Goal: Task Accomplishment & Management: Use online tool/utility

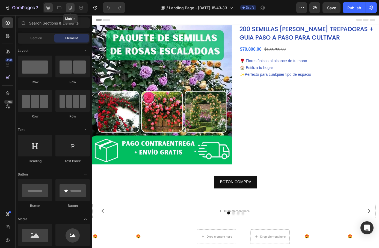
click at [67, 8] on div at bounding box center [70, 7] width 9 height 9
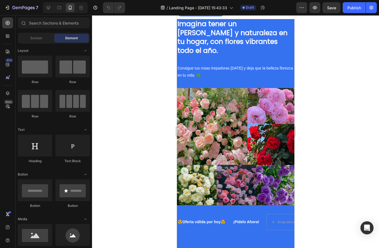
scroll to position [572, 0]
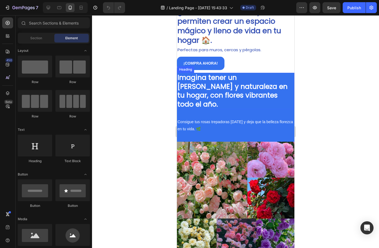
click at [200, 88] on strong "Imagina tener un [PERSON_NAME] y naturaleza en tu hogar, con flores vibrantes t…" at bounding box center [232, 91] width 110 height 36
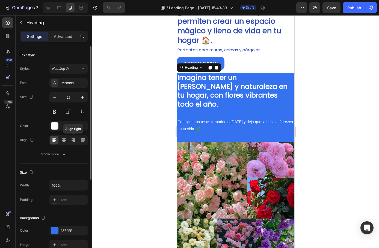
scroll to position [27, 0]
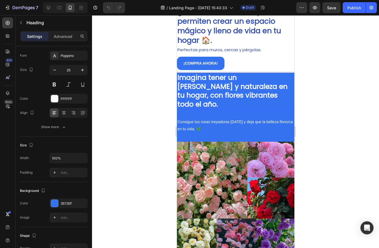
click at [210, 83] on strong "Imagina tener un [PERSON_NAME] y naturaleza en tu hogar, con flores vibrantes t…" at bounding box center [232, 91] width 110 height 36
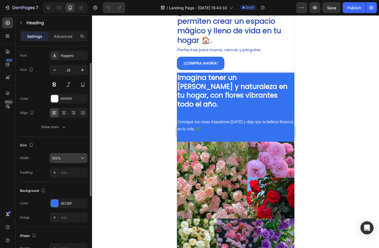
click at [62, 157] on input "100%" at bounding box center [69, 158] width 38 height 10
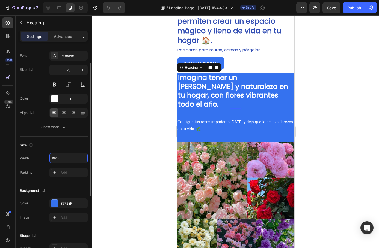
scroll to position [137, 0]
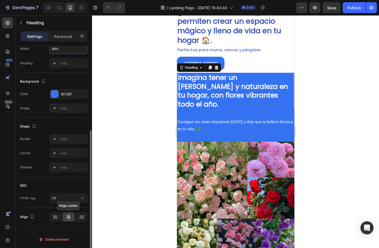
type input "99%"
click at [70, 217] on icon at bounding box center [69, 217] width 4 height 5
click at [83, 220] on div at bounding box center [81, 217] width 12 height 9
click at [82, 217] on icon at bounding box center [81, 216] width 5 height 5
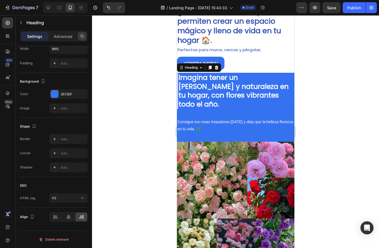
click at [78, 34] on div at bounding box center [82, 36] width 9 height 9
click at [57, 24] on p "Heading" at bounding box center [55, 22] width 59 height 7
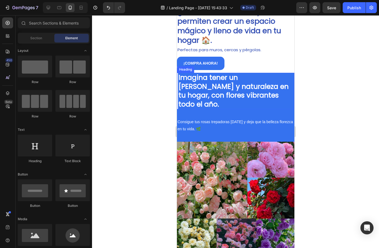
click at [222, 86] on strong "Imagina tener un [PERSON_NAME] y naturaleza en tu hogar, con flores vibrantes t…" at bounding box center [233, 91] width 110 height 36
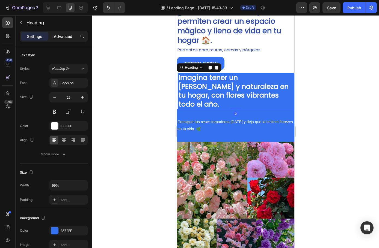
click at [59, 35] on p "Advanced" at bounding box center [63, 37] width 19 height 6
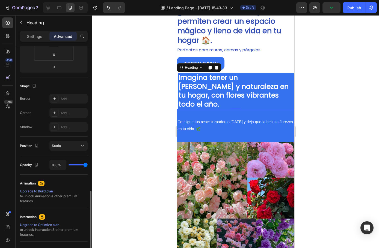
scroll to position [161, 0]
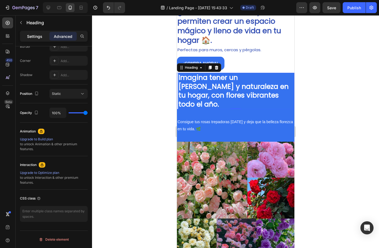
click at [36, 37] on p "Settings" at bounding box center [34, 37] width 15 height 6
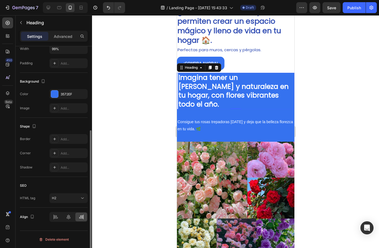
scroll to position [137, 0]
click at [58, 196] on div "H2" at bounding box center [66, 198] width 28 height 5
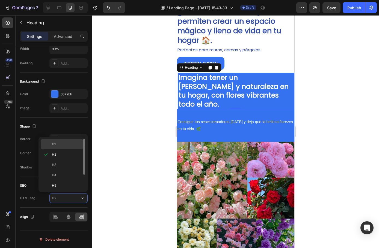
click at [56, 146] on p "H1" at bounding box center [66, 144] width 29 height 5
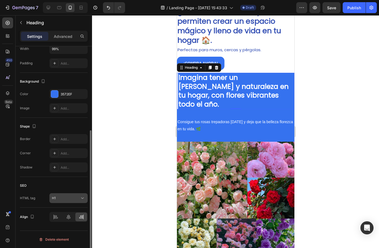
click at [59, 198] on div "H1" at bounding box center [66, 198] width 28 height 5
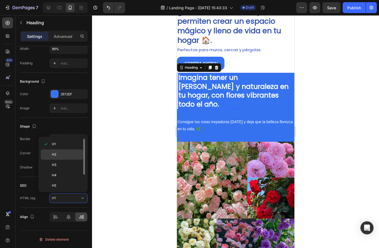
click at [58, 156] on p "H2" at bounding box center [66, 154] width 29 height 5
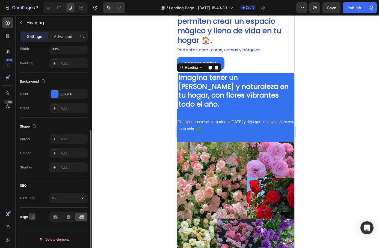
click at [31, 217] on icon "button" at bounding box center [32, 217] width 3 height 4
click at [32, 209] on icon "button" at bounding box center [33, 206] width 5 height 5
click at [65, 218] on div at bounding box center [69, 217] width 12 height 9
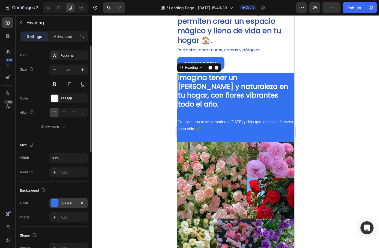
scroll to position [0, 0]
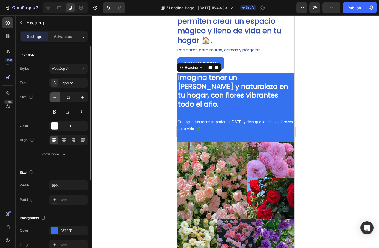
click at [51, 99] on button "button" at bounding box center [55, 97] width 10 height 10
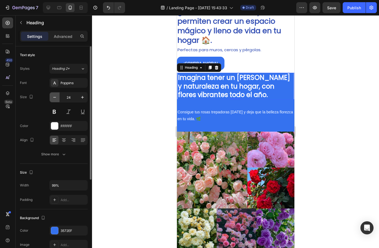
click at [52, 99] on icon "button" at bounding box center [54, 97] width 5 height 5
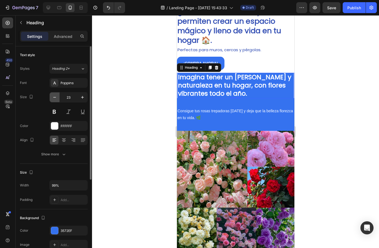
click at [52, 99] on icon "button" at bounding box center [54, 97] width 5 height 5
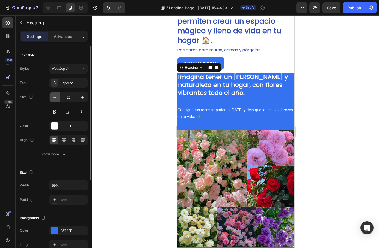
click at [52, 99] on icon "button" at bounding box center [54, 97] width 5 height 5
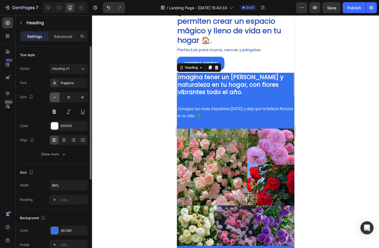
click at [52, 99] on icon "button" at bounding box center [54, 97] width 5 height 5
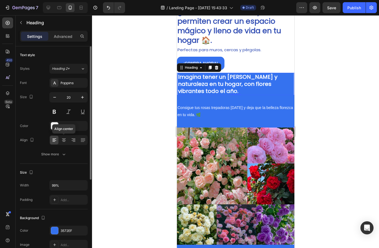
click at [67, 142] on div at bounding box center [63, 140] width 8 height 9
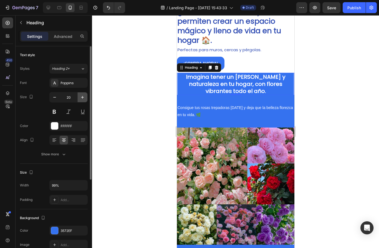
click at [84, 99] on icon "button" at bounding box center [82, 97] width 5 height 5
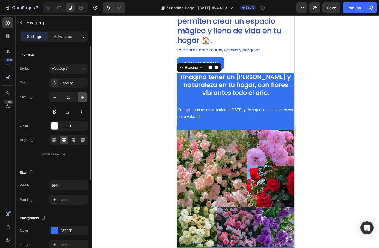
click at [84, 99] on icon "button" at bounding box center [82, 97] width 5 height 5
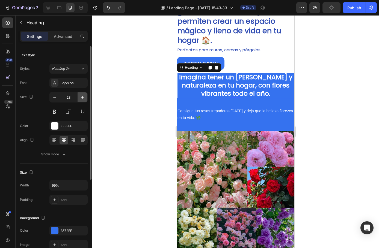
click at [84, 96] on icon "button" at bounding box center [82, 97] width 5 height 5
type input "24"
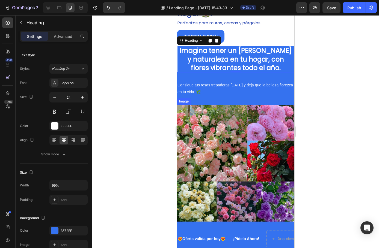
scroll to position [599, 0]
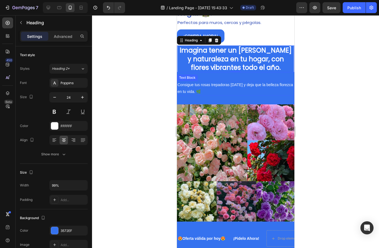
click at [197, 89] on p "Consigue tus rosas trepadoras [DATE] y deja que la belleza florezca en tu vida.…" at bounding box center [235, 89] width 116 height 14
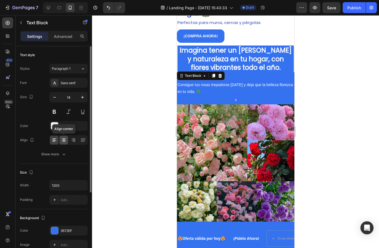
click at [65, 138] on icon at bounding box center [63, 139] width 5 height 5
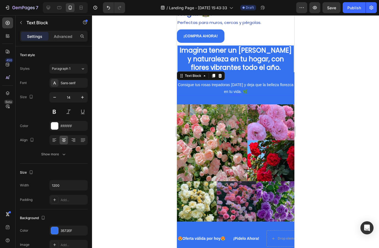
click at [154, 127] on div at bounding box center [235, 131] width 287 height 233
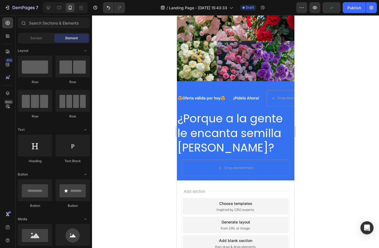
scroll to position [762, 0]
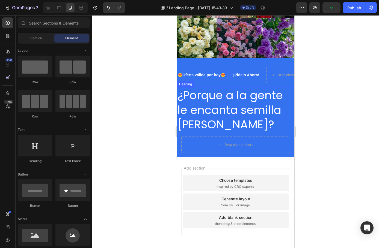
click at [226, 104] on h2 "¿Porque a la gente le encanta semilla [PERSON_NAME]?" at bounding box center [234, 110] width 117 height 45
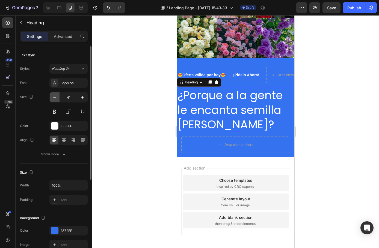
click at [55, 98] on icon "button" at bounding box center [54, 97] width 5 height 5
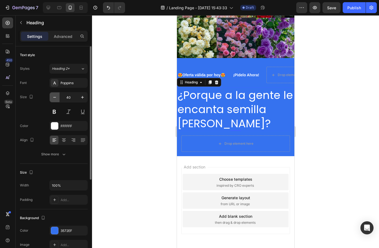
click at [55, 98] on icon "button" at bounding box center [54, 97] width 5 height 5
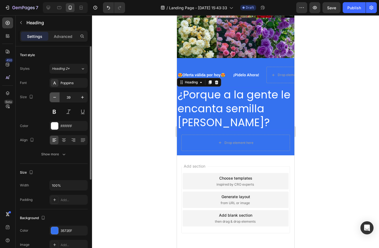
click at [55, 98] on icon "button" at bounding box center [54, 97] width 5 height 5
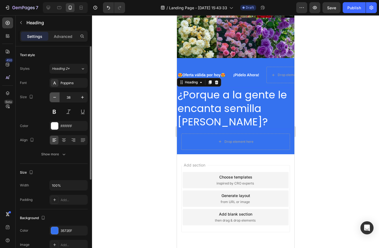
click at [55, 98] on icon "button" at bounding box center [54, 97] width 5 height 5
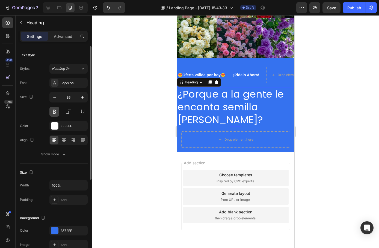
click at [54, 113] on button at bounding box center [54, 112] width 10 height 10
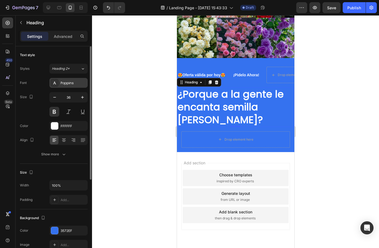
click at [75, 82] on div "Poppins" at bounding box center [74, 83] width 26 height 5
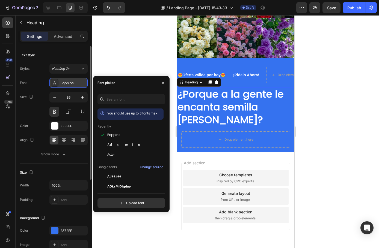
click at [63, 83] on div "Poppins" at bounding box center [74, 83] width 26 height 5
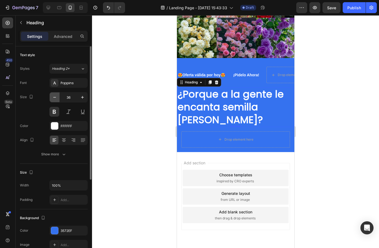
click at [55, 96] on icon "button" at bounding box center [54, 97] width 5 height 5
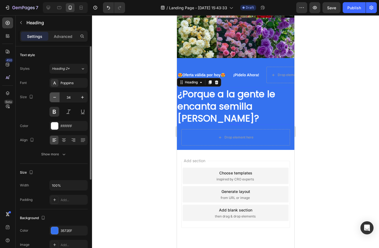
click at [55, 96] on icon "button" at bounding box center [54, 97] width 5 height 5
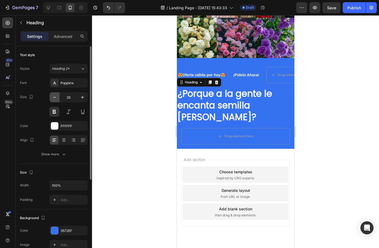
click at [55, 96] on icon "button" at bounding box center [54, 97] width 5 height 5
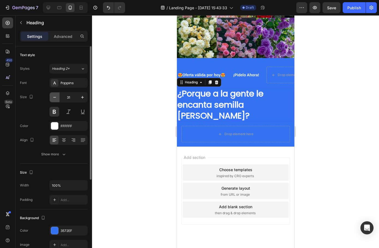
scroll to position [762, 0]
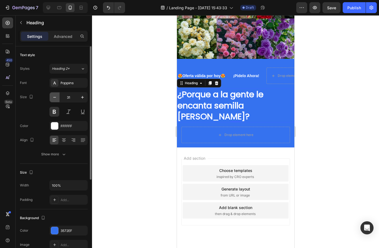
click at [55, 96] on icon "button" at bounding box center [54, 97] width 5 height 5
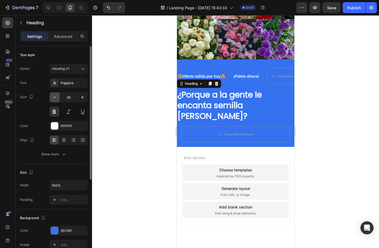
type input "29"
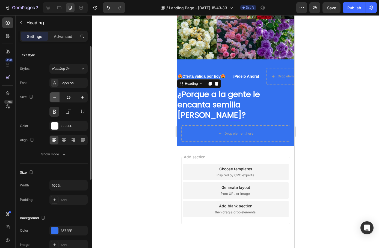
scroll to position [760, 0]
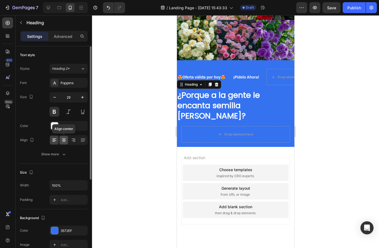
click at [66, 138] on icon at bounding box center [63, 139] width 5 height 5
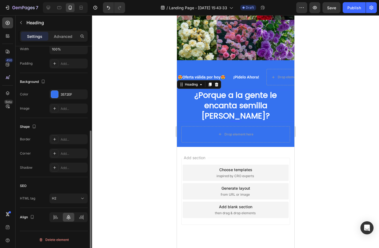
scroll to position [137, 0]
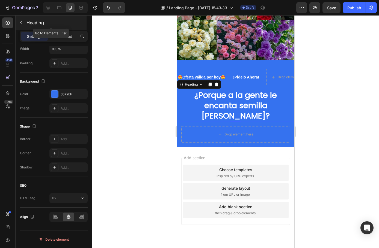
click at [24, 23] on button "button" at bounding box center [21, 22] width 9 height 9
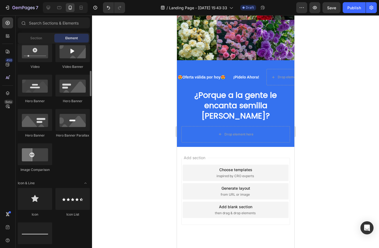
scroll to position [273, 0]
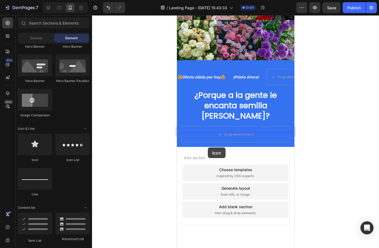
drag, startPoint x: 211, startPoint y: 164, endPoint x: 207, endPoint y: 148, distance: 16.9
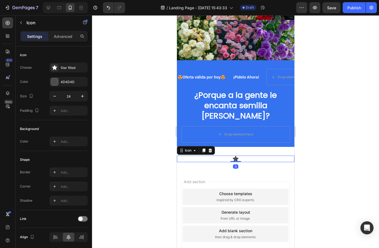
scroll to position [762, 0]
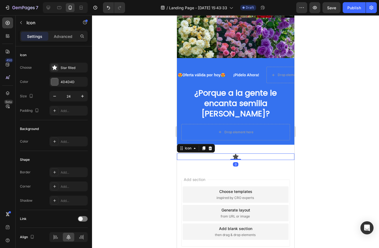
click at [234, 154] on icon at bounding box center [235, 156] width 6 height 5
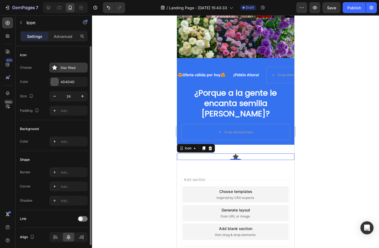
click at [65, 70] on div "Star filled" at bounding box center [68, 68] width 38 height 10
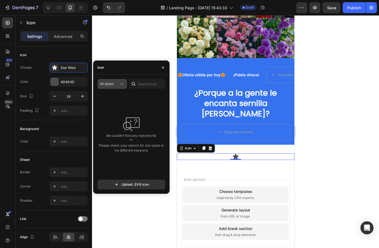
click at [112, 85] on span "All styles" at bounding box center [107, 84] width 14 height 4
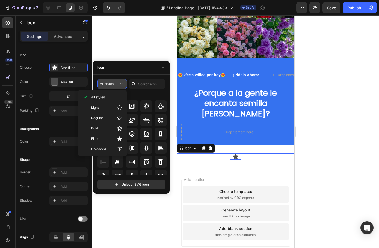
click at [112, 85] on span "All styles" at bounding box center [107, 84] width 14 height 4
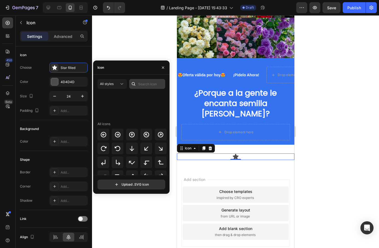
scroll to position [191, 0]
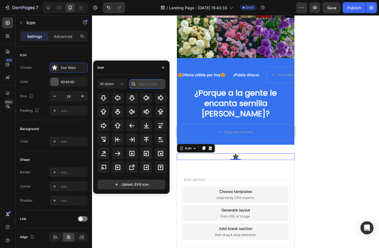
click at [145, 81] on input "text" at bounding box center [147, 84] width 36 height 10
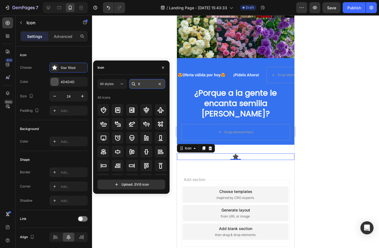
type input "f"
click at [121, 85] on icon at bounding box center [121, 83] width 5 height 5
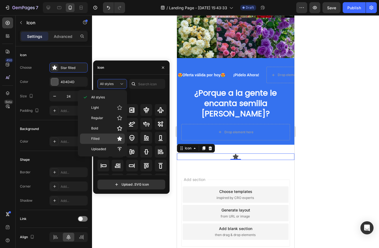
click at [112, 139] on p "Filled" at bounding box center [106, 138] width 31 height 5
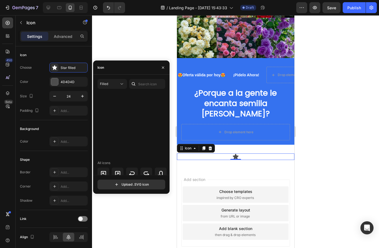
scroll to position [295, 0]
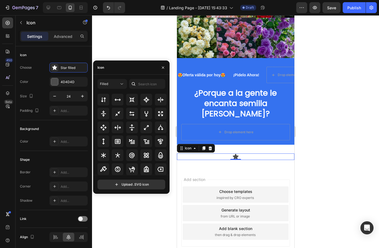
click at [126, 49] on div at bounding box center [235, 131] width 287 height 233
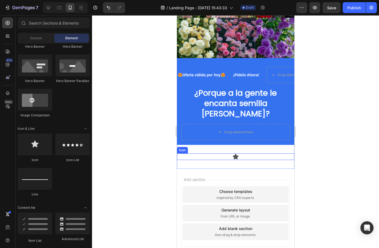
click at [232, 154] on icon at bounding box center [235, 157] width 7 height 7
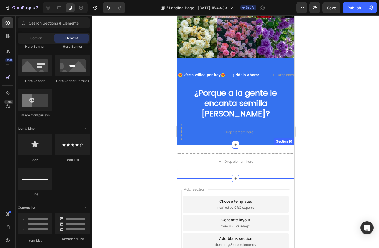
click at [208, 145] on div "Drop element here Section 16" at bounding box center [234, 162] width 117 height 34
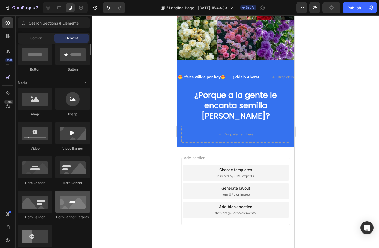
scroll to position [109, 0]
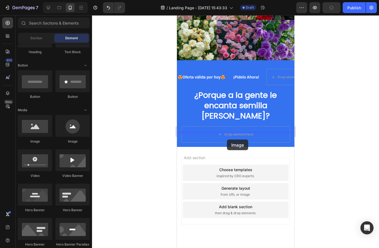
drag, startPoint x: 208, startPoint y: 145, endPoint x: 226, endPoint y: 140, distance: 18.7
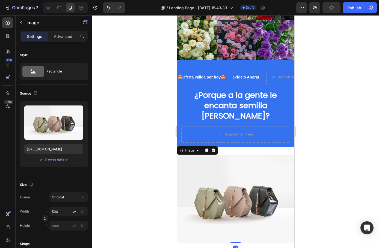
scroll to position [762, 0]
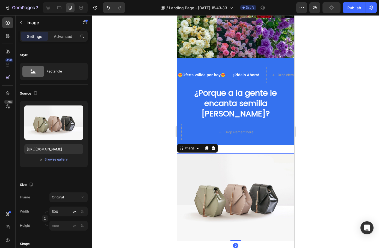
drag, startPoint x: 232, startPoint y: 223, endPoint x: 222, endPoint y: 193, distance: 32.0
click at [222, 193] on div "Image 0" at bounding box center [234, 198] width 117 height 88
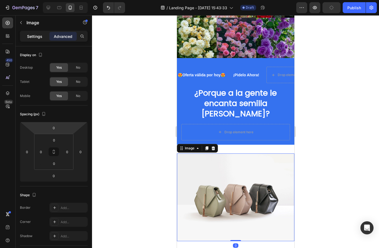
click at [34, 38] on p "Settings" at bounding box center [34, 37] width 15 height 6
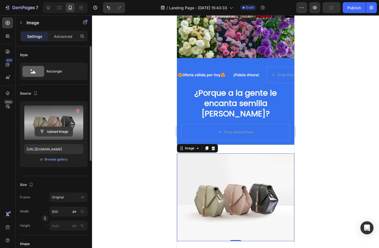
click at [53, 132] on input "file" at bounding box center [54, 131] width 38 height 9
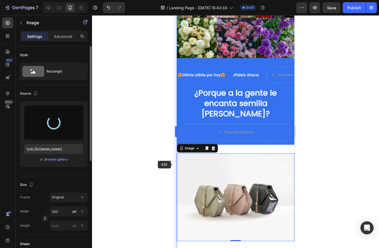
type input "[URL][DOMAIN_NAME]"
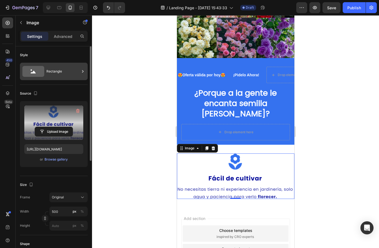
click at [57, 72] on div "Rectangle" at bounding box center [62, 71] width 33 height 13
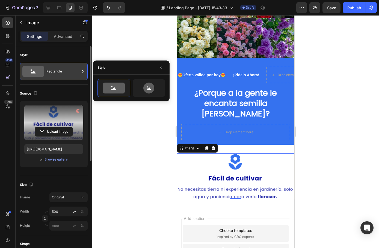
click at [57, 72] on div "Rectangle" at bounding box center [62, 71] width 33 height 13
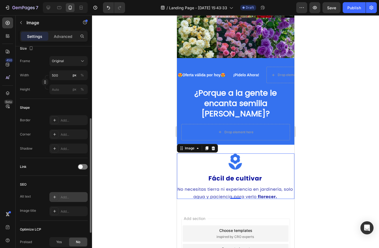
scroll to position [164, 0]
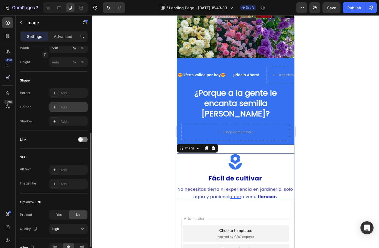
click at [56, 107] on icon at bounding box center [54, 107] width 4 height 4
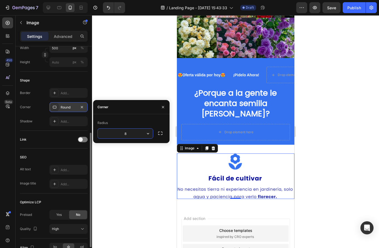
click at [133, 135] on input "8" at bounding box center [125, 134] width 55 height 10
drag, startPoint x: 133, startPoint y: 135, endPoint x: 116, endPoint y: 135, distance: 16.1
click at [116, 135] on input "8" at bounding box center [125, 134] width 55 height 10
type input "10"
click at [55, 81] on div "Shape" at bounding box center [54, 80] width 68 height 9
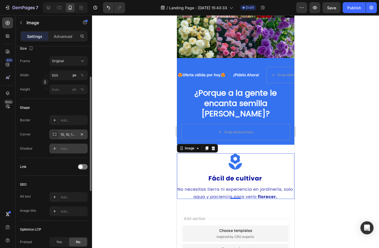
scroll to position [82, 0]
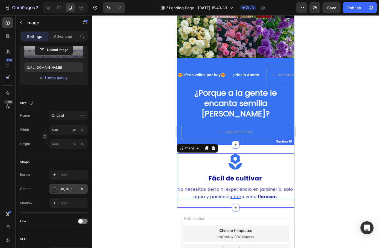
click at [230, 145] on div "Image 0 Section 16" at bounding box center [234, 176] width 117 height 63
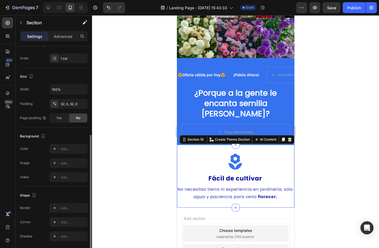
scroll to position [101, 0]
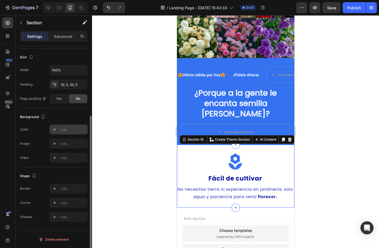
click at [53, 128] on icon at bounding box center [54, 129] width 4 height 4
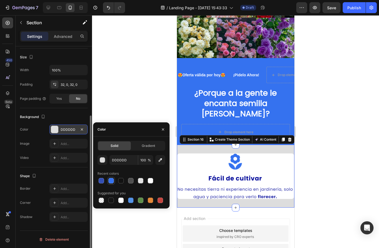
click at [112, 181] on div at bounding box center [110, 180] width 5 height 5
type input "3572EF"
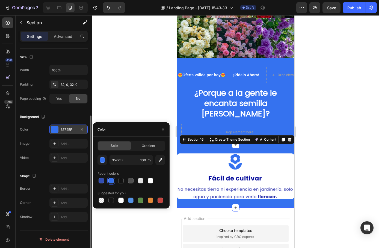
click at [37, 142] on div "Image Add..." at bounding box center [54, 144] width 68 height 10
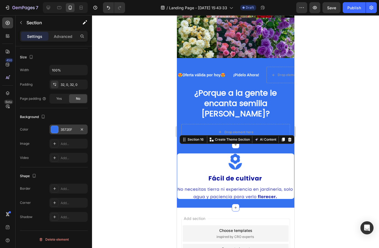
click at [202, 154] on img at bounding box center [234, 177] width 117 height 46
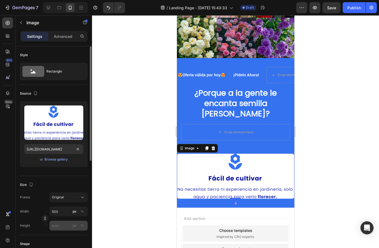
scroll to position [27, 0]
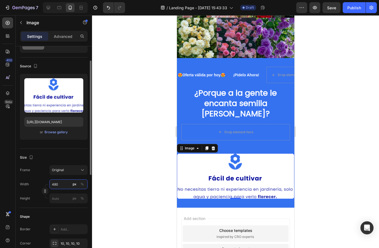
drag, startPoint x: 63, startPoint y: 184, endPoint x: 54, endPoint y: 184, distance: 8.5
click at [54, 184] on input "480" at bounding box center [68, 185] width 38 height 10
drag, startPoint x: 59, startPoint y: 185, endPoint x: 52, endPoint y: 184, distance: 7.5
click at [52, 184] on input "450" at bounding box center [68, 185] width 38 height 10
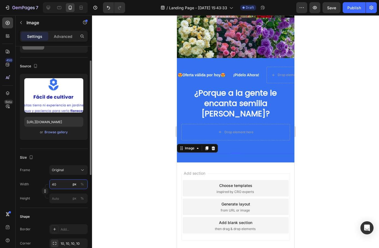
type input "400"
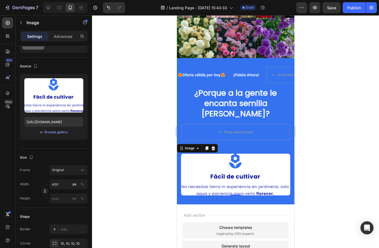
click at [157, 158] on div at bounding box center [235, 131] width 287 height 233
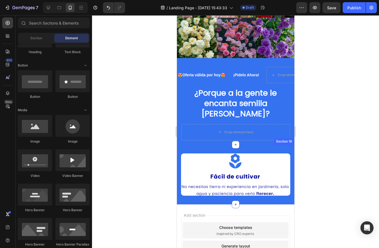
click at [248, 145] on div "Image Section 16" at bounding box center [234, 175] width 117 height 60
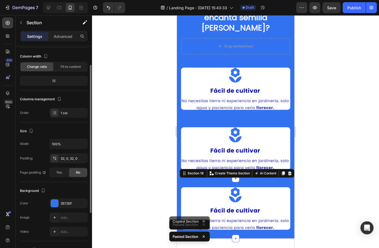
click at [246, 148] on img at bounding box center [235, 148] width 109 height 43
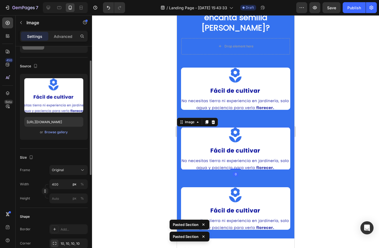
scroll to position [0, 0]
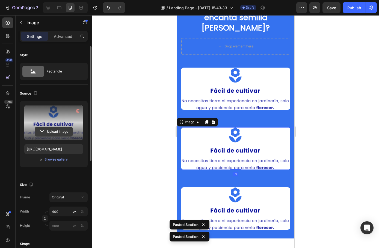
click at [53, 127] on button "Upload Image" at bounding box center [54, 132] width 38 height 10
click at [50, 133] on input "file" at bounding box center [54, 131] width 38 height 9
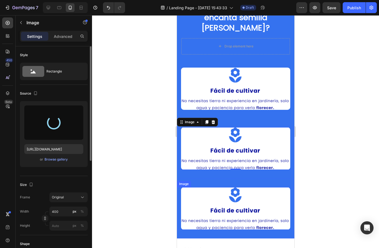
type input "[URL][DOMAIN_NAME]"
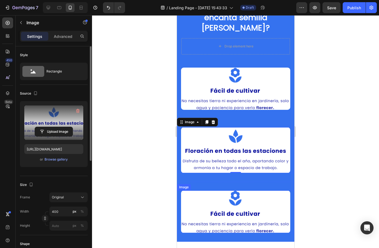
click at [230, 201] on img at bounding box center [235, 212] width 109 height 43
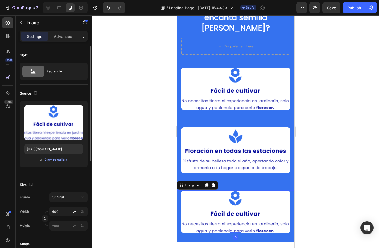
click at [235, 200] on img at bounding box center [235, 212] width 109 height 43
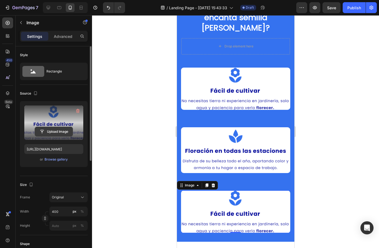
click at [59, 131] on input "file" at bounding box center [54, 131] width 38 height 9
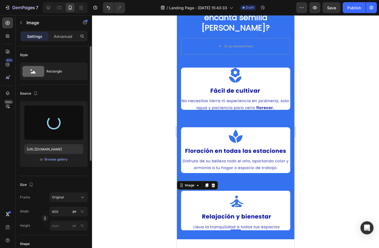
type input "[URL][DOMAIN_NAME]"
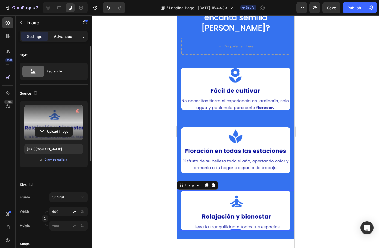
click at [62, 38] on p "Advanced" at bounding box center [63, 37] width 19 height 6
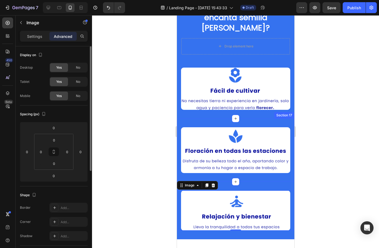
click at [224, 168] on div "Image Section 17" at bounding box center [234, 150] width 117 height 63
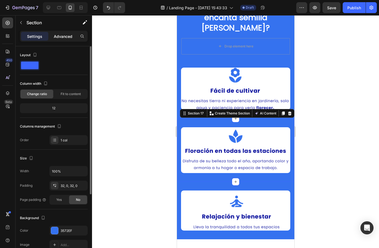
click at [53, 34] on div "Advanced" at bounding box center [62, 36] width 27 height 9
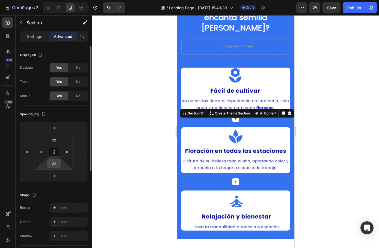
click at [54, 167] on input "32" at bounding box center [54, 164] width 11 height 8
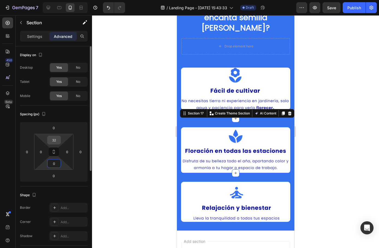
type input "0"
click at [54, 141] on input "32" at bounding box center [54, 140] width 11 height 8
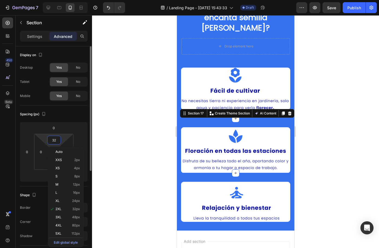
type input "0"
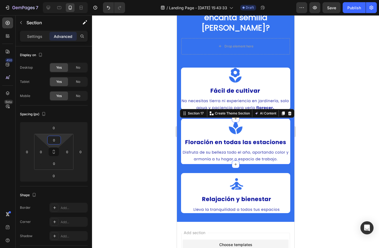
click at [130, 137] on div at bounding box center [235, 131] width 287 height 233
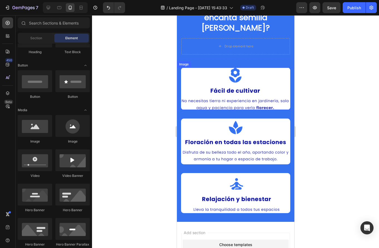
click at [247, 80] on img at bounding box center [235, 89] width 109 height 43
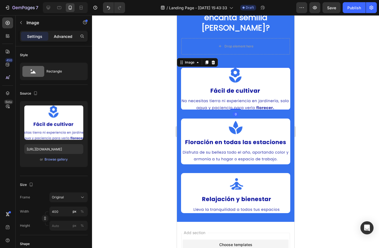
click at [61, 35] on p "Advanced" at bounding box center [63, 37] width 19 height 6
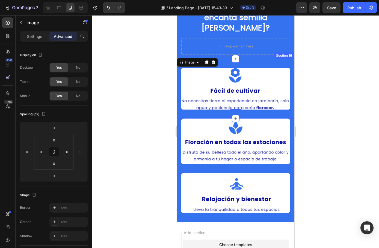
click at [238, 59] on div "Image 0 Section 16" at bounding box center [234, 89] width 117 height 60
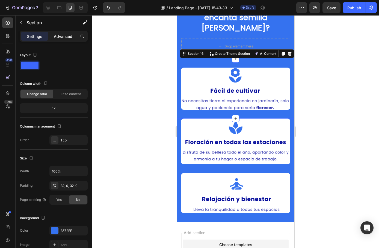
click at [62, 36] on p "Advanced" at bounding box center [63, 37] width 19 height 6
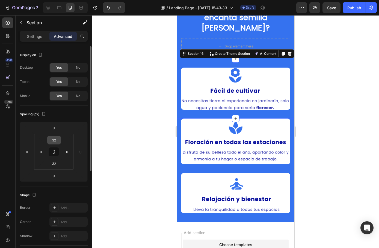
click at [56, 141] on input "32" at bounding box center [54, 140] width 11 height 8
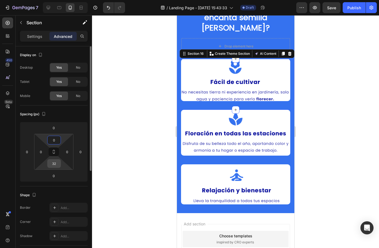
type input "0"
click at [55, 166] on input "32" at bounding box center [54, 164] width 11 height 8
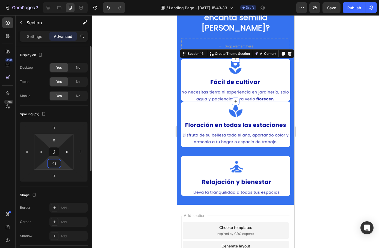
type input "0"
type input "20"
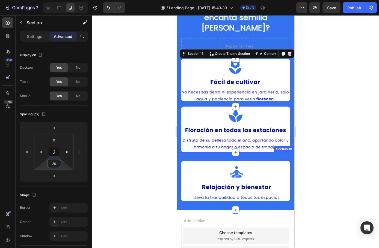
click at [216, 161] on img at bounding box center [235, 181] width 109 height 40
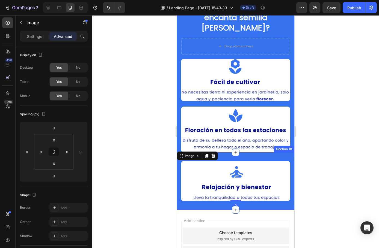
click at [221, 152] on div "Image 0 Section 18" at bounding box center [234, 180] width 117 height 57
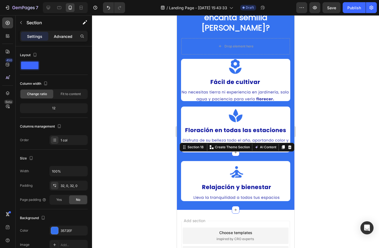
click at [61, 36] on p "Advanced" at bounding box center [63, 37] width 19 height 6
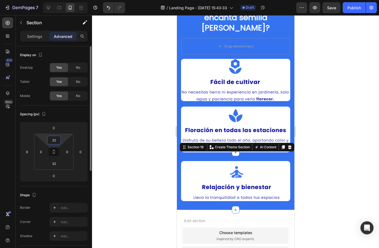
click at [55, 138] on input "32" at bounding box center [54, 140] width 11 height 8
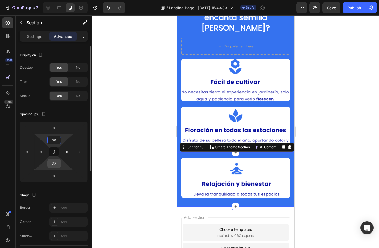
type input "20"
click at [57, 166] on input "32" at bounding box center [54, 164] width 11 height 8
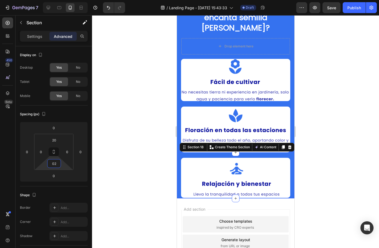
type input "020"
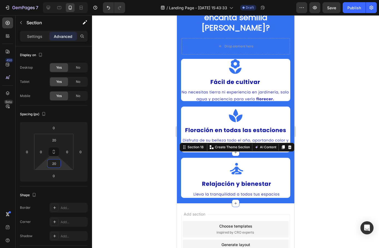
click at [139, 150] on div at bounding box center [235, 131] width 287 height 233
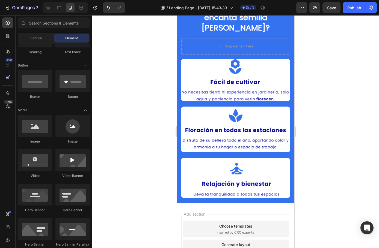
click at [153, 190] on div at bounding box center [235, 131] width 287 height 233
drag, startPoint x: 215, startPoint y: 145, endPoint x: 280, endPoint y: 170, distance: 69.7
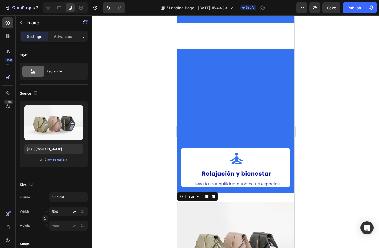
scroll to position [1007, 0]
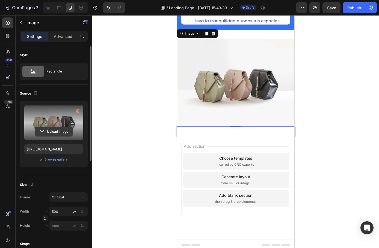
click at [52, 130] on input "file" at bounding box center [54, 131] width 38 height 9
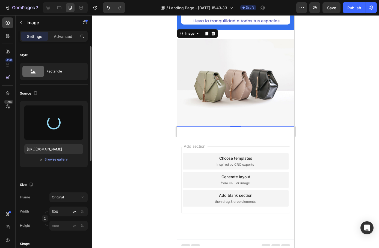
type input "[URL][DOMAIN_NAME]"
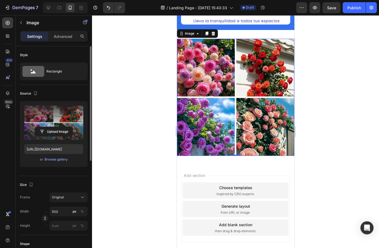
click at [211, 72] on img at bounding box center [234, 97] width 117 height 117
click at [64, 35] on p "Advanced" at bounding box center [63, 37] width 19 height 6
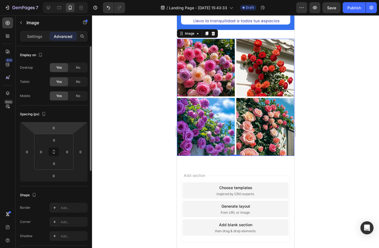
click at [31, 37] on p "Settings" at bounding box center [34, 37] width 15 height 6
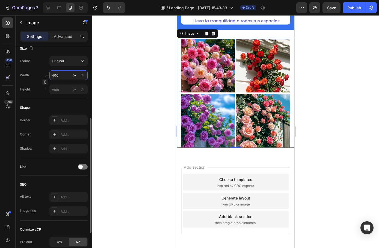
drag, startPoint x: 49, startPoint y: 76, endPoint x: 41, endPoint y: 76, distance: 7.9
click at [41, 76] on div "Width 400 px %" at bounding box center [54, 75] width 68 height 10
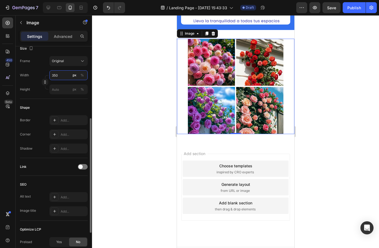
click at [55, 76] on input "350" at bounding box center [68, 75] width 38 height 10
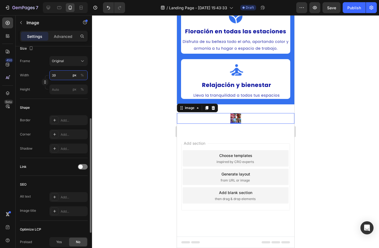
type input "395"
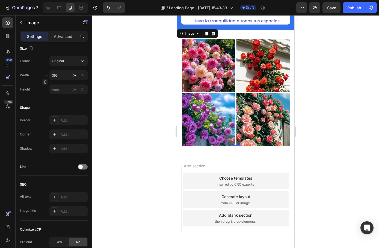
click at [127, 85] on div at bounding box center [235, 131] width 287 height 233
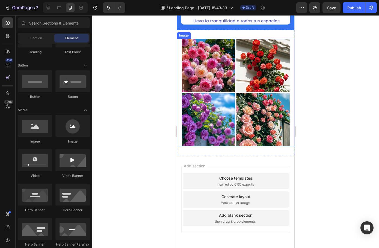
click at [199, 83] on img at bounding box center [235, 93] width 108 height 108
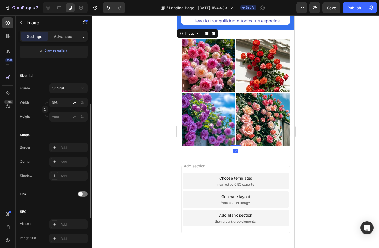
scroll to position [164, 0]
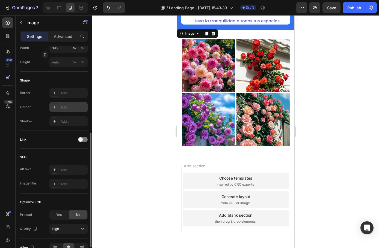
click at [64, 107] on div "Add..." at bounding box center [74, 107] width 26 height 5
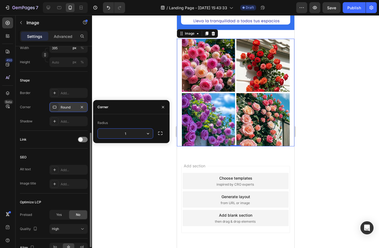
type input "15"
click at [134, 75] on div at bounding box center [235, 131] width 287 height 233
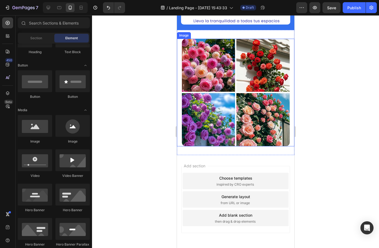
click at [199, 136] on img at bounding box center [235, 93] width 108 height 108
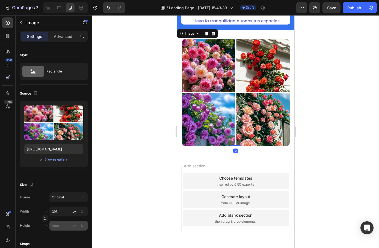
scroll to position [136, 0]
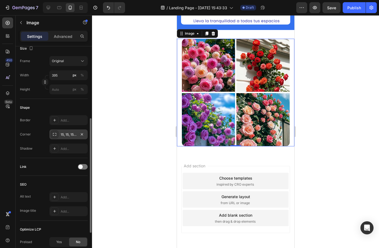
click at [66, 138] on div "15, 15, 15, 15" at bounding box center [68, 135] width 38 height 10
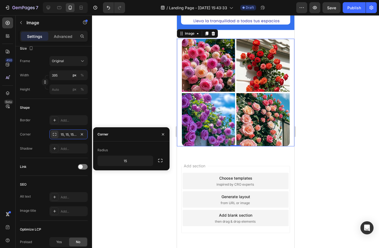
drag, startPoint x: 160, startPoint y: 163, endPoint x: 155, endPoint y: 162, distance: 5.2
click at [160, 163] on icon "button" at bounding box center [159, 160] width 5 height 5
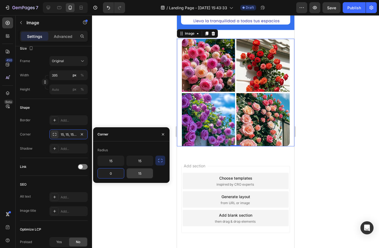
type input "0"
click at [139, 76] on div at bounding box center [235, 131] width 287 height 233
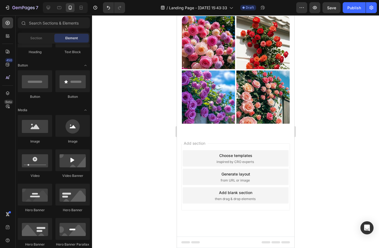
scroll to position [27, 0]
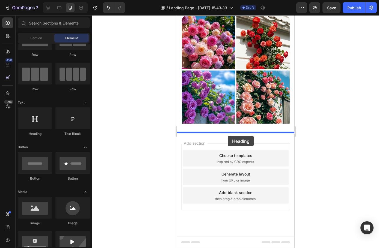
drag, startPoint x: 213, startPoint y: 136, endPoint x: 227, endPoint y: 136, distance: 14.7
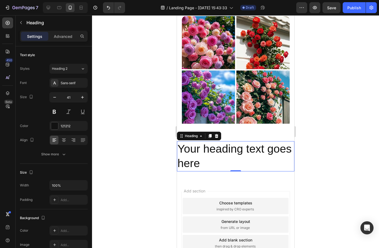
click at [221, 166] on h2 "Your heading text goes here" at bounding box center [234, 156] width 117 height 30
click at [221, 166] on p "Your heading text goes here" at bounding box center [235, 156] width 116 height 29
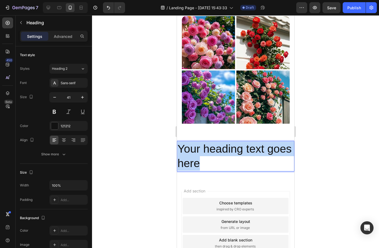
click at [221, 166] on p "Your heading text goes here" at bounding box center [235, 156] width 116 height 29
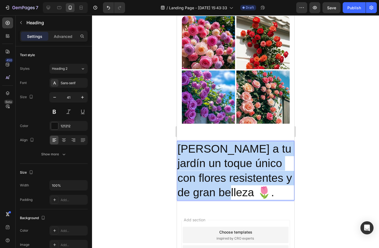
drag, startPoint x: 241, startPoint y: 194, endPoint x: 353, endPoint y: 160, distance: 117.1
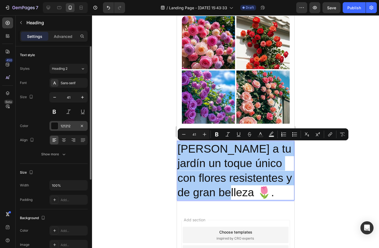
click at [64, 124] on div "121212" at bounding box center [69, 126] width 16 height 5
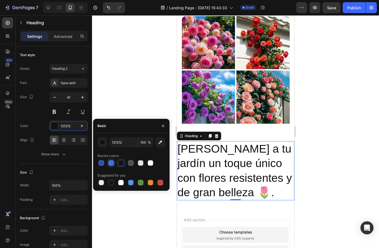
click at [110, 162] on div at bounding box center [110, 162] width 5 height 5
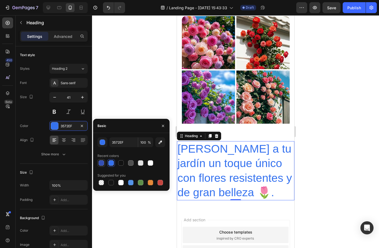
click at [102, 161] on div at bounding box center [100, 162] width 5 height 5
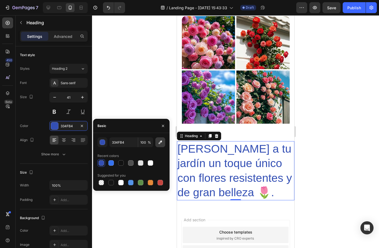
click at [159, 142] on icon "button" at bounding box center [159, 142] width 5 height 5
type input "050C9C"
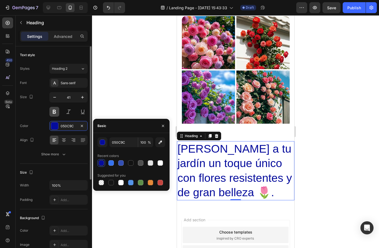
click at [56, 109] on button at bounding box center [54, 112] width 10 height 10
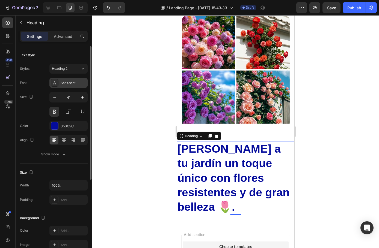
click at [69, 84] on div "Sans-serif" at bounding box center [74, 83] width 26 height 5
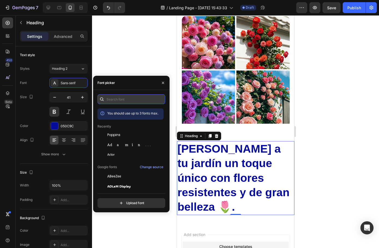
click at [119, 98] on input "text" at bounding box center [131, 99] width 68 height 10
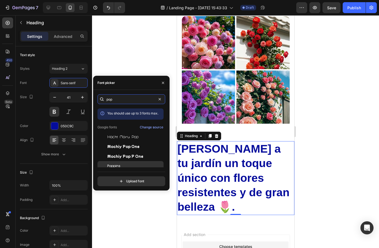
type input "pop"
click at [118, 167] on span "Poppins" at bounding box center [113, 166] width 13 height 5
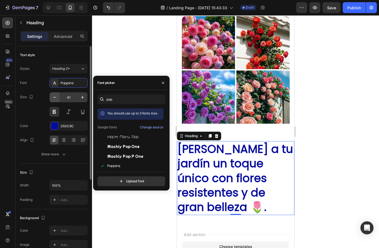
click at [57, 98] on icon "button" at bounding box center [54, 97] width 5 height 5
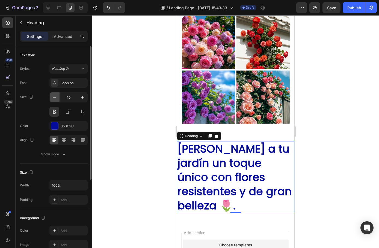
click at [57, 98] on icon "button" at bounding box center [54, 97] width 5 height 5
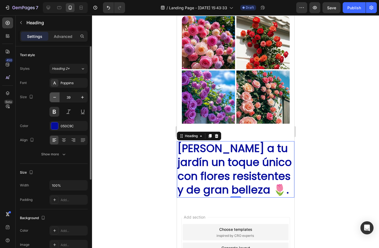
click at [57, 98] on icon "button" at bounding box center [54, 97] width 5 height 5
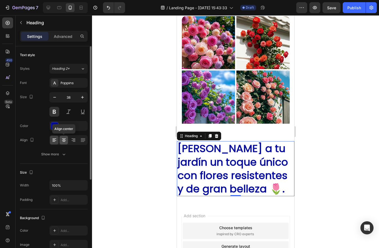
click at [64, 139] on icon at bounding box center [64, 139] width 4 height 1
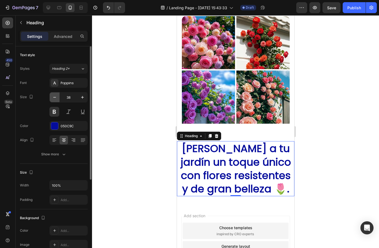
click at [54, 98] on icon "button" at bounding box center [54, 97] width 5 height 5
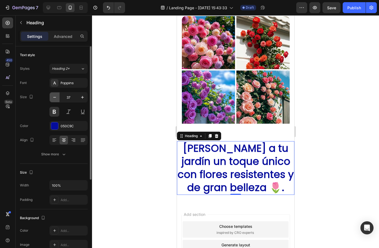
click at [54, 98] on icon "button" at bounding box center [54, 97] width 5 height 5
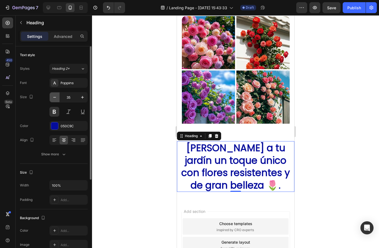
click at [54, 98] on icon "button" at bounding box center [54, 97] width 5 height 5
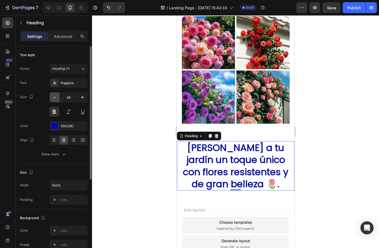
click at [54, 98] on icon "button" at bounding box center [54, 97] width 5 height 5
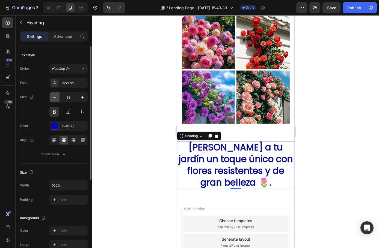
click at [54, 98] on icon "button" at bounding box center [54, 97] width 5 height 5
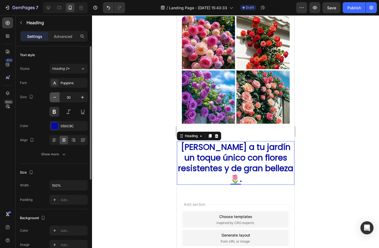
click at [54, 98] on icon "button" at bounding box center [54, 97] width 5 height 5
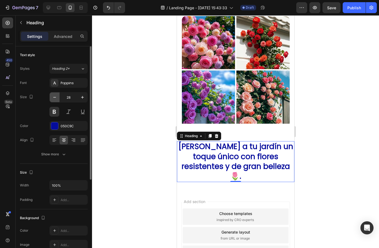
click at [54, 98] on icon "button" at bounding box center [54, 97] width 5 height 5
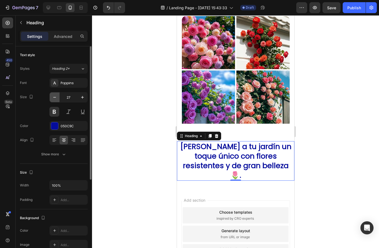
click at [54, 98] on icon "button" at bounding box center [54, 97] width 5 height 5
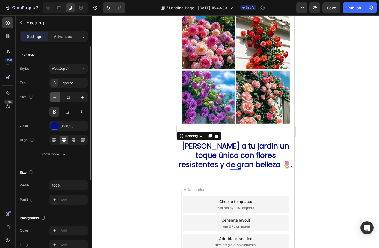
click at [54, 98] on icon "button" at bounding box center [54, 97] width 5 height 5
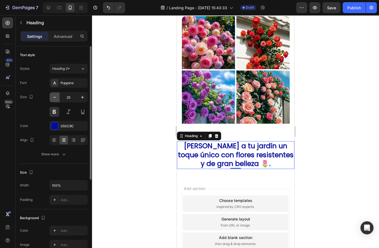
click at [54, 98] on icon "button" at bounding box center [54, 97] width 5 height 5
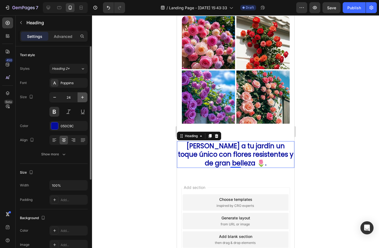
click at [85, 97] on icon "button" at bounding box center [82, 97] width 5 height 5
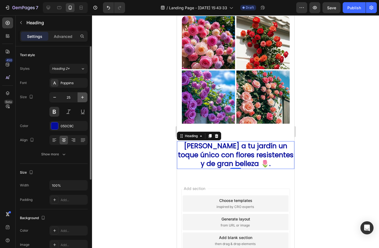
click at [85, 97] on icon "button" at bounding box center [82, 97] width 5 height 5
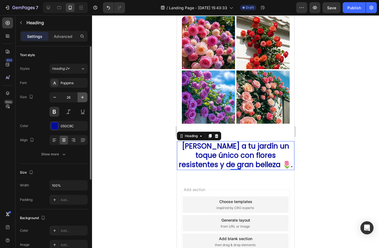
click at [84, 98] on icon "button" at bounding box center [82, 97] width 5 height 5
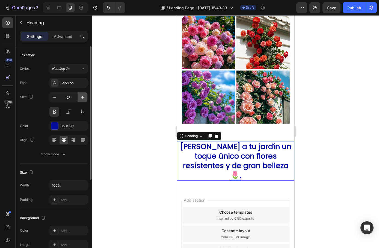
click at [84, 98] on icon "button" at bounding box center [82, 97] width 5 height 5
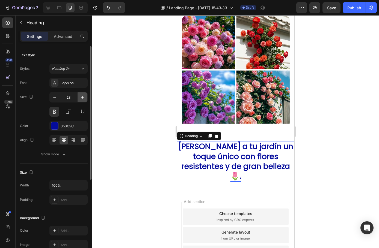
click at [84, 98] on icon "button" at bounding box center [82, 97] width 5 height 5
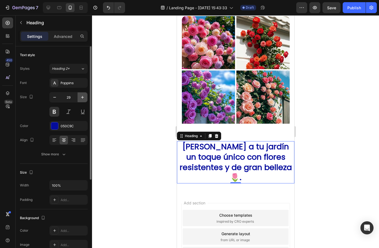
click at [84, 98] on icon "button" at bounding box center [82, 97] width 5 height 5
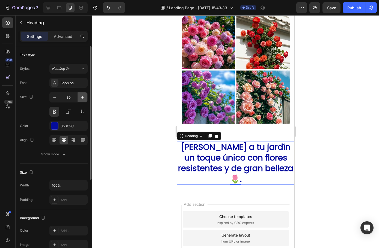
click at [84, 98] on icon "button" at bounding box center [82, 97] width 5 height 5
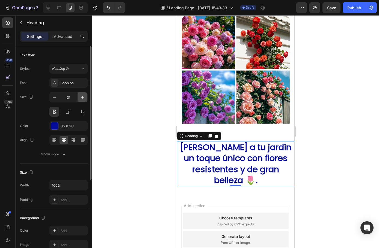
click at [84, 98] on icon "button" at bounding box center [82, 97] width 5 height 5
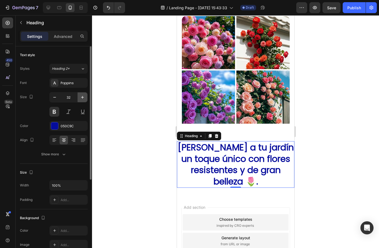
click at [84, 98] on icon "button" at bounding box center [82, 97] width 5 height 5
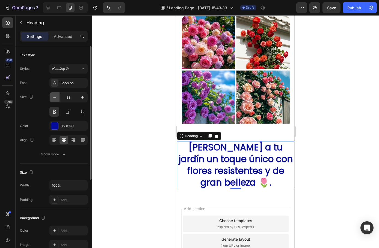
click at [53, 98] on icon "button" at bounding box center [54, 97] width 5 height 5
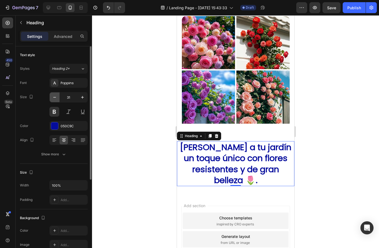
click at [53, 98] on icon "button" at bounding box center [54, 97] width 5 height 5
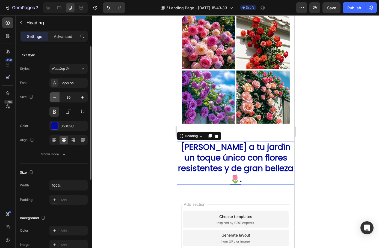
click at [53, 98] on icon "button" at bounding box center [54, 97] width 5 height 5
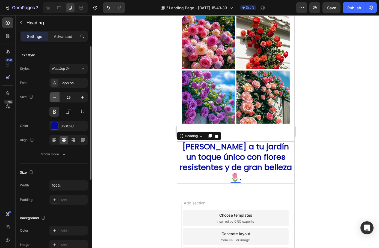
click at [53, 98] on icon "button" at bounding box center [54, 97] width 5 height 5
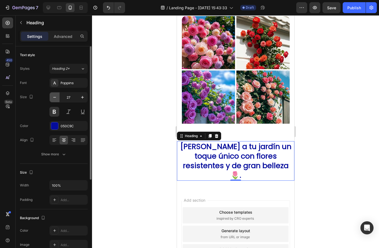
click at [53, 98] on icon "button" at bounding box center [54, 97] width 5 height 5
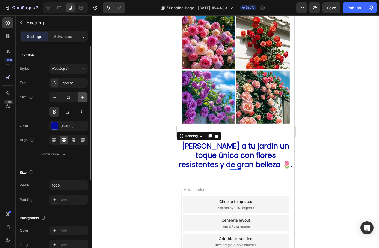
click at [82, 100] on icon "button" at bounding box center [82, 97] width 5 height 5
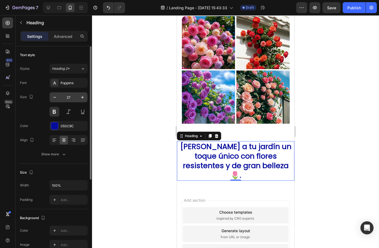
click at [70, 98] on input "27" at bounding box center [68, 97] width 18 height 10
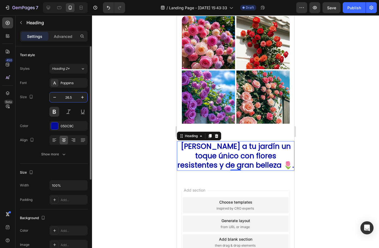
type input "26.5"
click at [32, 113] on div "Size 26.5" at bounding box center [54, 104] width 68 height 25
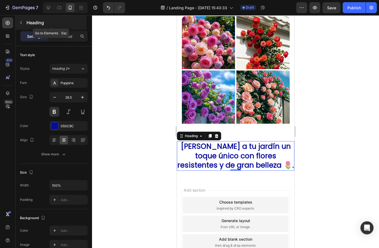
click at [25, 25] on button "button" at bounding box center [21, 22] width 9 height 9
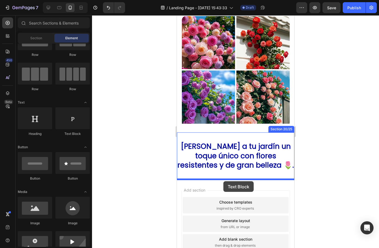
drag, startPoint x: 250, startPoint y: 140, endPoint x: 224, endPoint y: 181, distance: 48.8
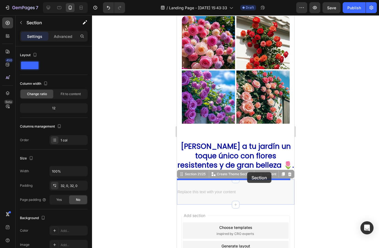
drag, startPoint x: 246, startPoint y: 180, endPoint x: 246, endPoint y: 174, distance: 5.8
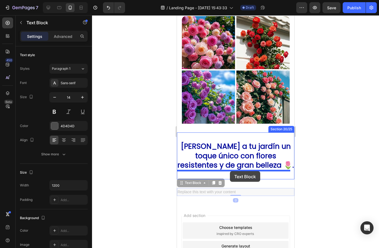
drag, startPoint x: 226, startPoint y: 190, endPoint x: 229, endPoint y: 171, distance: 18.6
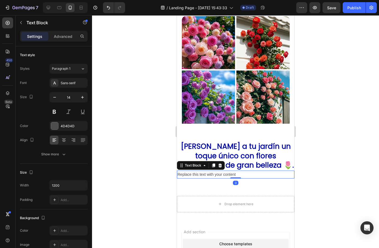
click at [223, 174] on div "Replace this text with your content" at bounding box center [234, 175] width 117 height 8
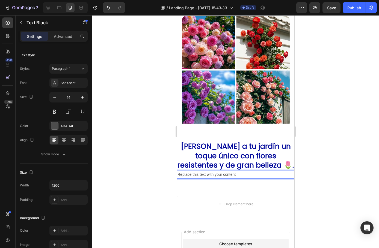
click at [223, 174] on p "Replace this text with your content" at bounding box center [235, 174] width 116 height 7
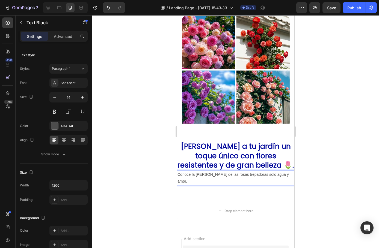
click at [283, 177] on p "Conoce la [PERSON_NAME] de las rosas trepadoras solo agua y amor." at bounding box center [235, 178] width 116 height 14
click at [194, 174] on p "Conoce la [PERSON_NAME] de las rosas trepadoras solo agua y amor." at bounding box center [235, 178] width 116 height 14
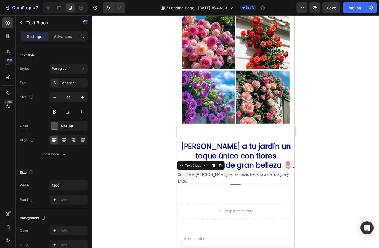
click at [133, 40] on div at bounding box center [235, 131] width 287 height 233
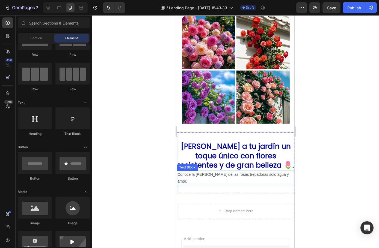
click at [217, 176] on p "Conoce la [PERSON_NAME] de las rosas trepadoras solo agua y amor." at bounding box center [235, 178] width 116 height 14
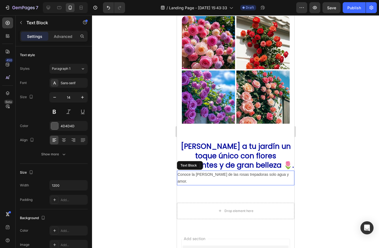
click at [217, 176] on p "Conoce la [PERSON_NAME] de las rosas trepadoras solo agua y amor." at bounding box center [235, 178] width 116 height 14
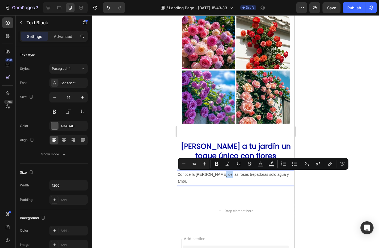
click at [217, 176] on p "Conoce la [PERSON_NAME] de las rosas trepadoras solo agua y amor." at bounding box center [235, 178] width 116 height 14
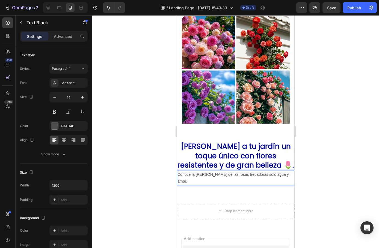
click at [216, 176] on p "Conoce la [PERSON_NAME] de las rosas trepadoras solo agua y amor." at bounding box center [235, 178] width 116 height 14
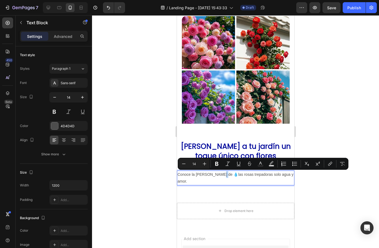
drag, startPoint x: 221, startPoint y: 175, endPoint x: 218, endPoint y: 174, distance: 3.3
click at [218, 174] on p "Conoce la [PERSON_NAME] de 💧las rosas trepadoras solo agua y amor." at bounding box center [235, 178] width 116 height 14
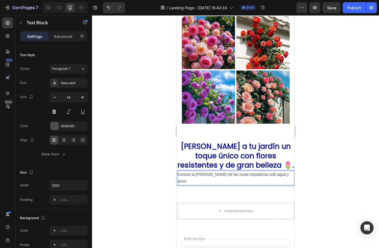
click at [283, 176] on p "Conoce la [PERSON_NAME] de las rosas trepadoras solo agua y amor." at bounding box center [235, 178] width 116 height 14
click at [214, 175] on p "Conoce la [PERSON_NAME] de las rosas trepadoras solo agua y amor. 💧💚" at bounding box center [235, 178] width 116 height 14
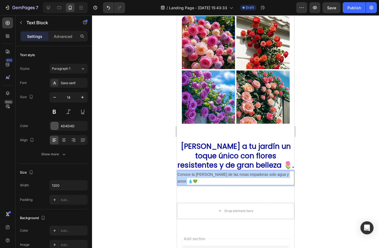
click at [214, 175] on p "Conoce la [PERSON_NAME] de las rosas trepadoras solo agua y amor. 💧💚" at bounding box center [235, 178] width 116 height 14
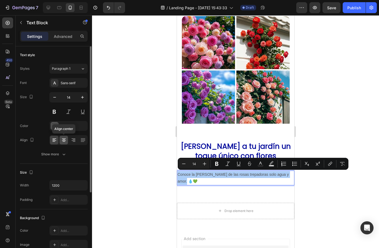
click at [62, 138] on icon at bounding box center [63, 139] width 5 height 5
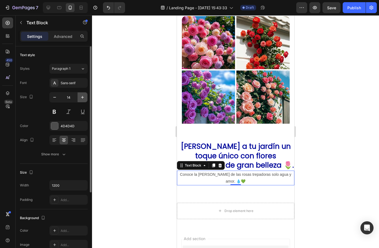
click at [80, 99] on icon "button" at bounding box center [82, 97] width 5 height 5
type input "15"
click at [80, 81] on div "Sans-serif" at bounding box center [74, 83] width 26 height 5
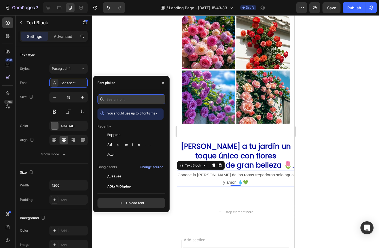
click at [126, 97] on input "text" at bounding box center [131, 99] width 68 height 10
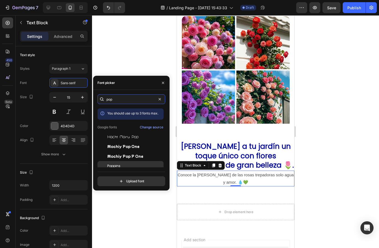
type input "pop"
click at [118, 167] on span "Poppins" at bounding box center [113, 166] width 13 height 5
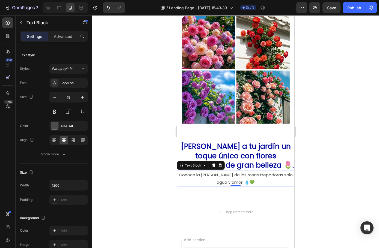
click at [145, 65] on div at bounding box center [235, 131] width 287 height 233
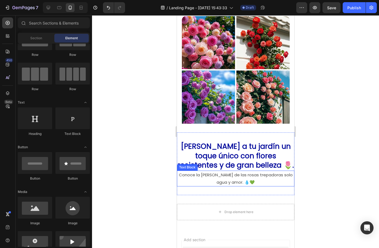
click at [216, 178] on p "Conoce la [PERSON_NAME] de las rosas trepadoras solo agua y amor. 💧💚" at bounding box center [235, 178] width 116 height 15
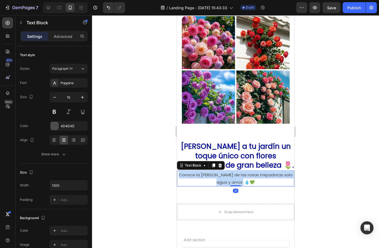
click at [216, 178] on p "Conoce la [PERSON_NAME] de las rosas trepadoras solo agua y amor. 💧💚" at bounding box center [235, 178] width 116 height 15
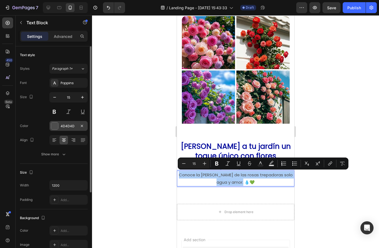
click at [59, 128] on div "4D4D4D" at bounding box center [68, 126] width 38 height 10
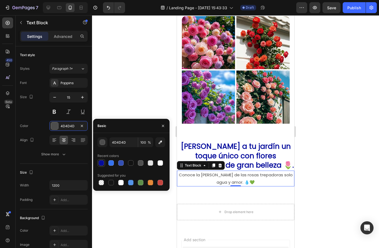
click at [100, 166] on div at bounding box center [100, 162] width 5 height 5
click at [110, 165] on div at bounding box center [110, 162] width 5 height 5
click at [119, 164] on div at bounding box center [120, 162] width 5 height 5
type input "334FB4"
click at [141, 110] on div at bounding box center [235, 131] width 287 height 233
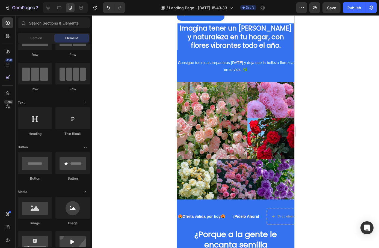
scroll to position [457, 0]
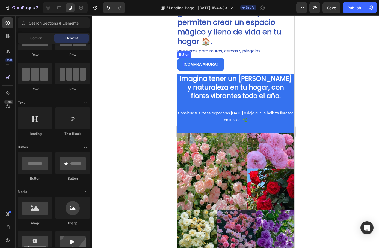
click at [216, 68] on p "¡COMPRA AHORA!" at bounding box center [200, 64] width 34 height 7
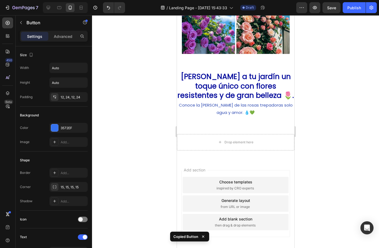
scroll to position [1127, 0]
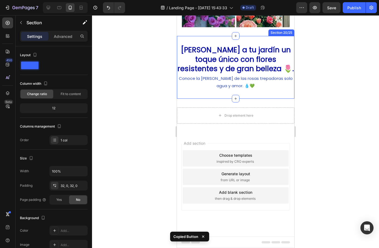
click at [247, 96] on div "[PERSON_NAME] a tu jardín un toque único con flores resistentes y de gran belle…" at bounding box center [234, 67] width 117 height 62
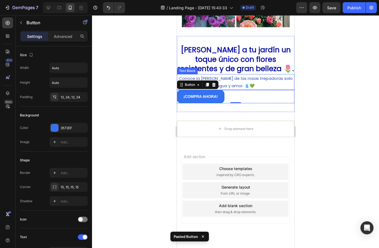
click at [246, 87] on p "Conoce la [PERSON_NAME] de las rosas trepadoras solo agua y amor. 💧💚" at bounding box center [235, 82] width 116 height 15
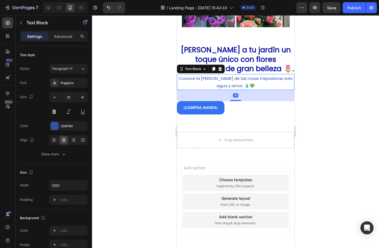
drag, startPoint x: 233, startPoint y: 89, endPoint x: 224, endPoint y: 100, distance: 14.5
click at [224, 90] on div "41" at bounding box center [234, 90] width 117 height 0
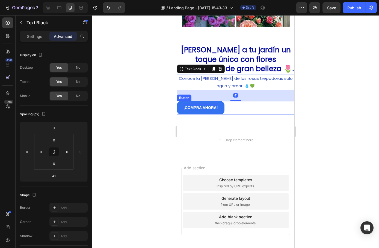
click at [203, 112] on button "¡COMPRA AHORA!" at bounding box center [199, 107] width 47 height 13
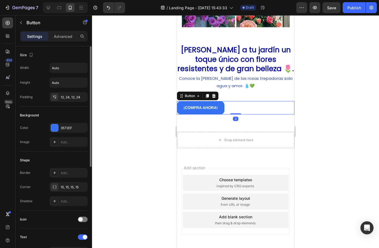
scroll to position [164, 0]
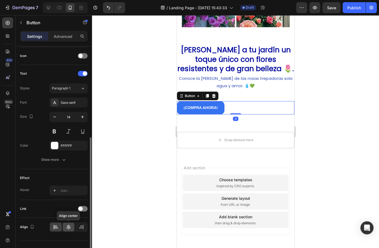
click at [68, 227] on icon at bounding box center [68, 227] width 5 height 5
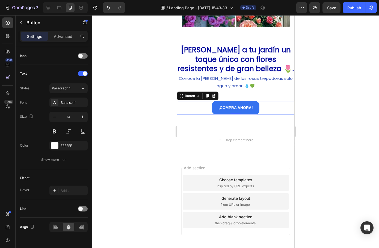
click at [232, 112] on button "¡COMPRA AHORA!" at bounding box center [234, 107] width 47 height 13
click at [233, 108] on strong "¡COMPRA AHORA!" at bounding box center [235, 108] width 34 height 4
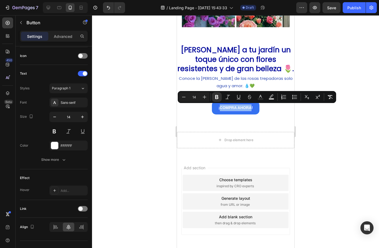
drag, startPoint x: 249, startPoint y: 108, endPoint x: 217, endPoint y: 111, distance: 32.1
click at [218, 111] on p "¡COMPRA AHORA!" at bounding box center [235, 107] width 34 height 7
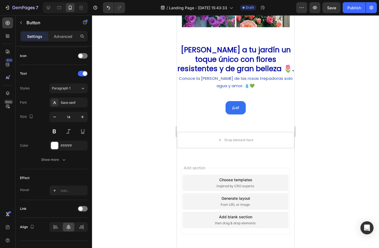
click at [225, 101] on button "¡Lo!" at bounding box center [235, 107] width 20 height 13
click at [219, 101] on button "¡Lo quiero!" at bounding box center [235, 107] width 33 height 13
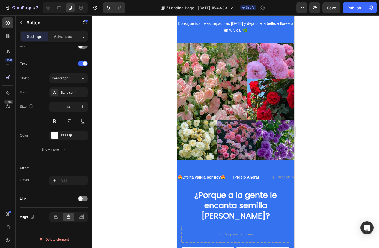
scroll to position [671, 0]
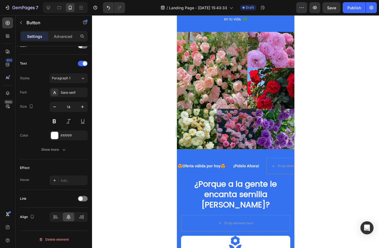
click at [205, 164] on p "😍Oferta válida por hoy😍" at bounding box center [200, 166] width 47 height 7
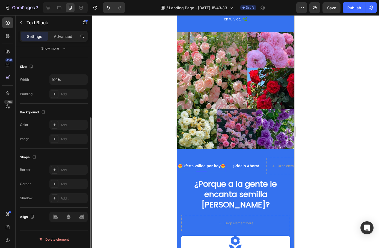
scroll to position [0, 0]
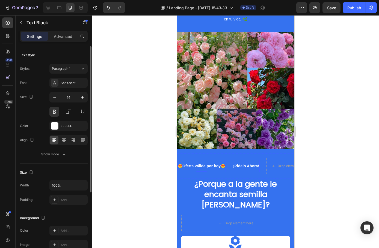
click at [233, 166] on div "¡Pidelo Ahora! Text Block" at bounding box center [245, 166] width 27 height 12
click at [231, 160] on div "😍Oferta válida por [DATE]😍 Text Block" at bounding box center [204, 166] width 55 height 12
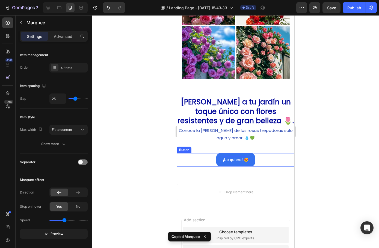
scroll to position [1069, 0]
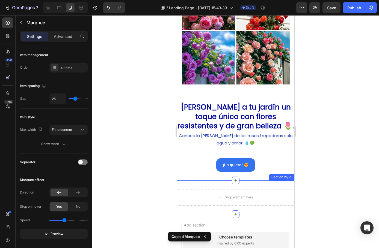
click at [246, 184] on div "Drop element here Section 21/25" at bounding box center [234, 198] width 117 height 34
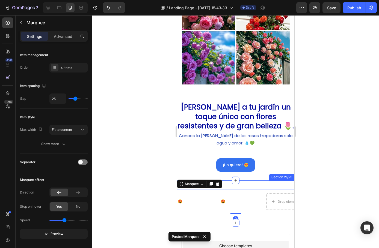
click at [240, 184] on div "😍Oferta válida por [DATE]😍 Text Block ¡Pidelo Ahora! Text Block Drop element he…" at bounding box center [234, 202] width 117 height 43
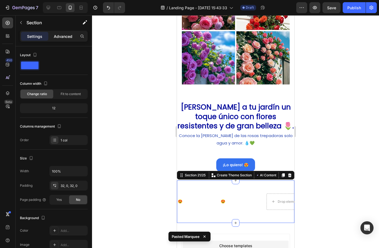
click at [67, 37] on p "Advanced" at bounding box center [63, 37] width 19 height 6
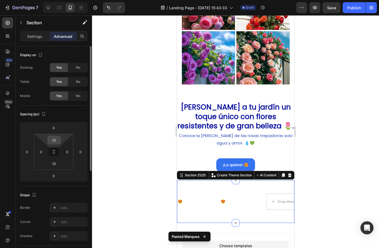
click at [55, 140] on input "32" at bounding box center [54, 140] width 11 height 8
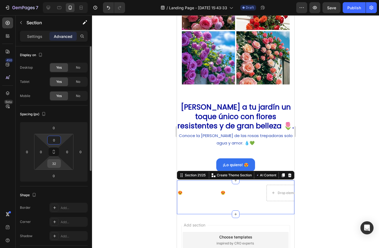
type input "0"
click at [55, 161] on input "32" at bounding box center [54, 164] width 11 height 8
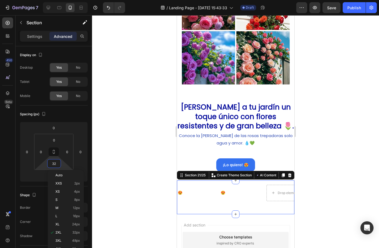
type input "0"
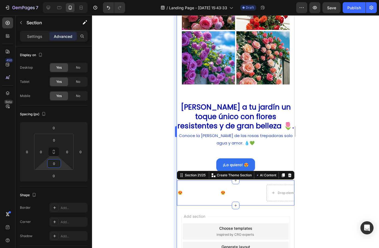
click at [157, 178] on div at bounding box center [235, 131] width 287 height 233
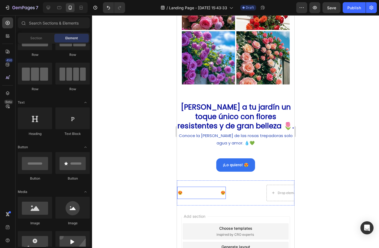
click at [201, 192] on p "😍Oferta válida por hoy😍" at bounding box center [200, 193] width 47 height 7
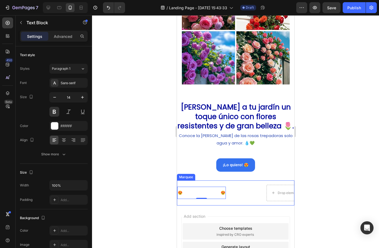
click at [231, 187] on div "😍Oferta válida por [DATE]😍 Text Block 0" at bounding box center [204, 193] width 55 height 12
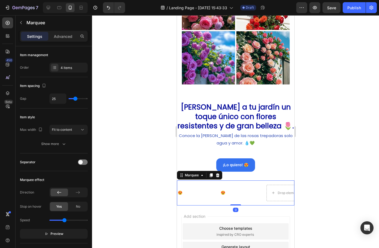
click at [206, 185] on div "😍Oferta válida por [DATE]😍 Text Block ¡Pidelo Ahora! Text Block Drop element he…" at bounding box center [273, 193] width 192 height 16
click at [198, 189] on div "😍Oferta válida por [DATE]😍 Text Block" at bounding box center [201, 193] width 49 height 12
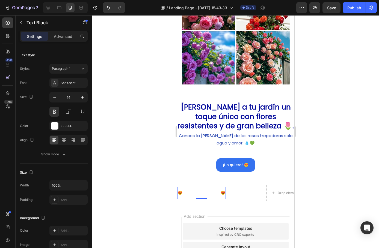
drag, startPoint x: 199, startPoint y: 198, endPoint x: 202, endPoint y: 164, distance: 34.2
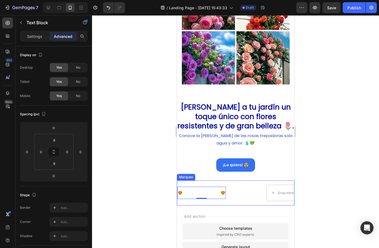
click at [220, 182] on div "😍Oferta válida por [DATE]😍 Text Block 0 ¡Pidelo Ahora! Text Block Drop element …" at bounding box center [234, 193] width 117 height 25
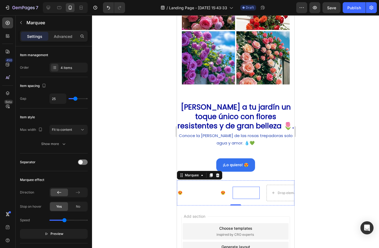
click at [242, 193] on p "¡Pidelo Ahora!" at bounding box center [246, 193] width 26 height 7
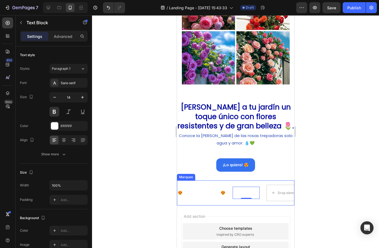
click at [231, 196] on div "😍Oferta válida por [DATE]😍 Text Block" at bounding box center [204, 193] width 55 height 12
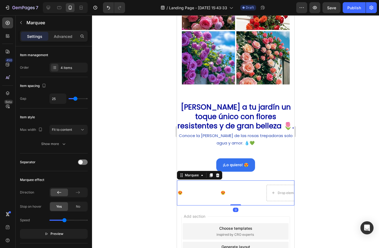
click at [229, 192] on div "😍Oferta válida por [DATE]😍 Text Block" at bounding box center [204, 193] width 55 height 12
click at [200, 193] on p "😍Oferta válida por hoy😍" at bounding box center [200, 193] width 47 height 7
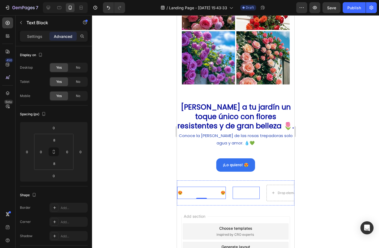
click at [234, 194] on p "¡Pidelo Ahora!" at bounding box center [246, 193] width 26 height 7
click at [231, 187] on div "😍Oferta válida por [DATE]😍 Text Block ¡Pidelo Ahora! Text Block 0 Drop element …" at bounding box center [273, 193] width 192 height 16
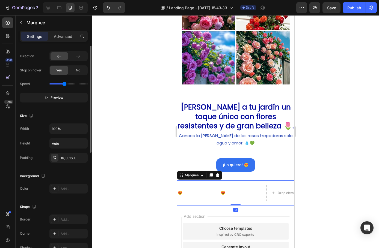
scroll to position [164, 0]
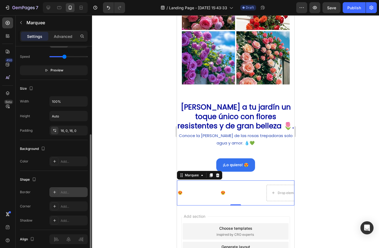
click at [54, 190] on icon at bounding box center [54, 192] width 4 height 4
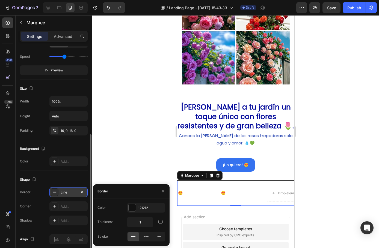
click at [54, 190] on icon at bounding box center [54, 192] width 4 height 4
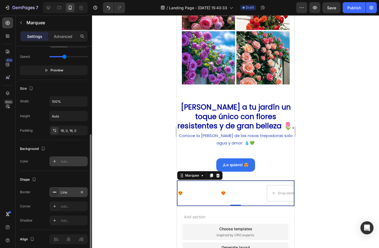
click at [54, 159] on icon at bounding box center [54, 161] width 4 height 4
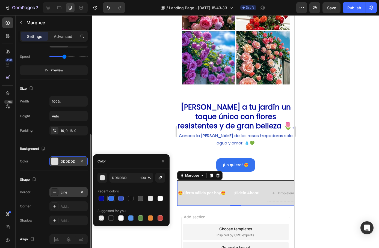
click at [112, 200] on div at bounding box center [110, 198] width 5 height 5
type input "3572EF"
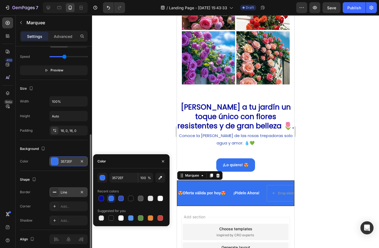
click at [54, 192] on rect at bounding box center [55, 192] width 4 height 1
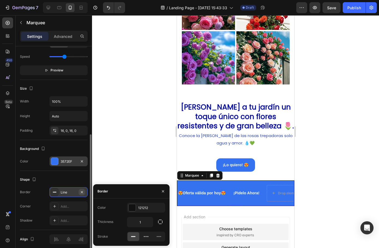
click at [81, 193] on icon "button" at bounding box center [82, 192] width 2 height 2
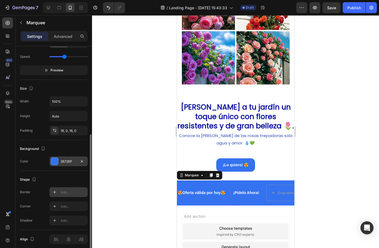
scroll to position [1097, 0]
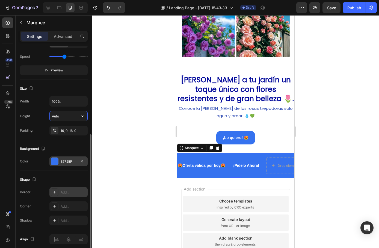
click at [65, 116] on input "Auto" at bounding box center [69, 116] width 38 height 10
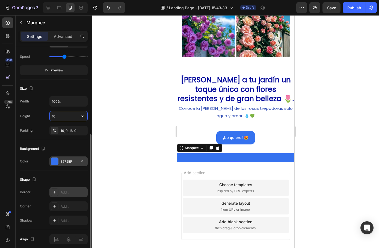
type input "1"
type input "2"
type input "3"
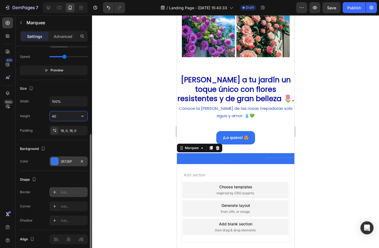
type input "4"
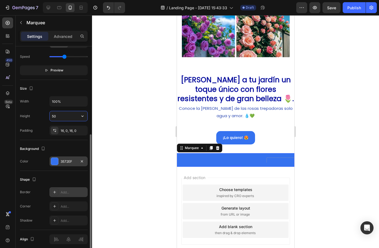
type input "5"
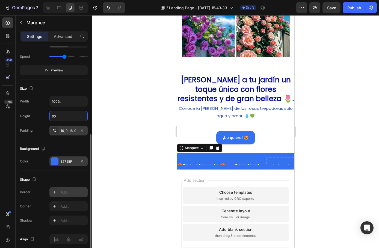
type input "60"
click at [71, 133] on div "16, 0, 16, 0" at bounding box center [69, 130] width 16 height 5
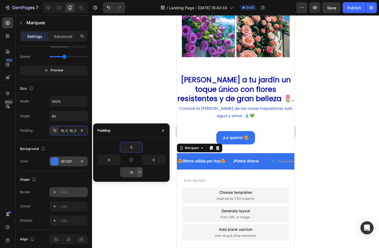
type input "0"
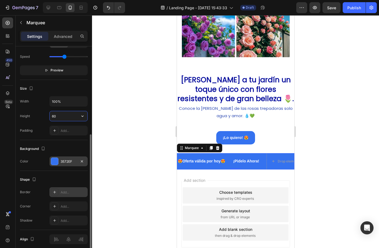
click at [64, 116] on input "60" at bounding box center [69, 116] width 38 height 10
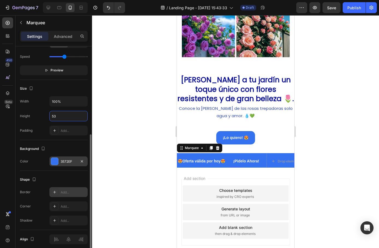
type input "5"
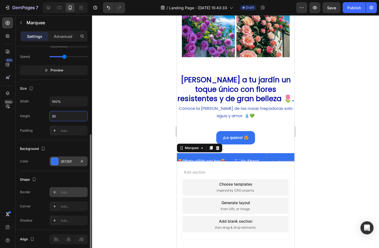
type input "3"
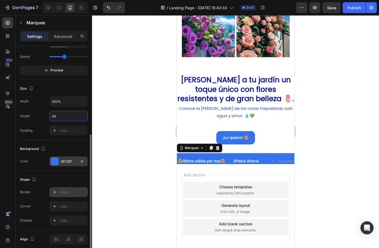
type input "4"
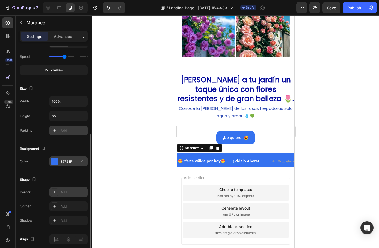
click at [52, 133] on div at bounding box center [55, 131] width 8 height 8
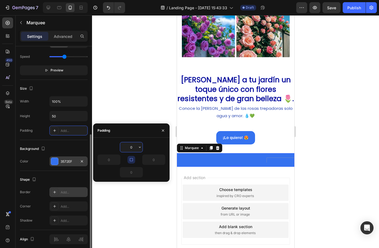
click at [38, 134] on div "Padding Add..." at bounding box center [54, 131] width 68 height 10
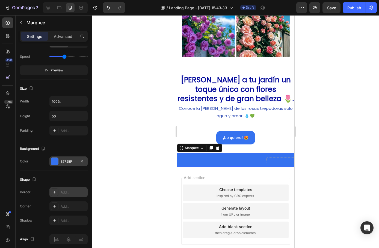
click at [205, 157] on div "😍Oferta válida por [DATE]😍 Text Block ¡Pidelo Ahora! Text Block Drop element he…" at bounding box center [234, 160] width 117 height 14
click at [208, 164] on div "😍Oferta válida por [DATE]😍 Text Block ¡Pidelo Ahora! Text Block Drop element he…" at bounding box center [234, 160] width 117 height 14
click at [62, 116] on input "50" at bounding box center [69, 116] width 38 height 10
click at [215, 163] on div "😍Oferta válida por [DATE]😍 Text Block ¡Pidelo Ahora! Text Block Drop element he…" at bounding box center [234, 160] width 117 height 14
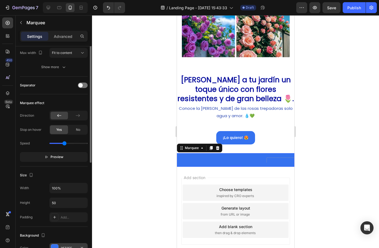
scroll to position [50, 0]
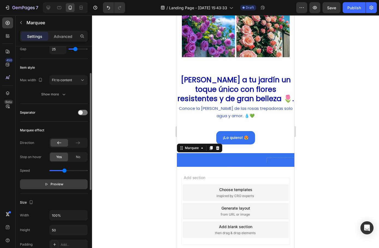
click at [58, 187] on span "Preview" at bounding box center [56, 184] width 13 height 5
click at [235, 161] on div "¡Pidelo Ahora! Text Block" at bounding box center [249, 166] width 34 height 12
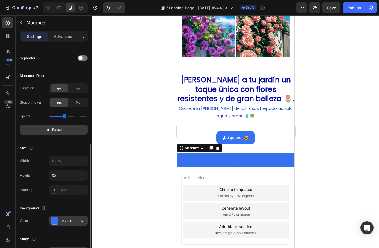
scroll to position [159, 0]
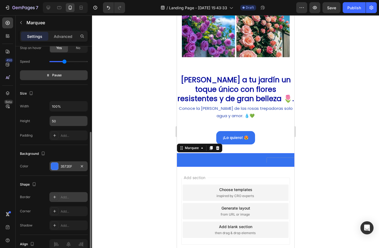
click at [60, 123] on input "50" at bounding box center [69, 121] width 38 height 10
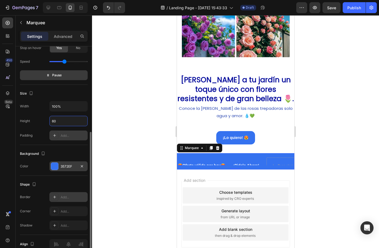
type input "60"
click at [63, 137] on div "Add..." at bounding box center [74, 135] width 26 height 5
click at [60, 110] on input "100%" at bounding box center [69, 106] width 38 height 10
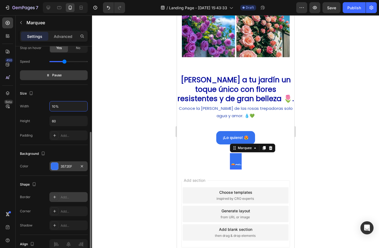
type input "100%"
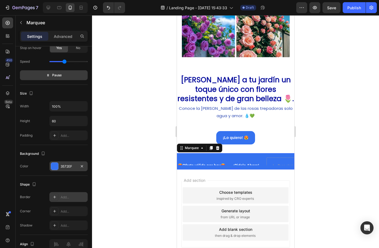
click at [227, 169] on div "😍Oferta válida por [DATE]😍 Text Block ¡Pidelo Ahora! Text Block Drop element he…" at bounding box center [234, 161] width 117 height 16
click at [227, 167] on div "😍Oferta válida por [DATE]😍 Text Block ¡Pidelo Ahora! Text Block Drop element he…" at bounding box center [234, 161] width 117 height 16
click at [62, 38] on p "Advanced" at bounding box center [63, 37] width 19 height 6
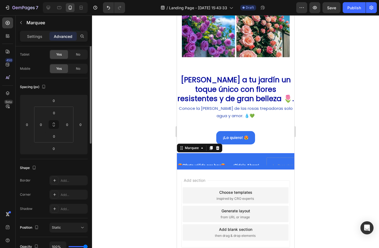
scroll to position [0, 0]
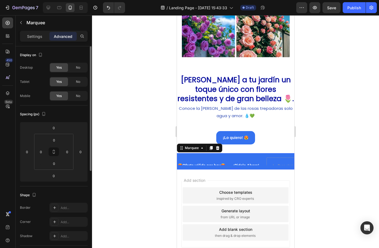
click at [36, 35] on p "Settings" at bounding box center [34, 37] width 15 height 6
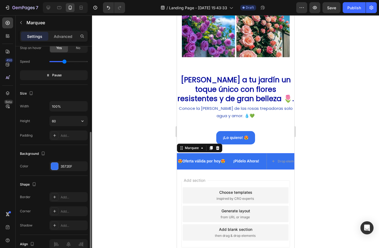
scroll to position [131, 0]
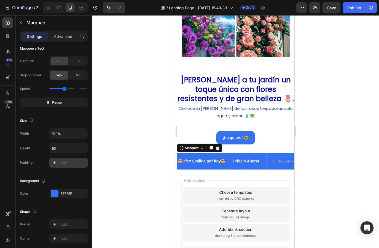
click at [59, 167] on div "Add..." at bounding box center [68, 163] width 38 height 10
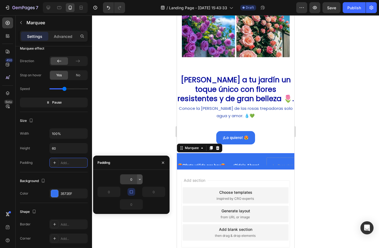
click at [137, 178] on button "button" at bounding box center [139, 180] width 5 height 10
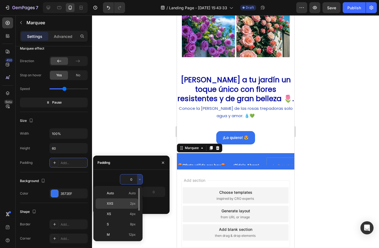
click at [118, 202] on p "XXS 2px" at bounding box center [121, 203] width 29 height 5
type input "2"
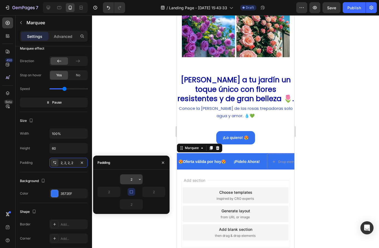
click at [133, 181] on input "2" at bounding box center [131, 180] width 22 height 10
type input "1"
click at [133, 141] on div at bounding box center [235, 131] width 287 height 233
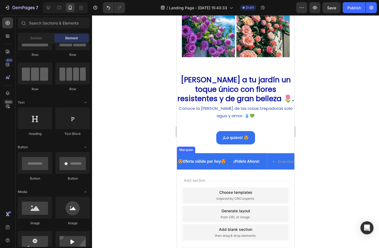
click at [317, 164] on div "Drop element here" at bounding box center [339, 161] width 44 height 9
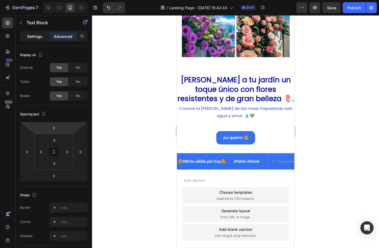
click at [34, 36] on p "Settings" at bounding box center [34, 37] width 15 height 6
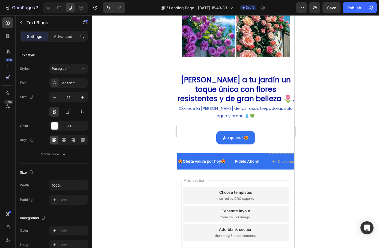
click at [316, 154] on div "Drop element here" at bounding box center [342, 162] width 52 height 16
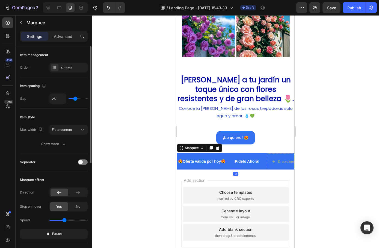
scroll to position [55, 0]
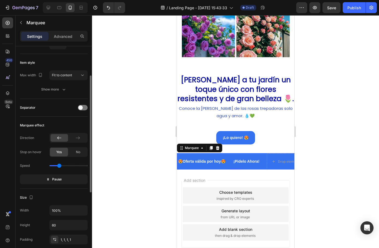
drag, startPoint x: 64, startPoint y: 166, endPoint x: 59, endPoint y: 166, distance: 5.2
click at [59, 166] on input "range" at bounding box center [68, 165] width 38 height 1
click at [55, 165] on input "range" at bounding box center [68, 165] width 38 height 1
type input "0.9"
click at [59, 166] on input "range" at bounding box center [68, 165] width 38 height 1
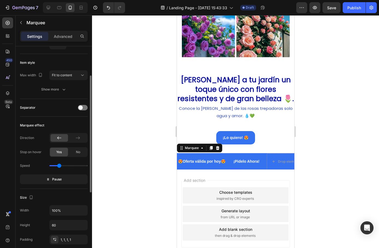
scroll to position [82, 0]
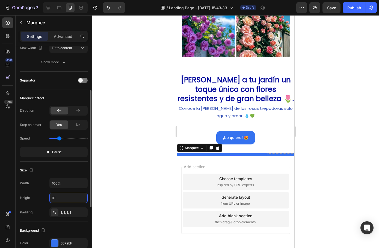
type input "1"
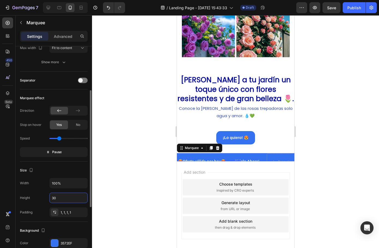
type input "3"
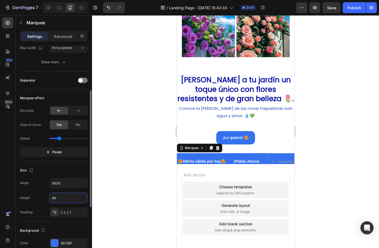
type input "4"
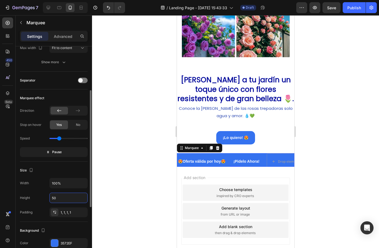
type input "5"
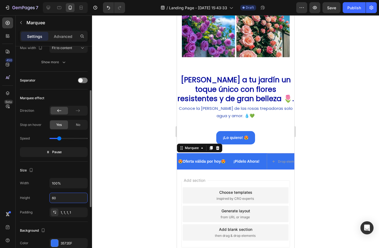
type input "6"
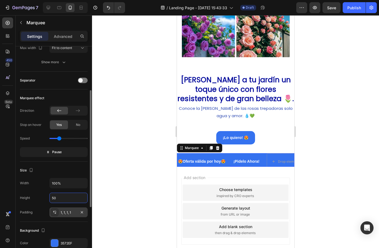
type input "50"
click at [70, 211] on div "1, 1, 1, 1" at bounding box center [69, 212] width 16 height 5
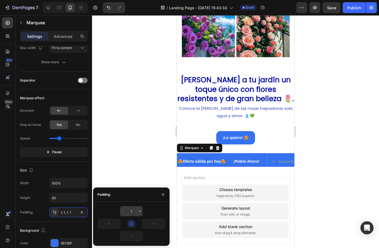
click at [127, 211] on input "1" at bounding box center [131, 212] width 22 height 10
click at [71, 167] on div "Size" at bounding box center [54, 170] width 68 height 9
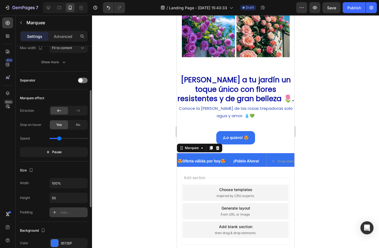
click at [64, 211] on div "Add..." at bounding box center [74, 212] width 26 height 5
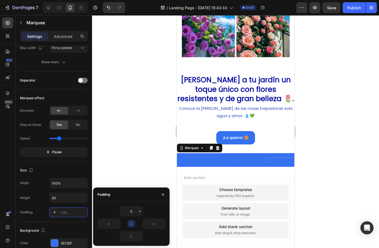
drag, startPoint x: 133, startPoint y: 223, endPoint x: 139, endPoint y: 235, distance: 13.7
click at [133, 223] on icon "button" at bounding box center [131, 224] width 4 height 4
type input "16"
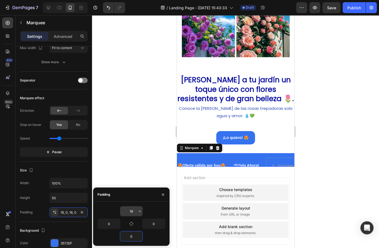
type input "0"
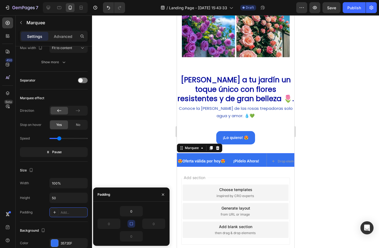
click at [133, 222] on icon "button" at bounding box center [131, 224] width 4 height 4
click at [133, 225] on icon "button" at bounding box center [131, 224] width 4 height 4
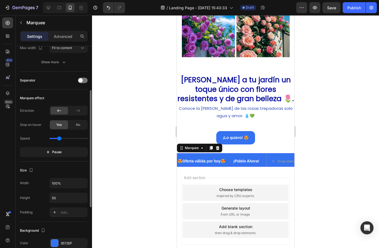
click at [82, 167] on div "Size" at bounding box center [54, 170] width 68 height 9
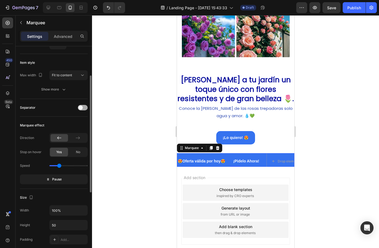
click at [84, 110] on div at bounding box center [83, 107] width 10 height 5
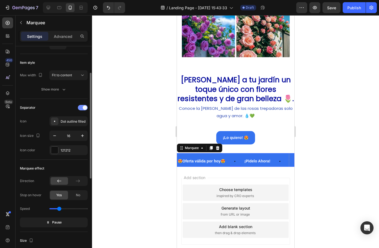
click at [84, 110] on div at bounding box center [83, 107] width 10 height 5
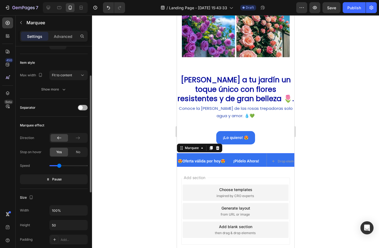
click at [84, 110] on div at bounding box center [83, 107] width 10 height 5
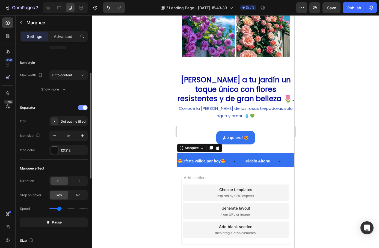
click at [84, 110] on span at bounding box center [85, 108] width 4 height 4
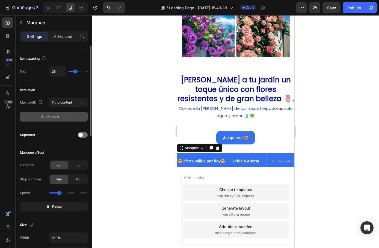
scroll to position [0, 0]
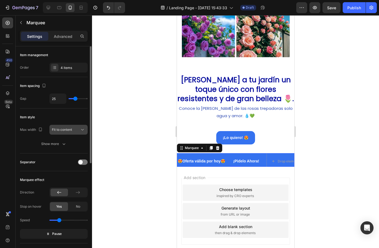
click at [72, 132] on span "Fit to content" at bounding box center [62, 129] width 20 height 5
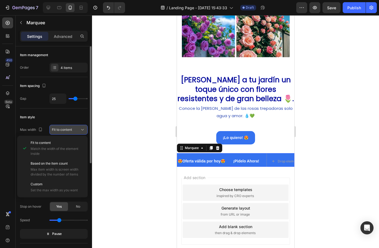
click at [73, 131] on div "Fit to content" at bounding box center [66, 129] width 28 height 5
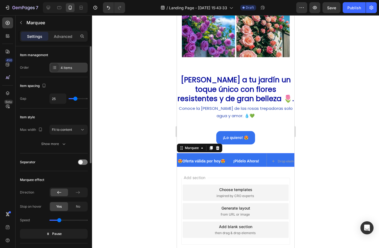
click at [72, 66] on div "4 items" at bounding box center [74, 67] width 26 height 5
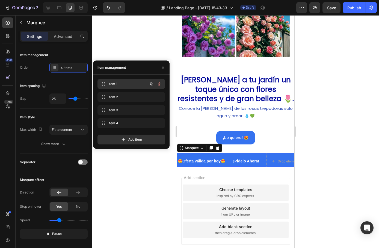
click at [132, 85] on span "Item 1" at bounding box center [123, 84] width 31 height 5
click at [121, 84] on span "Item 1" at bounding box center [127, 84] width 40 height 5
drag, startPoint x: 102, startPoint y: 84, endPoint x: 104, endPoint y: 109, distance: 24.9
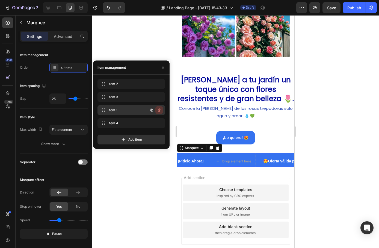
click at [158, 110] on icon "button" at bounding box center [159, 110] width 4 height 4
click at [152, 111] on div "Delete" at bounding box center [155, 110] width 10 height 5
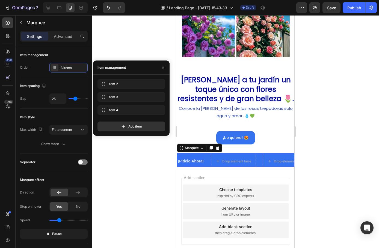
click at [109, 8] on icon "Undo/Redo" at bounding box center [108, 7] width 5 height 5
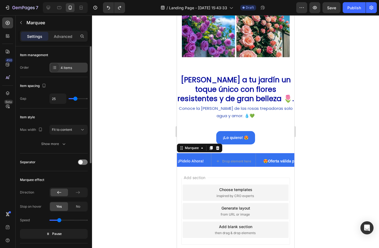
click at [72, 67] on div "4 items" at bounding box center [74, 67] width 26 height 5
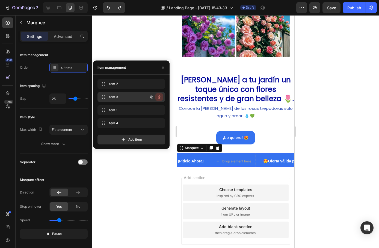
click at [157, 99] on icon "button" at bounding box center [159, 97] width 4 height 4
click at [158, 98] on div "Delete" at bounding box center [155, 97] width 10 height 5
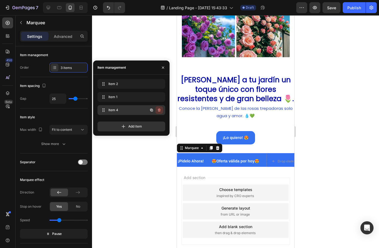
click at [158, 112] on button "button" at bounding box center [159, 110] width 8 height 8
click at [158, 107] on button "Delete" at bounding box center [155, 110] width 15 height 8
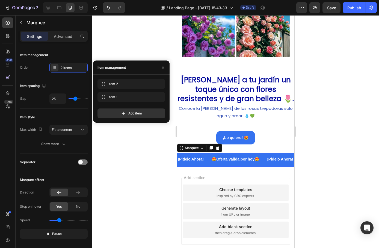
click at [128, 140] on div at bounding box center [235, 131] width 287 height 233
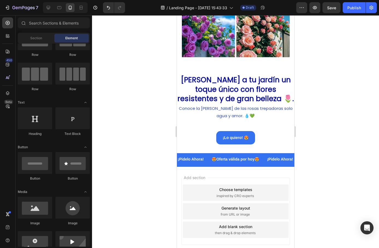
click at [210, 164] on div "😍Oferta válida por [DATE]😍 Text Block" at bounding box center [234, 159] width 49 height 12
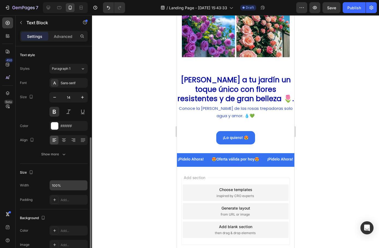
scroll to position [55, 0]
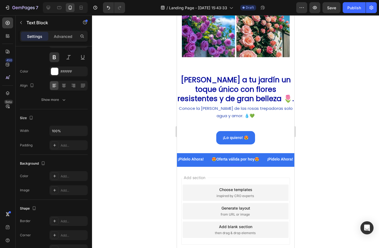
click at [299, 154] on div "😍Oferta válida por [DATE]😍 Text Block 0" at bounding box center [323, 159] width 49 height 12
click at [300, 162] on p "😍Oferta válida por hoy😍" at bounding box center [323, 159] width 47 height 7
click at [300, 161] on p "😍Oferta válida por hoy😍" at bounding box center [323, 159] width 47 height 7
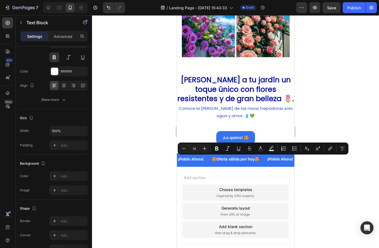
click at [300, 161] on p "😍Oferta válida por hoy😍" at bounding box center [323, 159] width 47 height 7
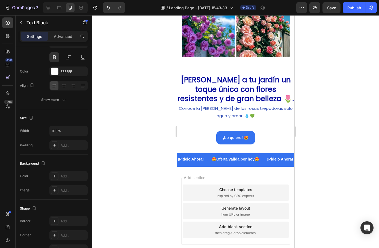
click at [298, 161] on p "😍Oferta válida por hoy😍" at bounding box center [321, 159] width 47 height 7
click at [300, 161] on p "😍Oferta válida por hoy😍" at bounding box center [323, 159] width 47 height 7
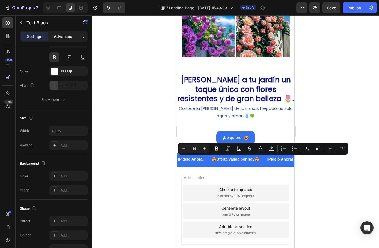
click at [67, 40] on div "Advanced" at bounding box center [62, 36] width 27 height 9
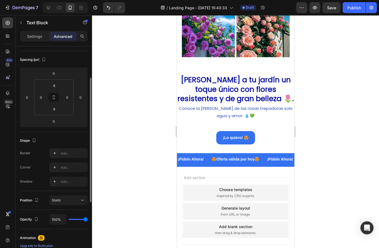
scroll to position [0, 0]
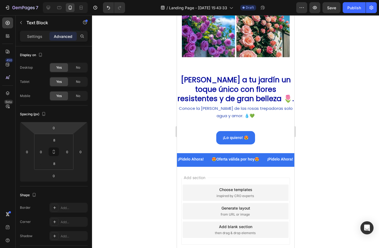
click at [37, 44] on div "Settings Advanced" at bounding box center [54, 39] width 76 height 16
click at [37, 41] on div "Settings Advanced" at bounding box center [54, 36] width 68 height 11
click at [32, 37] on p "Settings" at bounding box center [34, 37] width 15 height 6
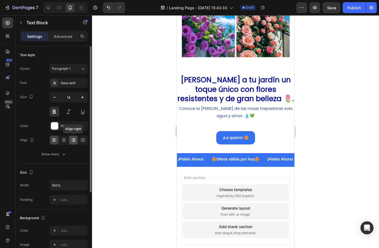
click at [71, 141] on icon at bounding box center [73, 139] width 5 height 5
click at [61, 142] on icon at bounding box center [63, 139] width 5 height 5
click at [50, 153] on div "Show more" at bounding box center [53, 154] width 25 height 5
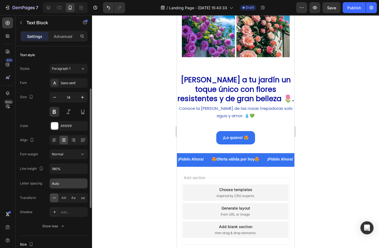
scroll to position [27, 0]
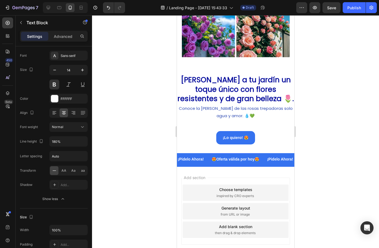
click at [118, 169] on div at bounding box center [235, 131] width 287 height 233
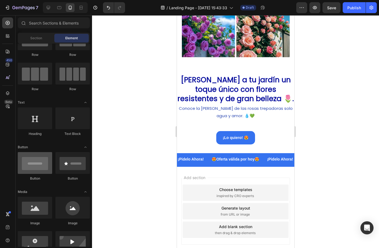
scroll to position [55, 0]
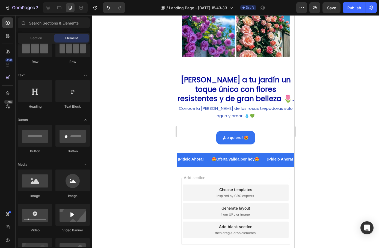
click at [300, 162] on p "😍Oferta válida por hoy😍" at bounding box center [323, 159] width 47 height 7
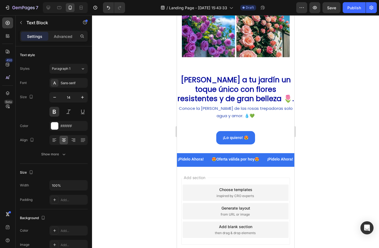
click at [300, 166] on div "😍Oferta válida por [DATE]😍 Text Block" at bounding box center [324, 159] width 49 height 12
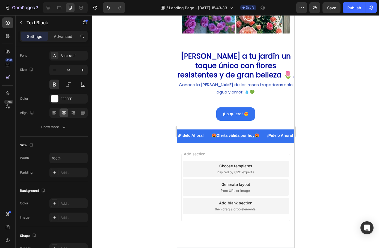
scroll to position [1124, 0]
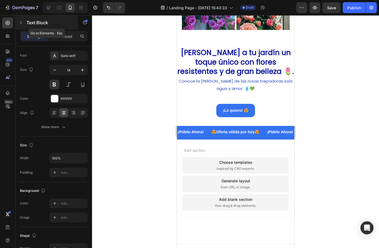
click at [28, 25] on p "Text Block" at bounding box center [49, 22] width 46 height 7
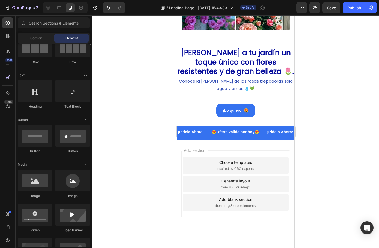
scroll to position [0, 0]
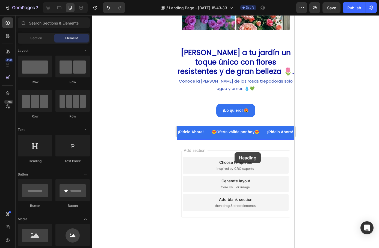
drag, startPoint x: 205, startPoint y: 163, endPoint x: 234, endPoint y: 152, distance: 31.1
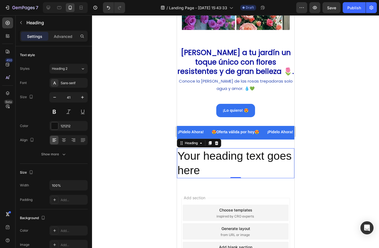
click at [212, 165] on h2 "Your heading text goes here" at bounding box center [234, 163] width 117 height 30
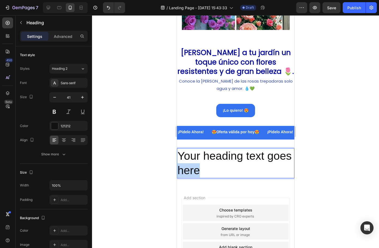
click at [212, 165] on p "Your heading text goes here" at bounding box center [235, 163] width 116 height 29
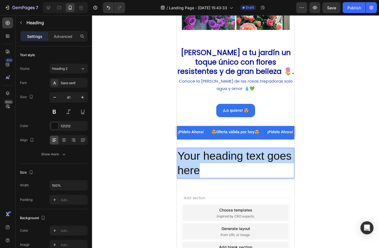
click at [212, 165] on p "Your heading text goes here" at bounding box center [235, 163] width 116 height 29
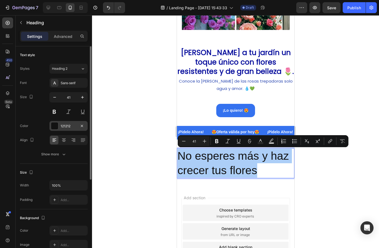
click at [60, 127] on div "121212" at bounding box center [68, 126] width 38 height 10
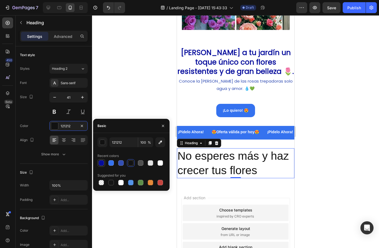
click at [102, 164] on div at bounding box center [100, 162] width 5 height 5
type input "050C9C"
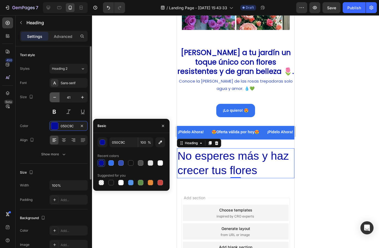
click at [58, 101] on button "button" at bounding box center [55, 97] width 10 height 10
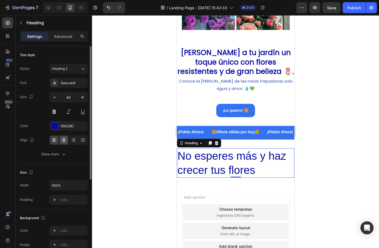
click at [64, 140] on icon at bounding box center [63, 140] width 3 height 1
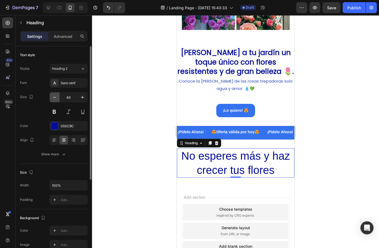
click at [53, 96] on icon "button" at bounding box center [54, 97] width 5 height 5
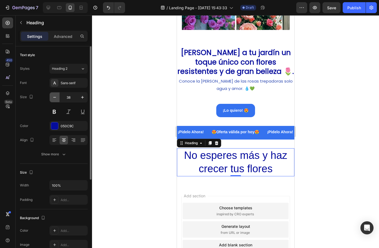
click at [53, 96] on icon "button" at bounding box center [54, 97] width 5 height 5
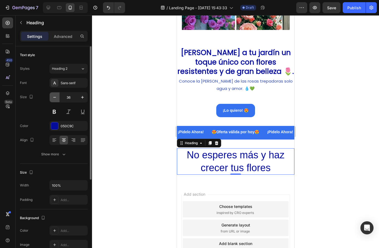
click at [53, 96] on icon "button" at bounding box center [54, 97] width 5 height 5
type input "34"
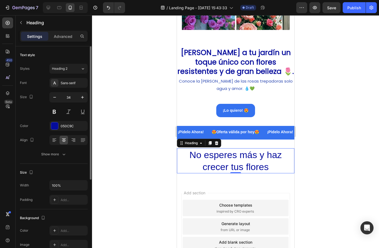
click at [55, 109] on button at bounding box center [54, 112] width 10 height 10
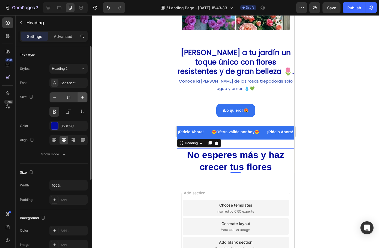
click at [69, 82] on div "Sans-serif" at bounding box center [74, 83] width 26 height 5
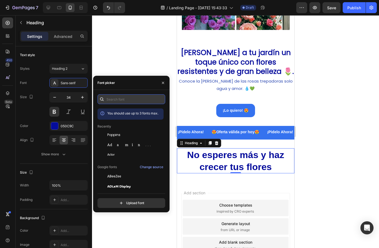
click at [109, 98] on input "text" at bounding box center [131, 99] width 68 height 10
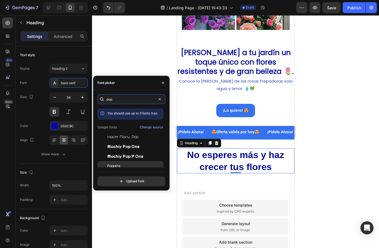
type input "pop"
click at [110, 166] on span "Poppins" at bounding box center [113, 166] width 13 height 5
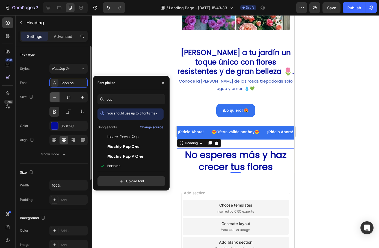
click at [54, 100] on button "button" at bounding box center [55, 97] width 10 height 10
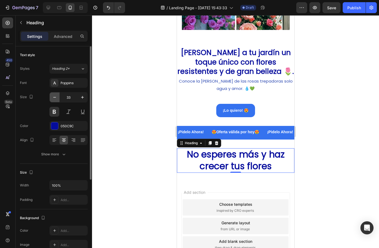
click at [54, 100] on icon "button" at bounding box center [54, 97] width 5 height 5
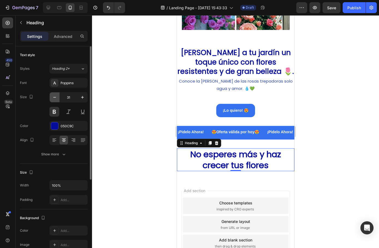
click at [54, 100] on icon "button" at bounding box center [54, 97] width 5 height 5
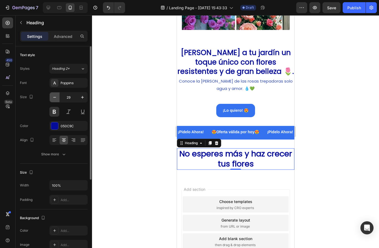
click at [54, 100] on icon "button" at bounding box center [54, 97] width 5 height 5
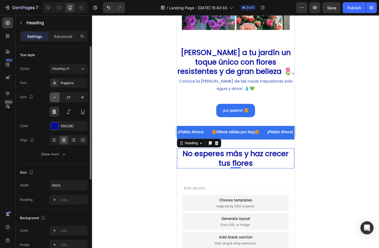
click at [54, 100] on icon "button" at bounding box center [54, 97] width 5 height 5
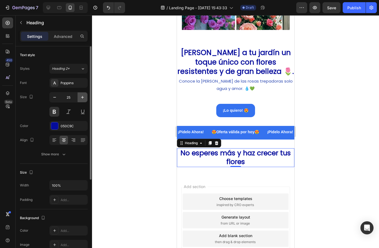
click at [82, 97] on icon "button" at bounding box center [82, 97] width 5 height 5
type input "26"
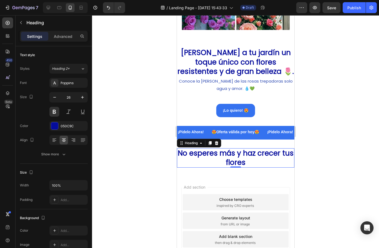
click at [146, 176] on div at bounding box center [235, 131] width 287 height 233
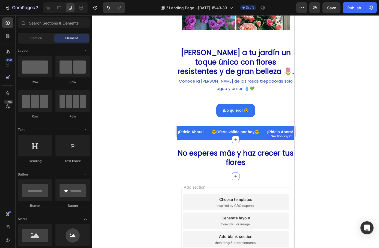
click at [222, 171] on div "No esperes más y haz crecer tus flores Heading Section 22/25" at bounding box center [234, 158] width 117 height 37
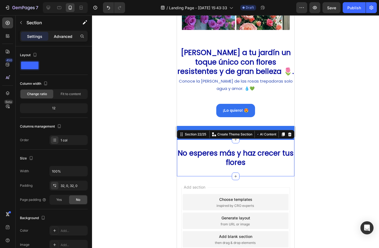
click at [61, 37] on p "Advanced" at bounding box center [63, 37] width 19 height 6
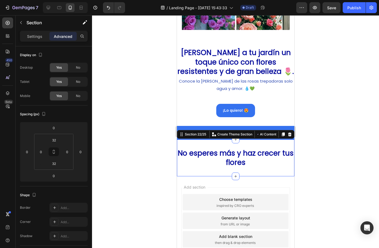
click at [109, 153] on div at bounding box center [235, 131] width 287 height 233
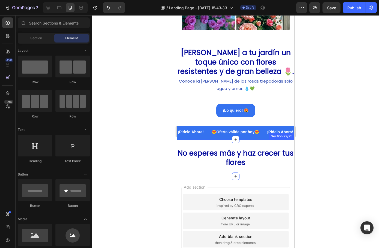
click at [261, 168] on div "No esperes más y haz crecer tus flores Heading Section 22/25" at bounding box center [234, 158] width 117 height 37
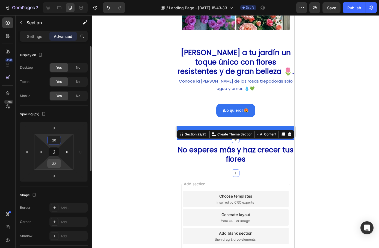
type input "20"
click at [56, 163] on input "32" at bounding box center [54, 164] width 11 height 8
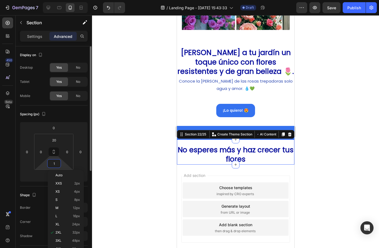
type input "10"
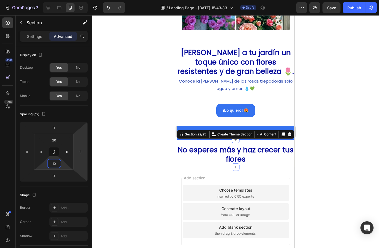
click at [149, 157] on div at bounding box center [235, 131] width 287 height 233
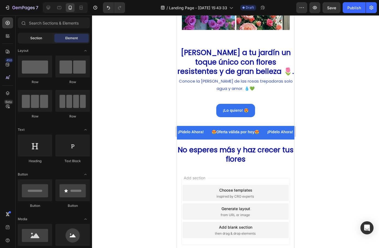
click at [41, 38] on span "Section" at bounding box center [36, 38] width 12 height 5
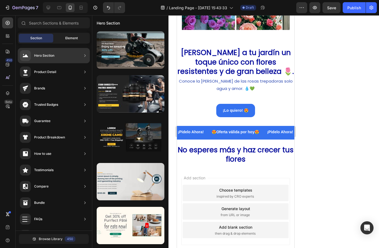
click at [68, 40] on span "Element" at bounding box center [71, 38] width 13 height 5
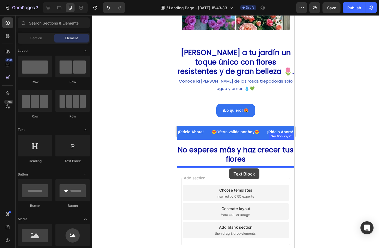
drag, startPoint x: 252, startPoint y: 164, endPoint x: 229, endPoint y: 169, distance: 24.2
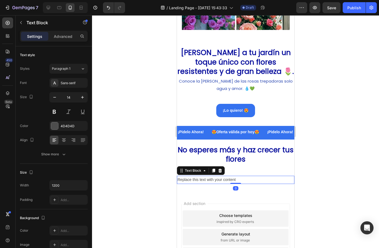
click at [223, 180] on div "Replace this text with your content" at bounding box center [234, 180] width 117 height 8
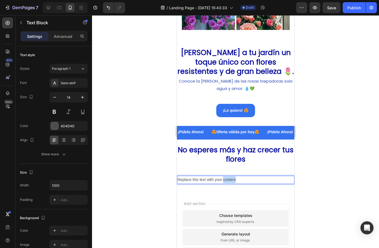
click at [223, 180] on p "Replace this text with your content" at bounding box center [235, 179] width 116 height 7
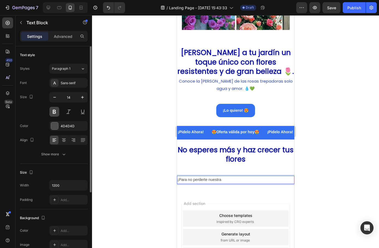
click at [53, 115] on button at bounding box center [54, 112] width 10 height 10
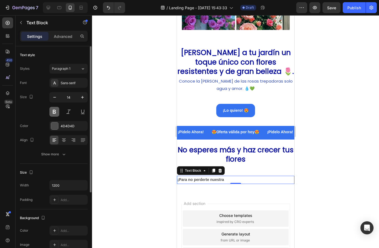
click at [57, 111] on button at bounding box center [54, 112] width 10 height 10
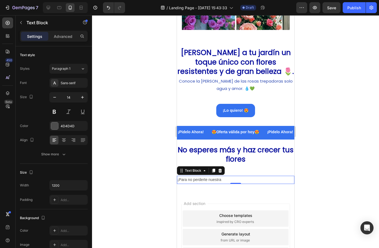
drag, startPoint x: 227, startPoint y: 178, endPoint x: 225, endPoint y: 179, distance: 2.8
click at [225, 179] on p "¡Para no perderte nuestra" at bounding box center [235, 179] width 116 height 7
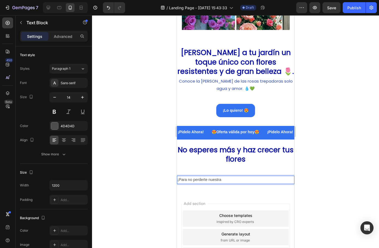
click at [225, 180] on p "¡Para no perderte nuestra" at bounding box center [235, 179] width 116 height 7
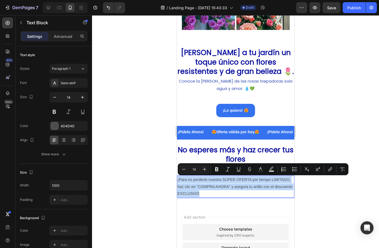
drag, startPoint x: 223, startPoint y: 194, endPoint x: 173, endPoint y: 178, distance: 51.8
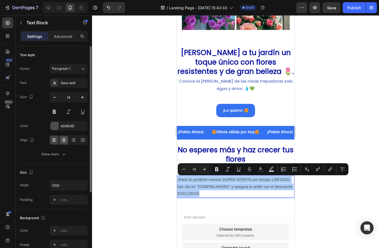
click at [62, 142] on icon at bounding box center [63, 139] width 5 height 5
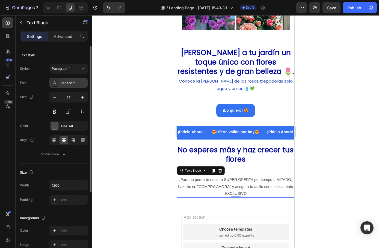
click at [68, 84] on div "Sans-serif" at bounding box center [74, 83] width 26 height 5
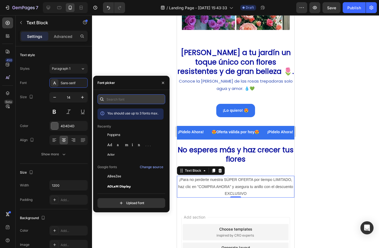
click at [112, 98] on input "text" at bounding box center [131, 99] width 68 height 10
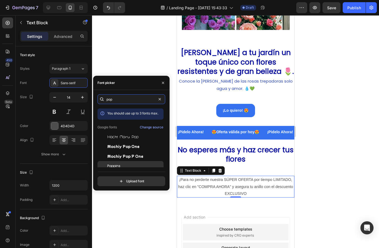
type input "pop"
click at [122, 166] on div "Poppins" at bounding box center [134, 166] width 55 height 5
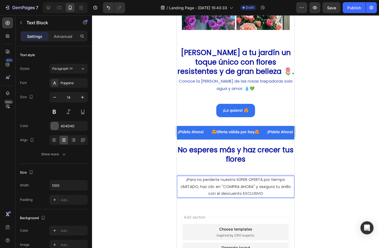
click at [234, 179] on p "¡Para no perderte nuestra SÚPER OFERTA por tiempo LIMITADO, haz clic en "COMPRA…" at bounding box center [235, 186] width 116 height 21
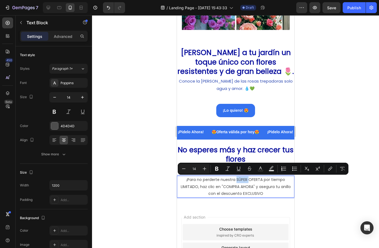
click at [242, 180] on p "¡Para no perderte nuestra SÚPER OFERTA por tiempo LIMITADO, haz clic en "COMPRA…" at bounding box center [235, 186] width 116 height 21
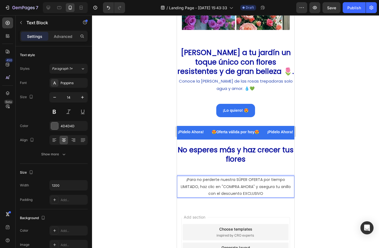
click at [250, 181] on p "¡Para no perderte nuestra SÚPER OFERTA por tiempo LIMITADO, haz clic en "COMPRA…" at bounding box center [235, 186] width 116 height 21
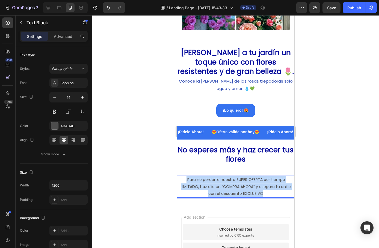
click at [250, 181] on p "¡Para no perderte nuestra SÚPER OFERTA por tiempo LIMITADO, haz clic en "COMPRA…" at bounding box center [235, 186] width 116 height 21
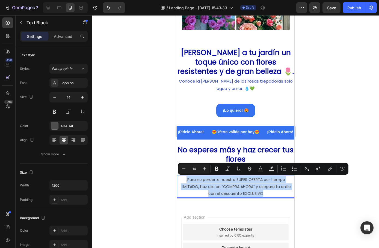
click at [252, 180] on p "¡Para no perderte nuestra SÚPER OFERTA por tiempo LIMITADO, haz clic en "COMPRA…" at bounding box center [235, 186] width 116 height 21
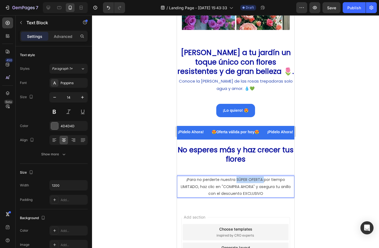
drag, startPoint x: 261, startPoint y: 179, endPoint x: 235, endPoint y: 180, distance: 26.2
click at [235, 180] on p "¡Para no perderte nuestra SÚPER OFERTA por tiempo LIMITADO, haz clic en "COMPRA…" at bounding box center [235, 186] width 116 height 21
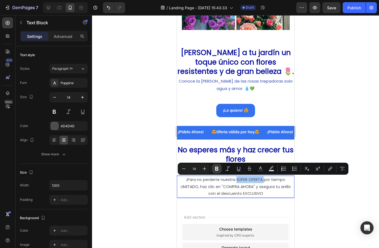
click at [217, 170] on icon "Editor contextual toolbar" at bounding box center [216, 169] width 3 height 4
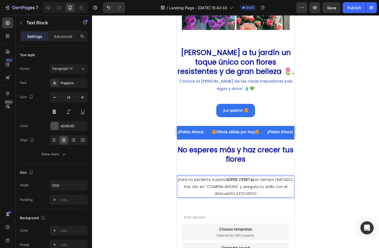
click at [234, 186] on p "¡Para no perderte nuestra SÚPER OFERTA por tiempo LIMITADO, haz clic en "COMPRA…" at bounding box center [235, 186] width 116 height 21
drag, startPoint x: 195, startPoint y: 187, endPoint x: 179, endPoint y: 186, distance: 15.9
click at [179, 186] on p "¡Para no perderte nuestra SÚPER OFERTA por tiempo LIMITADO, haz clic en "COMPRA…" at bounding box center [235, 186] width 116 height 21
click at [187, 187] on p "¡Para no perderte nuestra SÚPER OFERTA por tiempo LIMITADO, haz clic en "COMPRA…" at bounding box center [235, 186] width 116 height 21
drag, startPoint x: 179, startPoint y: 186, endPoint x: 194, endPoint y: 186, distance: 15.0
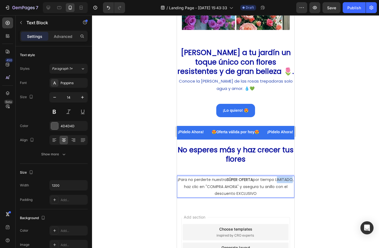
click at [194, 186] on p "¡Para no perderte nuestra SÚPER OFERTA por tiempo LIMITADO, haz clic en "COMPRA…" at bounding box center [235, 186] width 116 height 21
drag, startPoint x: 196, startPoint y: 186, endPoint x: 178, endPoint y: 186, distance: 17.5
click at [178, 186] on p "¡Para no perderte nuestra SÚPER OFERTA por tiempo LIMITADO, haz clic en "COMPRA…" at bounding box center [235, 186] width 116 height 21
click at [192, 185] on p "¡Para no perderte nuestra SÚPER OFERTA por tiempo LIMITADO, haz clic en "COMPRA…" at bounding box center [235, 186] width 116 height 21
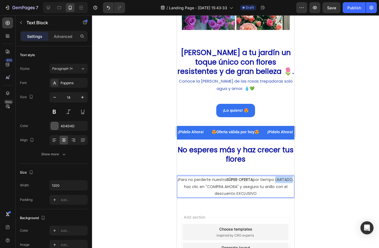
click at [192, 185] on p "¡Para no perderte nuestra SÚPER OFERTA por tiempo LIMITADO, haz clic en "COMPRA…" at bounding box center [235, 186] width 116 height 21
click at [207, 189] on p "¡Para no perderte nuestra SÚPER OFERTA por tiempo LIMITADO, haz clic en "COMPRA…" at bounding box center [235, 186] width 116 height 21
click at [244, 191] on p "¡Para no perderte nuestra SÚPER OFERTA por tiempo LIMITADO, haz clic en "COMPRA…" at bounding box center [235, 186] width 116 height 21
click at [348, 190] on div at bounding box center [235, 131] width 287 height 233
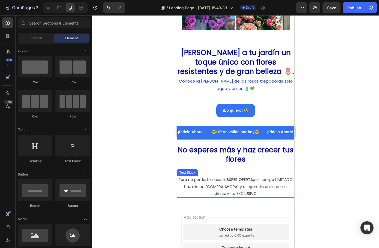
click at [191, 189] on p "¡Para no perderte nuestra SÚPER OFERTA por tiempo LIMITADO, haz clic en "COMPRA…" at bounding box center [235, 186] width 116 height 21
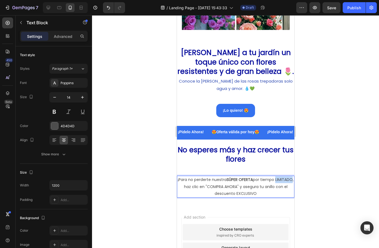
click at [186, 187] on p "¡Para no perderte nuestra SÚPER OFERTA por tiempo LIMITADO, haz clic en "COMPRA…" at bounding box center [235, 186] width 116 height 21
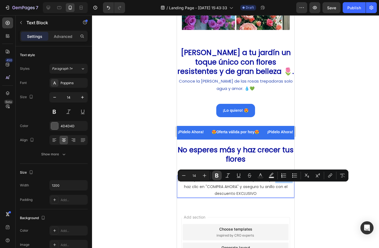
click at [218, 175] on icon "Editor contextual toolbar" at bounding box center [216, 175] width 5 height 5
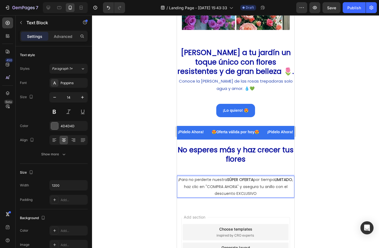
click at [311, 189] on div at bounding box center [235, 131] width 287 height 233
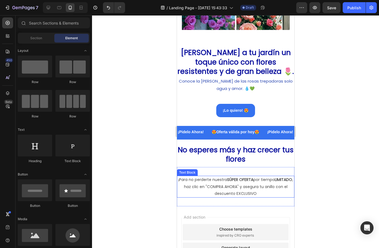
click at [237, 187] on p "¡Para no perderte nuestra SÚPER OFERTA por tiempo LIMITADO , haz clic en "COMPR…" at bounding box center [235, 186] width 116 height 21
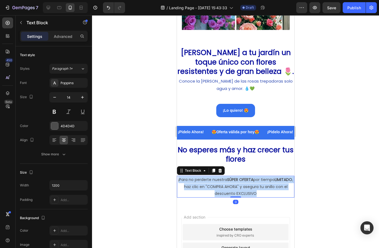
click at [237, 187] on p "¡Para no perderte nuestra SÚPER OFERTA por tiempo LIMITADO , haz clic en "COMPR…" at bounding box center [235, 186] width 116 height 21
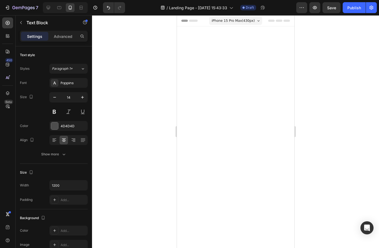
scroll to position [1124, 0]
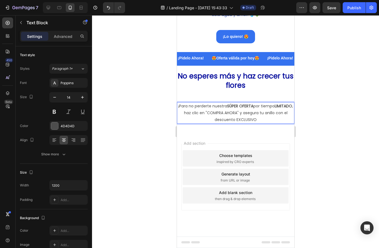
click at [222, 124] on p "¡Para no perderte nuestra SÚPER OFERTA por tiempo LIMITADO , haz clic en "COMPR…" at bounding box center [235, 113] width 116 height 21
click at [223, 124] on p "¡Para no perderte nuestra SÚPER OFERTA por tiempo LIMITADO , haz clic en "COMPR…" at bounding box center [235, 113] width 116 height 21
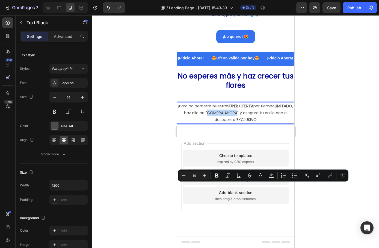
drag, startPoint x: 221, startPoint y: 186, endPoint x: 250, endPoint y: 188, distance: 29.0
click at [250, 124] on p "¡Para no perderte nuestra SÚPER OFERTA por tiempo LIMITADO , haz clic en "COMPR…" at bounding box center [235, 113] width 116 height 21
click at [217, 175] on icon "Editor contextual toolbar" at bounding box center [216, 176] width 3 height 4
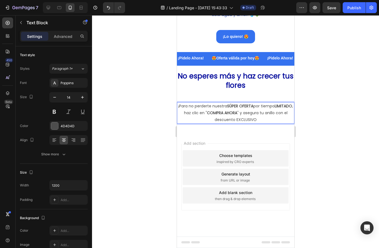
click at [231, 116] on strong "COMPRA AHORA" at bounding box center [222, 112] width 30 height 5
click at [109, 10] on icon "Undo/Redo" at bounding box center [108, 7] width 5 height 5
click at [237, 116] on strong "COMPRA AHORA" at bounding box center [222, 112] width 30 height 5
click at [109, 11] on button "Undo/Redo" at bounding box center [108, 7] width 11 height 11
click at [133, 179] on div at bounding box center [235, 131] width 287 height 233
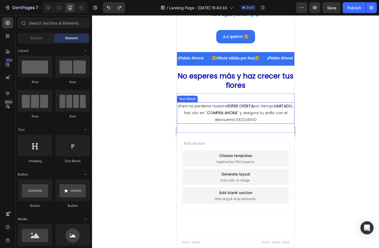
click at [232, 116] on strong "COMPRA AHORA" at bounding box center [222, 112] width 30 height 5
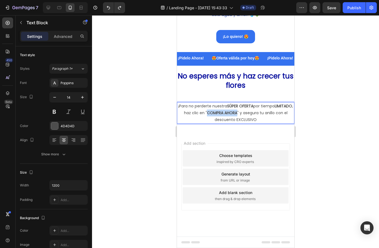
drag, startPoint x: 220, startPoint y: 186, endPoint x: 250, endPoint y: 186, distance: 30.0
click at [250, 124] on p "¡Para no perderte nuestra SÚPER OFERTA por tiempo LIMITADO , haz clic en " COMP…" at bounding box center [235, 113] width 116 height 21
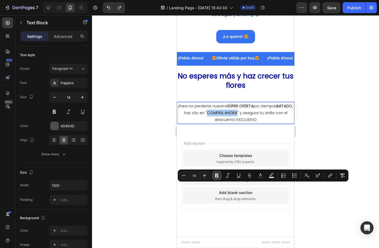
click at [216, 174] on icon "Editor contextual toolbar" at bounding box center [216, 176] width 3 height 4
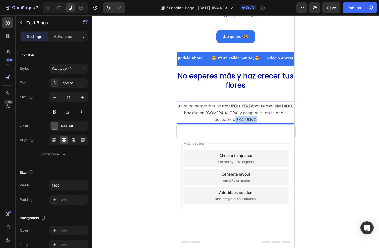
drag, startPoint x: 239, startPoint y: 193, endPoint x: 260, endPoint y: 192, distance: 21.0
click at [260, 124] on p "¡Para no perderte nuestra SÚPER OFERTA por tiempo LIMITADO , haz clic en "COMPR…" at bounding box center [235, 113] width 116 height 21
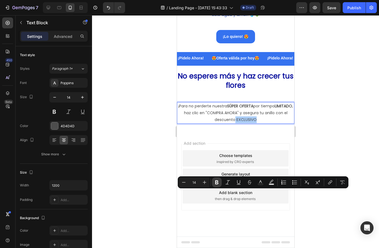
click at [218, 183] on icon "Editor contextual toolbar" at bounding box center [216, 183] width 3 height 4
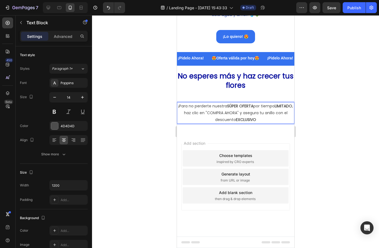
click at [267, 124] on p "¡Para no perderte nuestra SÚPER OFERTA por tiempo LIMITADO , haz clic en "COMPR…" at bounding box center [235, 113] width 116 height 21
click at [263, 124] on p "¡Para no perderte nuestra SÚPER OFERTA por tiempo LIMITADO , haz clic en "COMPR…" at bounding box center [235, 113] width 116 height 21
click at [268, 124] on p "! ¡Para no perderte nuestra SÚPER OFERTA por tiempo LIMITADO , haz clic en "COM…" at bounding box center [235, 113] width 116 height 21
click at [268, 124] on p "!! ¡Para no perderte nuestra SÚPER OFERTA por tiempo LIMITADO , haz clic en "CO…" at bounding box center [235, 113] width 116 height 21
click at [193, 109] on strong "!!" at bounding box center [194, 105] width 2 height 5
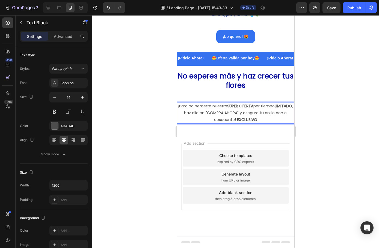
click at [240, 122] on strong "! EXCLUSIVO" at bounding box center [245, 119] width 22 height 5
click at [265, 124] on p "¡Para no perderte nuestra SÚPER OFERTA por tiempo LIMITADO , haz clic en "COMPR…" at bounding box center [235, 113] width 116 height 21
click at [240, 122] on strong "EXCLUSIVO!" at bounding box center [245, 119] width 21 height 5
click at [322, 192] on div at bounding box center [235, 131] width 287 height 233
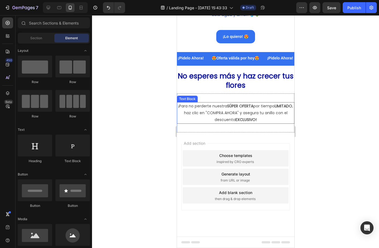
click at [196, 124] on p "¡Para no perderte nuestra SÚPER OFERTA por tiempo LIMITADO , haz clic en "COMPR…" at bounding box center [235, 113] width 116 height 21
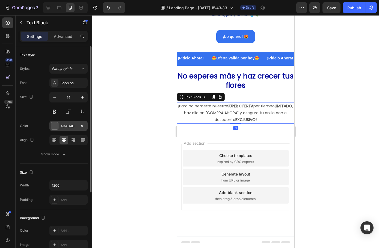
click at [55, 127] on div at bounding box center [54, 125] width 7 height 7
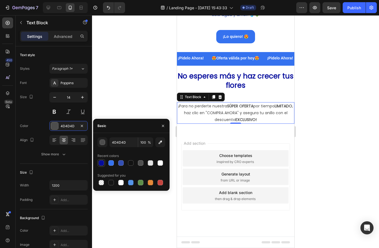
click at [103, 164] on div at bounding box center [100, 162] width 5 height 5
type input "050C9C"
click at [134, 229] on div at bounding box center [235, 131] width 287 height 233
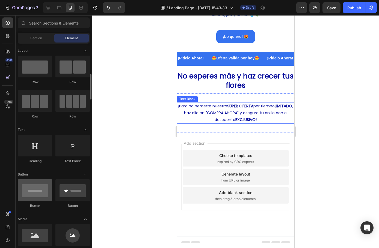
scroll to position [27, 0]
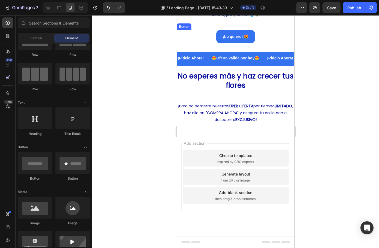
click at [222, 40] on p "¡Lo quiero! 😍" at bounding box center [235, 36] width 26 height 7
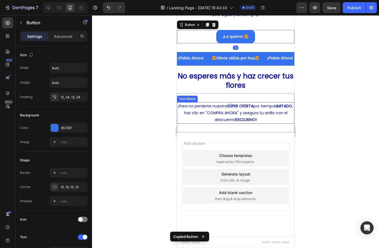
click at [230, 133] on div "¡Para no perderte nuestra SÚPER OFERTA por tiempo LIMITADO , haz clic en "COMPR…" at bounding box center [234, 113] width 117 height 39
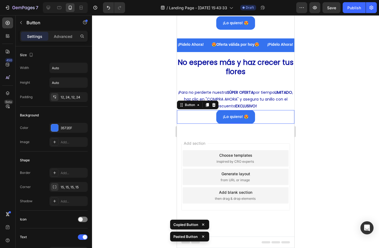
click at [261, 124] on div "¡Lo quiero! 😍 Button 0" at bounding box center [234, 116] width 117 height 13
click at [66, 37] on p "Advanced" at bounding box center [63, 37] width 19 height 6
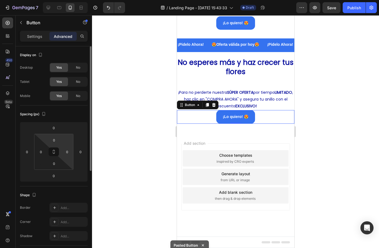
click at [55, 140] on input "0" at bounding box center [54, 140] width 11 height 8
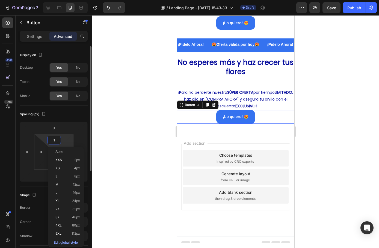
type input "10"
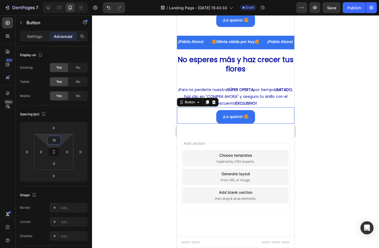
click at [128, 144] on div at bounding box center [235, 131] width 287 height 233
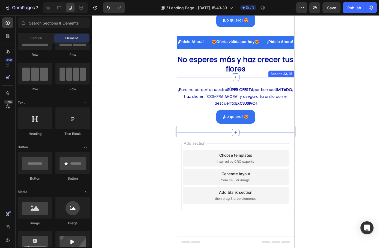
click at [227, 119] on strong "¡Lo quiero! 😍" at bounding box center [235, 117] width 26 height 4
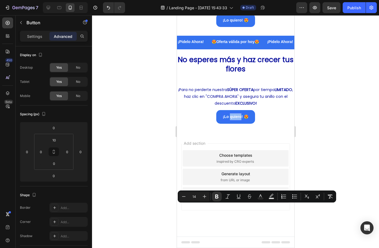
click at [228, 119] on strong "¡Lo quiero! 😍" at bounding box center [235, 117] width 26 height 4
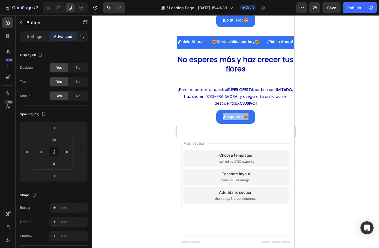
click at [228, 119] on strong "¡Lo quiero! 😍" at bounding box center [235, 117] width 26 height 4
click at [219, 110] on button "COMPRAR" at bounding box center [235, 116] width 33 height 13
click at [141, 188] on div at bounding box center [235, 131] width 287 height 233
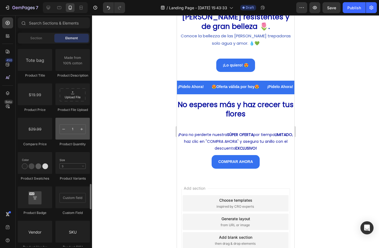
scroll to position [900, 0]
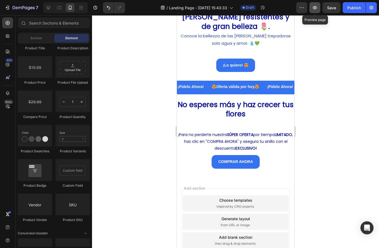
click at [312, 9] on button "button" at bounding box center [314, 7] width 11 height 11
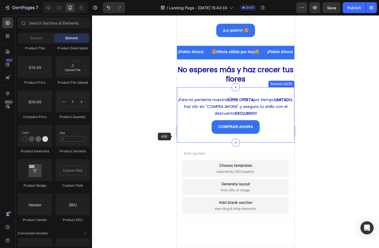
scroll to position [1214, 0]
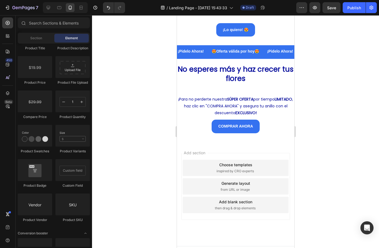
click at [158, 149] on div at bounding box center [235, 131] width 287 height 233
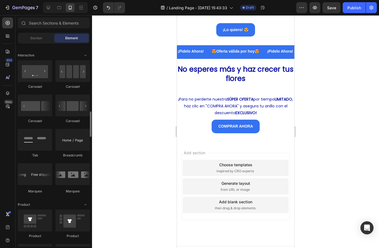
scroll to position [568, 0]
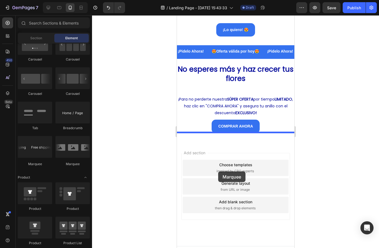
drag, startPoint x: 214, startPoint y: 172, endPoint x: 218, endPoint y: 171, distance: 3.9
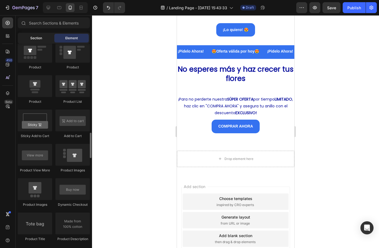
scroll to position [546, 0]
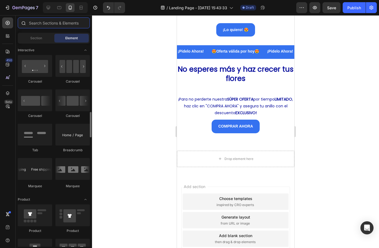
click at [39, 25] on input "text" at bounding box center [54, 22] width 72 height 11
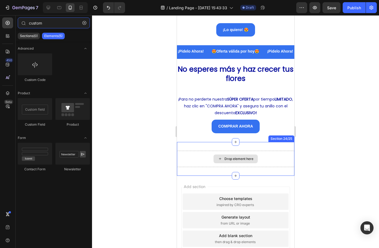
type input "custom"
click at [230, 155] on div "Drop element here" at bounding box center [235, 159] width 44 height 9
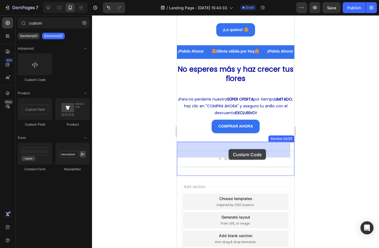
drag, startPoint x: 210, startPoint y: 79, endPoint x: 228, endPoint y: 149, distance: 73.0
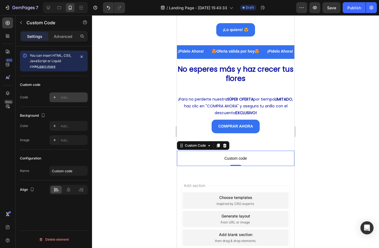
click at [65, 94] on div "Add..." at bounding box center [68, 97] width 38 height 10
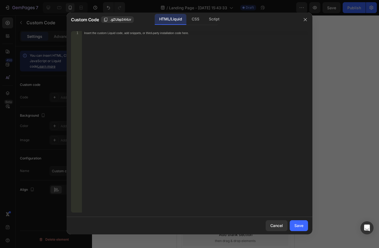
click at [118, 55] on div "Insert the custom Liquid code, add snippets, or third-party installation code h…" at bounding box center [195, 125] width 226 height 189
click at [141, 44] on div "Insert the custom Liquid code, add snippets, or third-party installation code h…" at bounding box center [195, 125] width 226 height 189
click at [204, 23] on div "CSS" at bounding box center [213, 19] width 19 height 11
click at [116, 35] on div "Insert the CSS code to style your content here." at bounding box center [195, 125] width 226 height 189
click at [172, 18] on div "HTML/Liquid" at bounding box center [170, 19] width 31 height 11
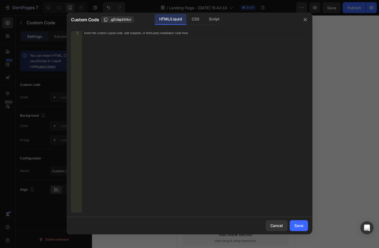
drag, startPoint x: 100, startPoint y: 40, endPoint x: 101, endPoint y: 37, distance: 3.0
click at [100, 39] on div "Insert the custom Liquid code, add snippets, or third-party installation code h…" at bounding box center [195, 125] width 226 height 189
click at [147, 181] on div "Insert the custom Liquid code, add snippets, or third-party installation code h…" at bounding box center [195, 125] width 226 height 189
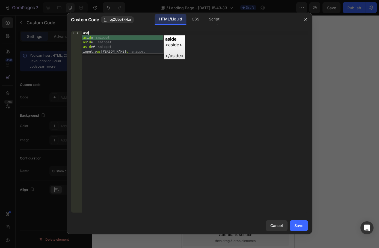
type textarea "asd"
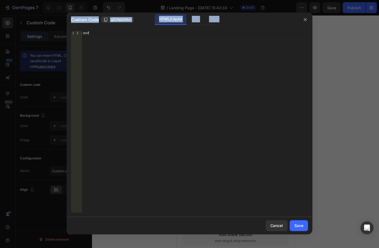
drag, startPoint x: 123, startPoint y: 30, endPoint x: 48, endPoint y: 37, distance: 75.3
click at [48, 37] on div "Custom Code .gZUbp344zr HTML/Liquid CSS Script asd 1 asd הההההההההההההההההההההה…" at bounding box center [189, 124] width 379 height 248
drag, startPoint x: 107, startPoint y: 39, endPoint x: 102, endPoint y: 35, distance: 6.4
click at [107, 38] on div "asd" at bounding box center [195, 125] width 226 height 189
drag, startPoint x: 77, startPoint y: 33, endPoint x: 72, endPoint y: 33, distance: 5.2
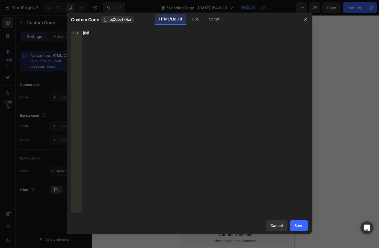
click at [72, 33] on div "asd 1 asd ההההההההההההההההההההההההההההההההההההההההההההההההההההההההההההההההההההה…" at bounding box center [189, 122] width 237 height 182
click at [97, 69] on div "Insert the custom Liquid code, add snippets, or third-party installation code h…" at bounding box center [195, 125] width 226 height 189
paste textarea "</style>"
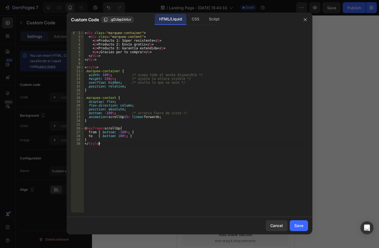
click at [300, 224] on div "Save" at bounding box center [298, 226] width 9 height 6
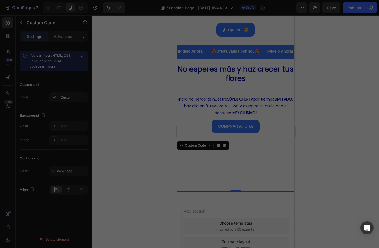
type textarea "} </style>"
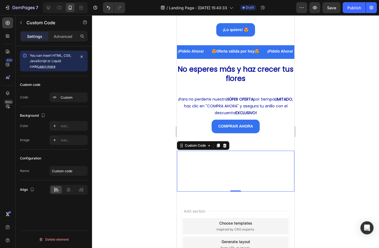
click at [186, 138] on p "Producto 2: Envío gratis" at bounding box center [206, 134] width 61 height 7
click at [53, 130] on div "Add..." at bounding box center [68, 126] width 38 height 10
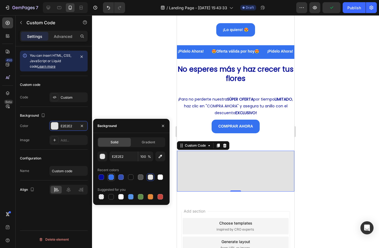
click at [110, 179] on div at bounding box center [110, 177] width 5 height 5
type input "3572EF"
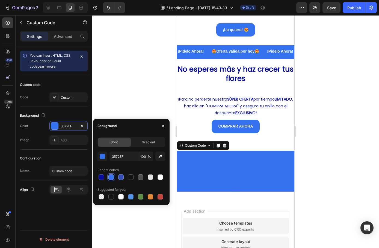
click at [42, 143] on div "Image Add..." at bounding box center [54, 140] width 68 height 10
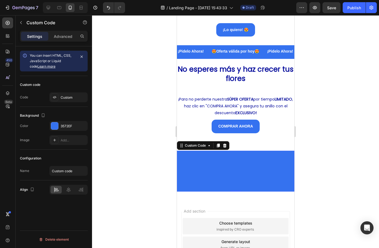
click at [59, 36] on p "Advanced" at bounding box center [63, 37] width 19 height 6
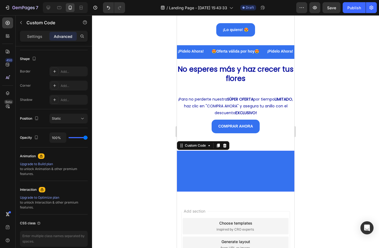
scroll to position [0, 0]
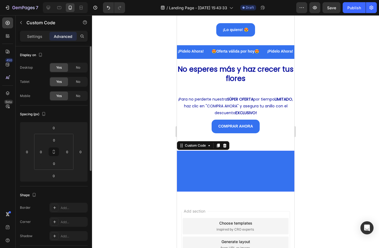
click at [36, 35] on p "Settings" at bounding box center [34, 37] width 15 height 6
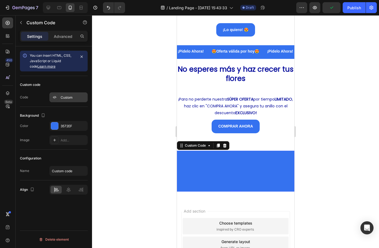
click at [68, 97] on div "Custom" at bounding box center [74, 97] width 26 height 5
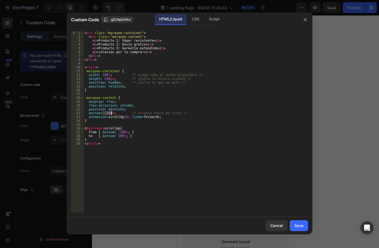
drag, startPoint x: 103, startPoint y: 112, endPoint x: 112, endPoint y: 112, distance: 8.7
click at [112, 112] on div "< div class = "marquee-container" > < div class = "marquee-content" > < p > Pro…" at bounding box center [195, 125] width 224 height 189
click at [197, 136] on div "< div class = "marquee-container" > < div class = "marquee-content" > < p > Pro…" at bounding box center [195, 125] width 224 height 189
click at [118, 40] on div "< div class = "marquee-container" > < div class = "marquee-content" > < p > Pro…" at bounding box center [195, 125] width 224 height 189
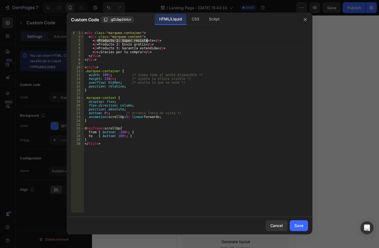
drag, startPoint x: 97, startPoint y: 39, endPoint x: 147, endPoint y: 41, distance: 49.4
click at [147, 41] on div "< div class = "marquee-container" > < div class = "marquee-content" > < p > Pro…" at bounding box center [195, 125] width 224 height 189
drag, startPoint x: 97, startPoint y: 43, endPoint x: 140, endPoint y: 44, distance: 43.4
click at [140, 44] on div "< div class = "marquee-container" > < div class = "marquee-content" > < p > DIF…" at bounding box center [195, 125] width 224 height 189
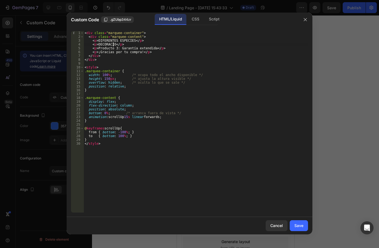
scroll to position [0, 2]
drag, startPoint x: 97, startPoint y: 47, endPoint x: 151, endPoint y: 47, distance: 53.5
click at [151, 47] on div "< div class = "marquee-container" > < div class = "marquee-content" > < p > DIF…" at bounding box center [195, 125] width 224 height 189
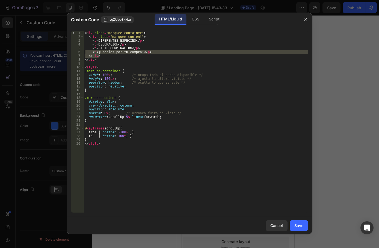
drag, startPoint x: 148, startPoint y: 54, endPoint x: 89, endPoint y: 53, distance: 58.9
click at [85, 52] on div "< div class = "marquee-container" > < div class = "marquee-content" > < p > DIF…" at bounding box center [195, 125] width 224 height 189
click at [91, 55] on div "< div class = "marquee-container" > < div class = "marquee-content" > < p > DIF…" at bounding box center [195, 125] width 224 height 189
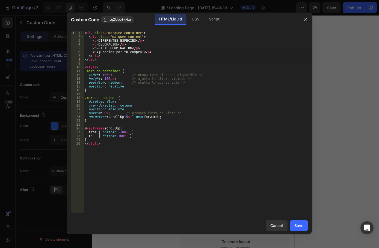
click at [92, 52] on div "< div class = "marquee-container" > < div class = "marquee-content" > < p > DIF…" at bounding box center [195, 125] width 224 height 189
type textarea ">"
type textarea "<p>FACIL GERMINACION</p>"
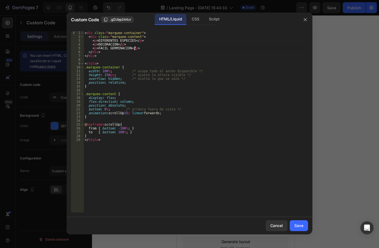
drag, startPoint x: 298, startPoint y: 224, endPoint x: 273, endPoint y: 213, distance: 27.6
click at [299, 224] on div "Save" at bounding box center [298, 226] width 9 height 6
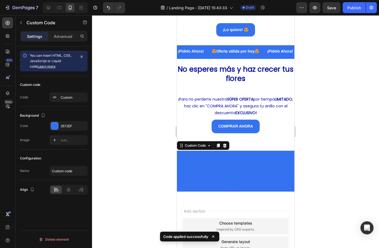
click at [194, 163] on div "DIFERENTES ESPECIES DECORACION FACIL GERMINACION" at bounding box center [234, 171] width 117 height 41
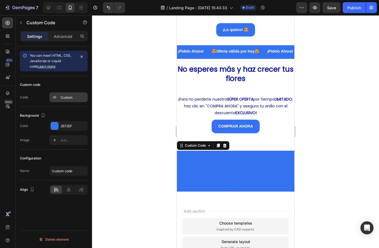
click at [69, 97] on div "Custom" at bounding box center [74, 97] width 26 height 5
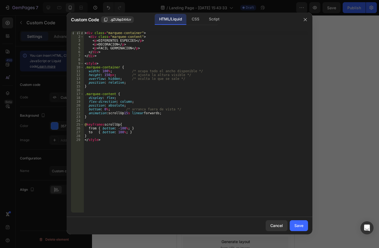
click at [126, 113] on div "< div class = "marquee-container" > < div class = "marquee-content" > < p > DIF…" at bounding box center [195, 125] width 224 height 189
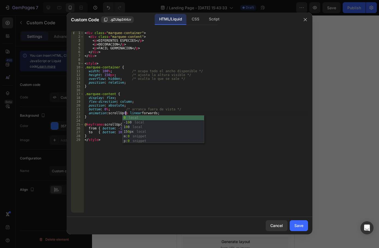
scroll to position [0, 3]
click at [234, 140] on div "< div class = "marquee-container" > < div class = "marquee-content" > < p > DIF…" at bounding box center [195, 125] width 224 height 189
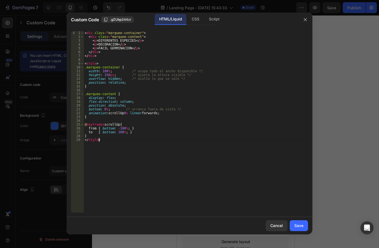
scroll to position [0, 1]
type textarea "</style>"
click at [296, 224] on div "Save" at bounding box center [298, 226] width 9 height 6
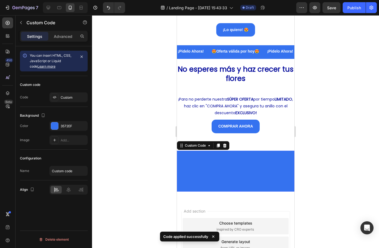
click at [163, 155] on div at bounding box center [235, 131] width 287 height 233
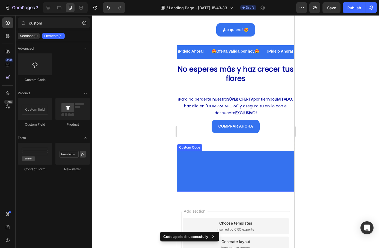
click at [221, 169] on div "DIFERENTES ESPECIES DECORACION FACIL GERMINACION" at bounding box center [234, 171] width 117 height 41
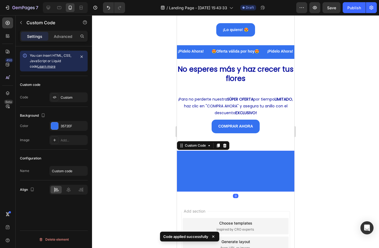
click at [108, 158] on div at bounding box center [235, 131] width 287 height 233
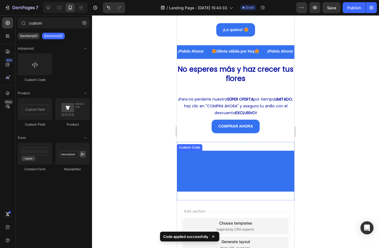
click at [210, 163] on div "DIFERENTES ESPECIES DECORACION FACIL GERMINACION" at bounding box center [234, 171] width 117 height 41
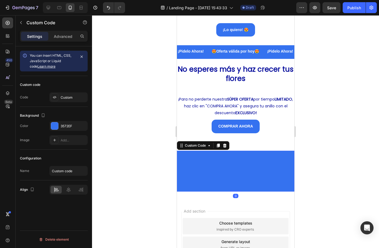
click at [45, 220] on div "You can insert HTML, CSS, JavaScript or Liquid code Learn more Custom code Code…" at bounding box center [54, 154] width 76 height 217
click at [237, 161] on div "DIFERENTES ESPECIES DECORACION FACIL GERMINACION" at bounding box center [234, 171] width 117 height 41
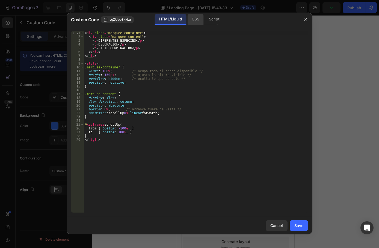
click at [204, 20] on div "CSS" at bounding box center [213, 19] width 19 height 11
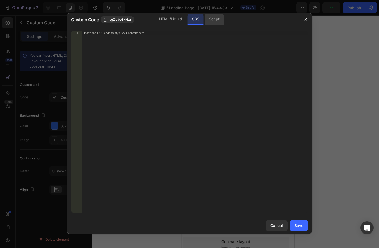
click at [213, 20] on div "Script" at bounding box center [213, 19] width 19 height 11
click at [187, 19] on div "HTML/Liquid" at bounding box center [195, 19] width 16 height 11
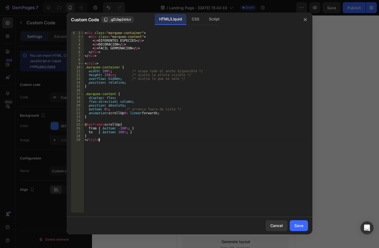
click at [161, 193] on div "< div class = "marquee-container" > < div class = "marquee-content" > < p > DIF…" at bounding box center [195, 125] width 224 height 189
click at [149, 114] on div "< div class = "marquee-container" > < div class = "marquee-content" > < p > DIF…" at bounding box center [195, 125] width 224 height 189
type textarea "animation: scrollUp 0s linear infinite;"
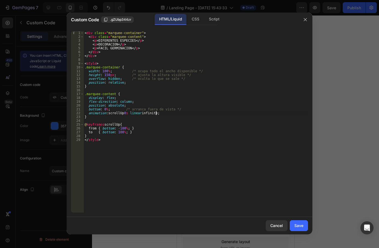
click at [297, 225] on div "Save" at bounding box center [298, 226] width 9 height 6
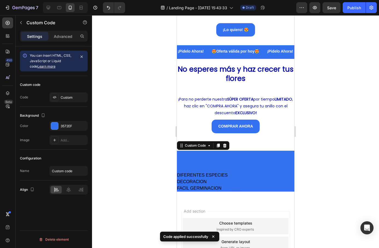
click at [205, 179] on p "DECORACION" at bounding box center [201, 182] width 51 height 7
click at [66, 95] on div "Custom" at bounding box center [74, 97] width 26 height 5
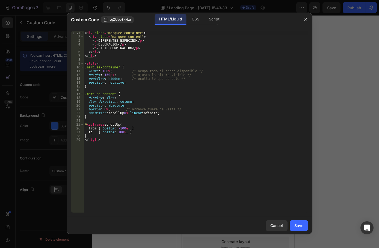
click at [125, 114] on div "< div class = "marquee-container" > < div class = "marquee-content" > < p > DIF…" at bounding box center [195, 125] width 224 height 189
click at [187, 157] on div "< div class = "marquee-container" > < div class = "marquee-content" > < p > DIF…" at bounding box center [195, 125] width 224 height 189
type textarea "</style>"
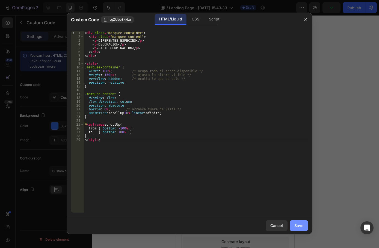
click at [291, 226] on button "Save" at bounding box center [298, 225] width 18 height 11
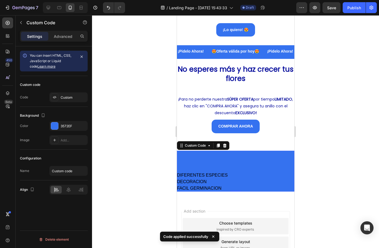
click at [149, 178] on div at bounding box center [235, 131] width 287 height 233
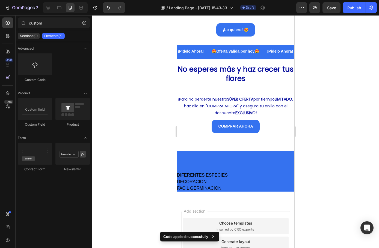
click at [211, 169] on div "DIFERENTES ESPECIES DECORACION FACIL GERMINACION" at bounding box center [234, 171] width 117 height 41
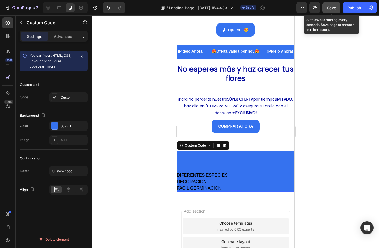
click at [329, 8] on span "Save" at bounding box center [331, 7] width 9 height 5
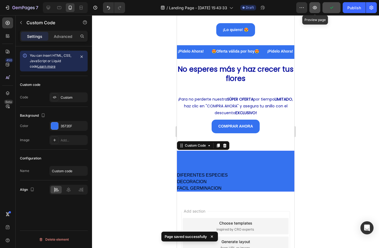
click at [315, 7] on icon "button" at bounding box center [315, 7] width 4 height 3
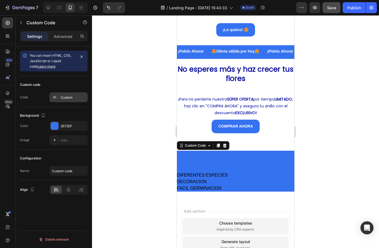
click at [74, 96] on div "Custom" at bounding box center [74, 97] width 26 height 5
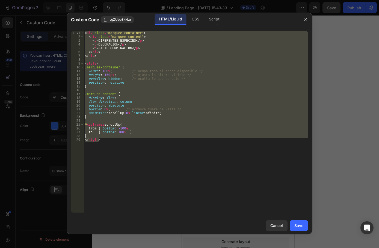
drag, startPoint x: 103, startPoint y: 145, endPoint x: 72, endPoint y: 29, distance: 120.0
click at [72, 29] on div "</style> 1 2 3 4 5 6 7 8 9 10 11 12 13 14 15 16 17 18 19 20 21 22 23 24 25 26 2…" at bounding box center [190, 122] width 246 height 190
type textarea "<div class="marquee-container"> <div class="marquee-content">"
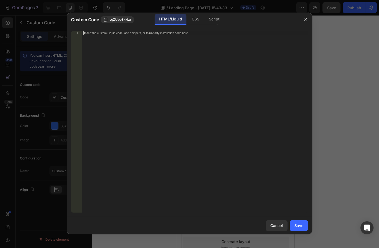
paste textarea "</style>"
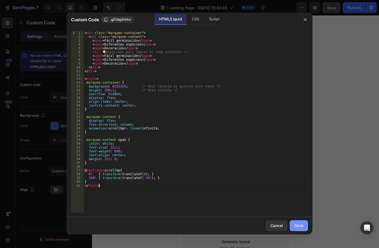
click at [299, 226] on div "Save" at bounding box center [298, 226] width 9 height 6
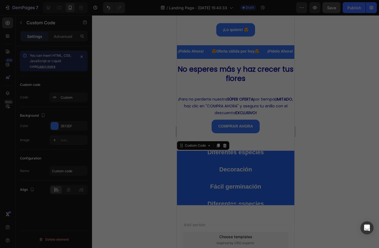
type textarea "} </style>"
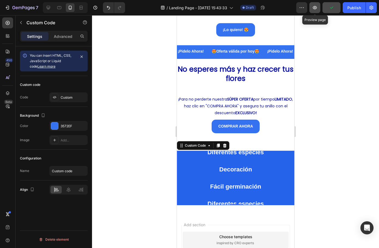
click at [317, 8] on icon "button" at bounding box center [314, 7] width 5 height 5
drag, startPoint x: 142, startPoint y: 134, endPoint x: 153, endPoint y: 144, distance: 15.1
click at [142, 134] on div at bounding box center [235, 131] width 287 height 233
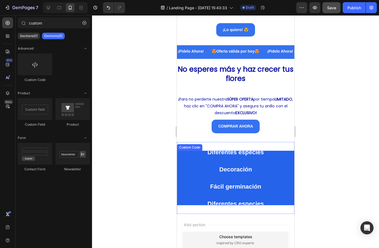
click at [238, 166] on div "Fácil germinación Diferentes especies Decoración Fácil germinación Diferentes e…" at bounding box center [235, 177] width 56 height 103
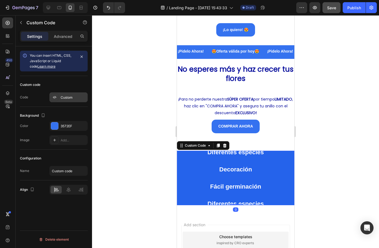
click at [70, 98] on div "Custom" at bounding box center [74, 97] width 26 height 5
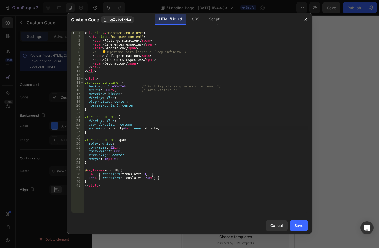
click at [125, 128] on div "< div class = "marquee-container" > < div class = "marquee-content" > < span > …" at bounding box center [195, 125] width 224 height 189
click at [203, 176] on div "< div class = "marquee-container" > < div class = "marquee-content" > < span > …" at bounding box center [195, 125] width 224 height 189
click at [89, 175] on div "< div class = "marquee-container" > < div class = "marquee-content" > < span > …" at bounding box center [195, 125] width 224 height 189
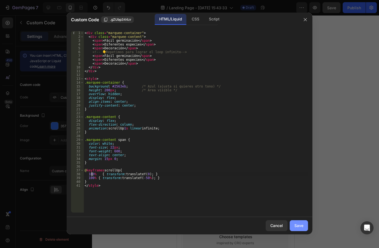
type textarea "100% { transform: translateY(0); }"
click at [300, 226] on div "Save" at bounding box center [298, 226] width 9 height 6
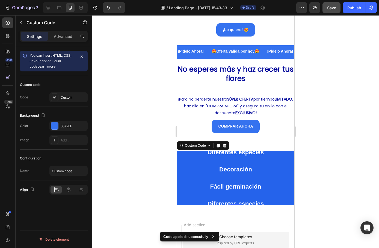
click at [224, 180] on div "Fácil germinación Diferentes especies Decoración Fácil germinación Diferentes e…" at bounding box center [235, 176] width 56 height 103
click at [60, 95] on div "Custom" at bounding box center [68, 97] width 38 height 10
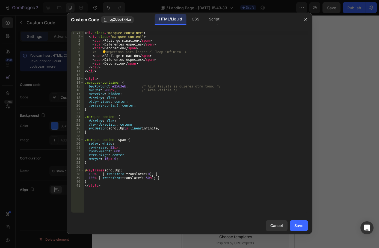
click at [124, 128] on div "< div class = "marquee-container" > < div class = "marquee-content" > < span > …" at bounding box center [195, 125] width 224 height 189
type textarea "animation: scrollUp 5s linear infinite;"
click at [300, 226] on div "Save" at bounding box center [298, 226] width 9 height 6
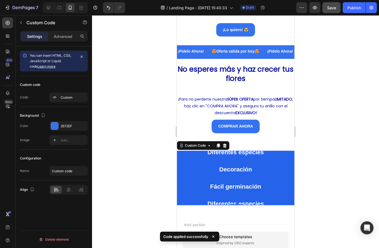
click at [264, 186] on div "Fácil germinación Diferentes especies Decoración Fácil germinación Diferentes e…" at bounding box center [234, 178] width 117 height 55
click at [66, 100] on div "Custom" at bounding box center [74, 97] width 26 height 5
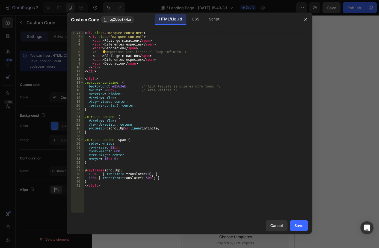
click at [143, 180] on div "< div class = "marquee-container" > < div class = "marquee-content" > < span > …" at bounding box center [195, 125] width 224 height 189
click at [143, 179] on div "< div class = "marquee-container" > < div class = "marquee-content" > < span > …" at bounding box center [195, 125] width 224 height 189
click at [264, 183] on div "< div class = "marquee-container" > < div class = "marquee-content" > < span > …" at bounding box center [195, 125] width 224 height 189
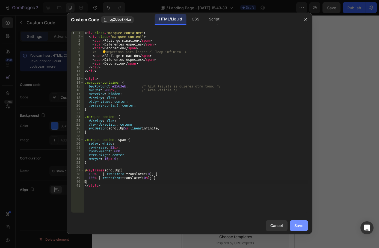
type textarea "}"
click at [300, 223] on button "Save" at bounding box center [298, 225] width 18 height 11
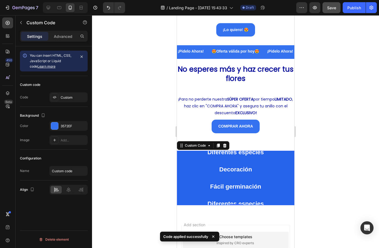
click at [137, 183] on div at bounding box center [235, 131] width 287 height 233
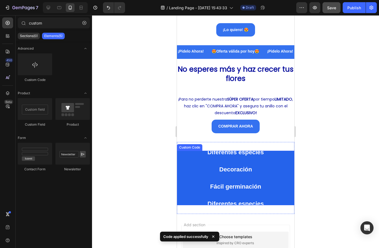
click at [226, 167] on div "Fácil germinación Diferentes especies Decoración Fácil germinación Diferentes e…" at bounding box center [235, 178] width 56 height 103
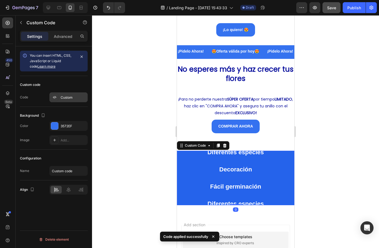
click at [62, 98] on div "Custom" at bounding box center [74, 97] width 26 height 5
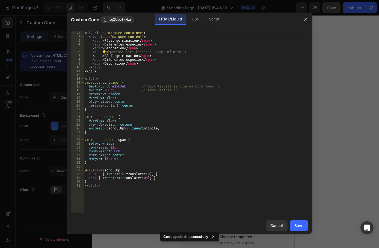
click at [141, 178] on div "< div class = "marquee-container" > < div class = "marquee-content" > < span > …" at bounding box center [195, 125] width 224 height 189
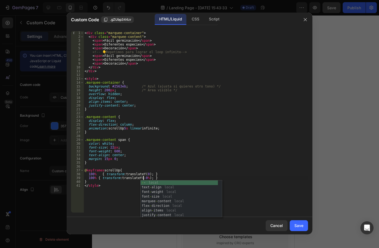
scroll to position [0, 5]
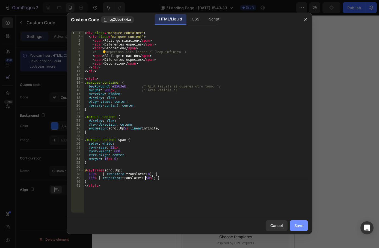
type textarea "100% { transform: translateY( -50%); }"
click at [296, 222] on button "Save" at bounding box center [298, 225] width 18 height 11
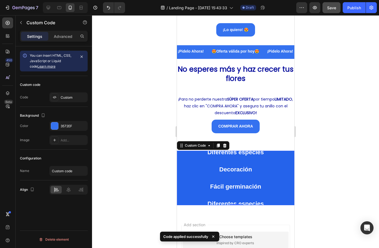
click at [234, 182] on span "Fácil germinación" at bounding box center [235, 186] width 56 height 9
click at [58, 101] on div "Custom" at bounding box center [68, 97] width 38 height 10
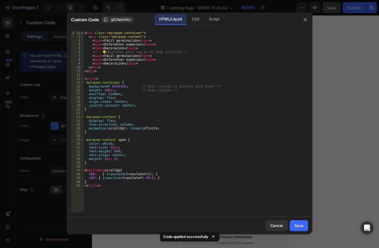
click at [144, 178] on div "< div class = "marquee-container" > < div class = "marquee-content" > < span > …" at bounding box center [195, 125] width 224 height 189
type textarea "100% { transform: translateY( -30%); }"
click at [303, 226] on button "Save" at bounding box center [298, 225] width 18 height 11
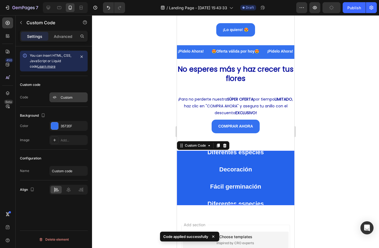
click at [62, 97] on div "Custom" at bounding box center [74, 97] width 26 height 5
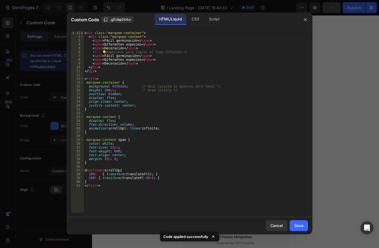
click at [145, 178] on div "< div class = "marquee-container" > < div class = "marquee-content" > < span > …" at bounding box center [195, 125] width 224 height 189
type textarea "100% { transform: translateY( -100%); }"
click at [295, 225] on div "Save" at bounding box center [298, 226] width 9 height 6
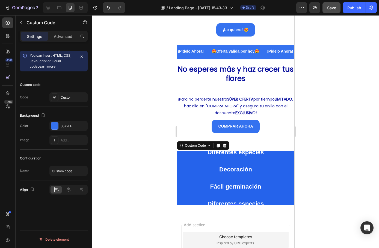
click at [246, 179] on div "Fácil germinación Diferentes especies Decoración Fácil germinación Diferentes e…" at bounding box center [235, 177] width 56 height 103
click at [58, 96] on div at bounding box center [55, 98] width 8 height 8
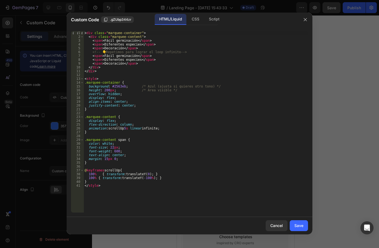
click at [128, 183] on div "< div class = "marquee-container" > < div class = "marquee-content" > < span > …" at bounding box center [195, 125] width 224 height 189
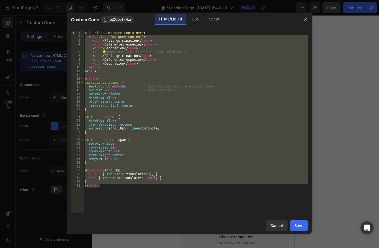
drag, startPoint x: 124, startPoint y: 187, endPoint x: 78, endPoint y: 28, distance: 165.6
click at [78, 28] on div "} 1 2 3 4 5 6 7 8 9 10 11 12 13 14 15 16 17 18 19 20 21 22 23 24 25 26 27 28 29…" at bounding box center [190, 122] width 246 height 190
type textarea "<div class="marquee-container"> <div class="marquee-content">"
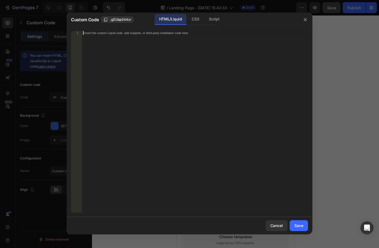
click at [92, 37] on div "Insert the custom Liquid code, add snippets, or third-party installation code h…" at bounding box center [195, 125] width 226 height 189
drag, startPoint x: 146, startPoint y: 33, endPoint x: 191, endPoint y: 47, distance: 47.2
click at [146, 33] on div "Insert the custom Liquid code, add snippets, or third-party installation code h…" at bounding box center [183, 33] width 199 height 4
drag, startPoint x: 163, startPoint y: 29, endPoint x: 139, endPoint y: 33, distance: 24.5
paste textarea "</style>"
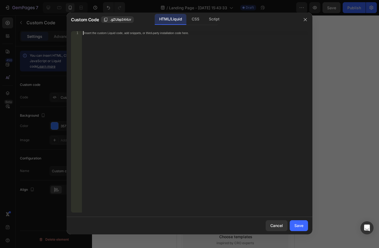
scroll to position [9, 0]
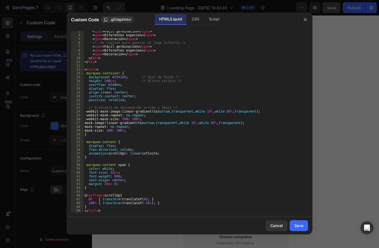
drag, startPoint x: 302, startPoint y: 228, endPoint x: 265, endPoint y: 203, distance: 44.9
click at [302, 228] on div "Save" at bounding box center [298, 226] width 9 height 6
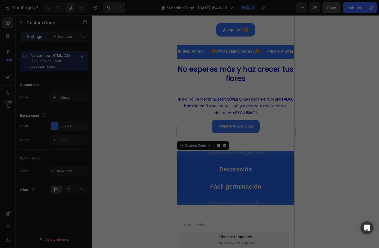
type textarea "} </style>"
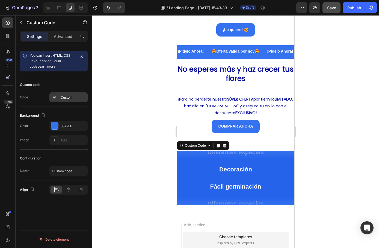
click at [68, 100] on div "Custom" at bounding box center [68, 97] width 38 height 10
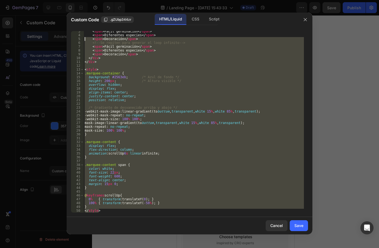
scroll to position [0, 0]
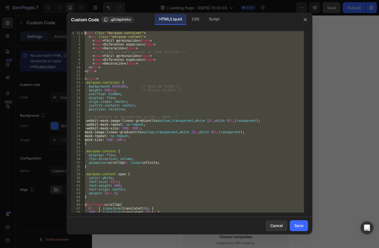
drag, startPoint x: 125, startPoint y: 212, endPoint x: 63, endPoint y: 11, distance: 209.8
click at [63, 11] on div "Custom Code .gZUbp344zr HTML/Liquid CSS Script </style> 1 2 3 4 5 6 7 8 9 10 11…" at bounding box center [189, 124] width 379 height 248
type textarea "100% { transform: translateY(-50%); }"
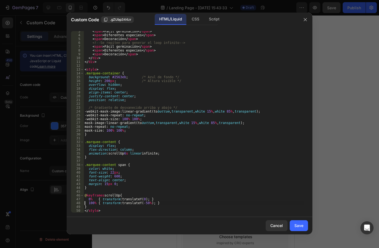
scroll to position [9, 0]
click at [297, 228] on div "Save" at bounding box center [298, 226] width 9 height 6
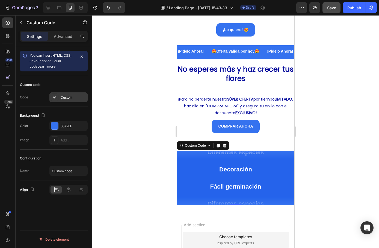
click at [70, 97] on div "Custom" at bounding box center [74, 97] width 26 height 5
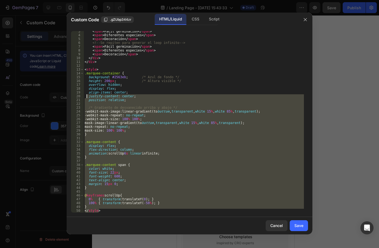
scroll to position [0, 0]
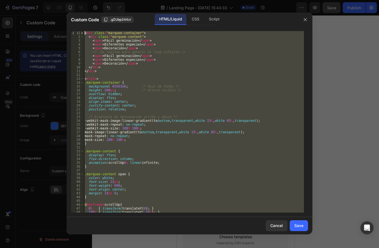
drag, startPoint x: 109, startPoint y: 212, endPoint x: 80, endPoint y: 16, distance: 198.1
click at [78, 13] on div "Custom Code .gZUbp344zr HTML/Liquid CSS Script </style> 1 2 3 4 5 6 7 8 9 10 11…" at bounding box center [190, 124] width 246 height 222
type textarea "<div class="marquee-container"> <div class="marquee-content">"
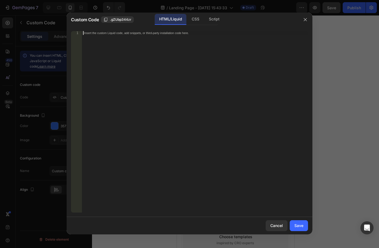
paste textarea "</style>"
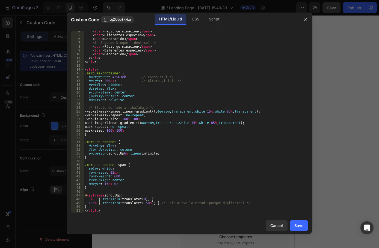
scroll to position [13, 0]
click at [297, 228] on div "Save" at bounding box center [298, 226] width 9 height 6
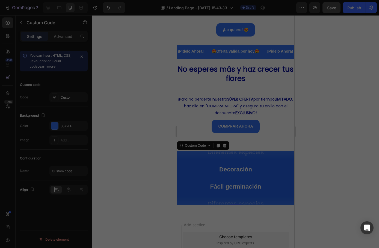
type textarea "} </style>"
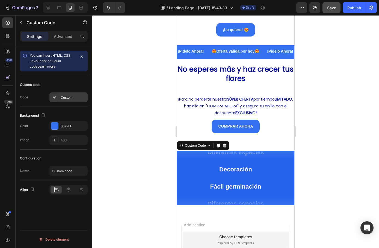
click at [57, 98] on div at bounding box center [55, 98] width 8 height 8
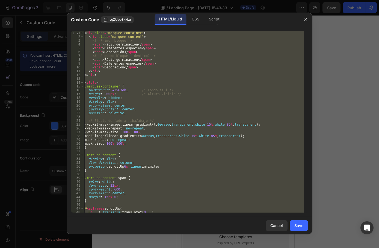
scroll to position [0, 0]
drag, startPoint x: 114, startPoint y: 210, endPoint x: 70, endPoint y: 10, distance: 204.6
click at [70, 7] on div "Custom Code .gZUbp344zr HTML/Liquid CSS Script </style> 1 2 3 4 5 6 7 8 9 10 11…" at bounding box center [189, 124] width 379 height 248
type textarea "<div class="marquee-container"> <div class="marquee-content">"
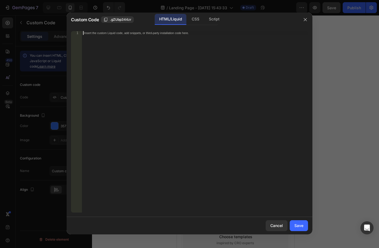
paste textarea "</style>"
type textarea "</style>"
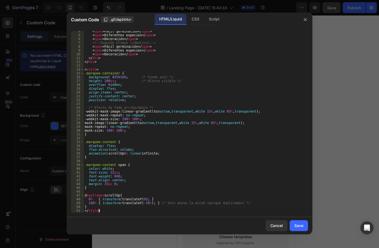
scroll to position [13, 0]
click at [294, 226] on div "Save" at bounding box center [298, 226] width 9 height 6
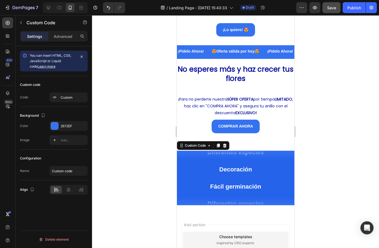
click at [130, 163] on div at bounding box center [235, 131] width 287 height 233
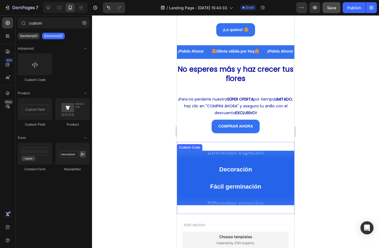
click at [219, 154] on div "Fácil germinación Diferentes especies Decoración Fácil germinación Diferentes e…" at bounding box center [235, 178] width 56 height 103
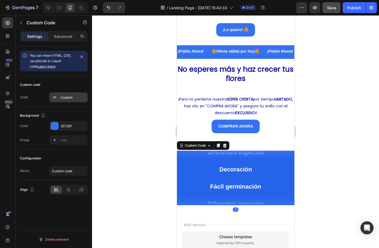
click at [61, 101] on div "Custom" at bounding box center [68, 97] width 38 height 10
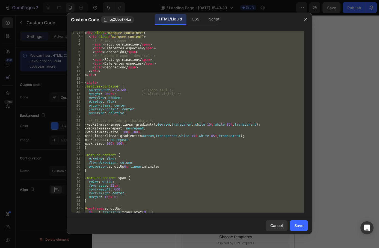
scroll to position [0, 0]
drag, startPoint x: 130, startPoint y: 212, endPoint x: 86, endPoint y: 11, distance: 205.4
click at [86, 11] on div "Custom Code .gZUbp344zr HTML/Liquid CSS Script </style> 1 2 3 4 5 6 7 8 9 10 11…" at bounding box center [189, 124] width 379 height 248
type textarea "<div class="marquee-container"> <div class="marquee-content">"
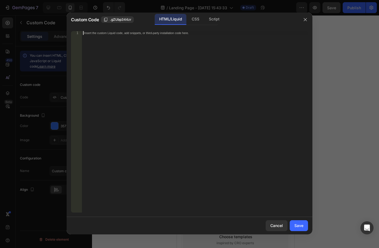
paste textarea "</style>"
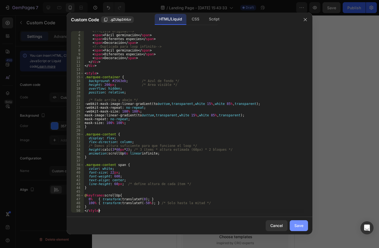
click at [305, 225] on button "Save" at bounding box center [298, 225] width 18 height 11
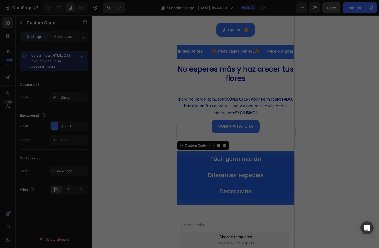
type textarea "} </style>"
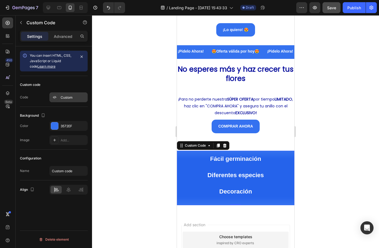
click at [63, 94] on div "Custom" at bounding box center [68, 97] width 38 height 10
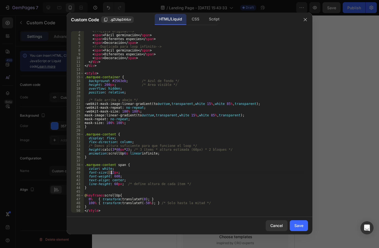
drag, startPoint x: 108, startPoint y: 173, endPoint x: 111, endPoint y: 173, distance: 3.3
click at [111, 173] on div "<!-- Lista original --> < span > Fácil germinación </ span > < span > Diferente…" at bounding box center [193, 123] width 220 height 189
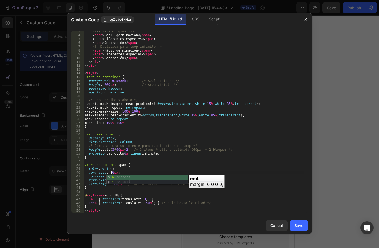
scroll to position [0, 2]
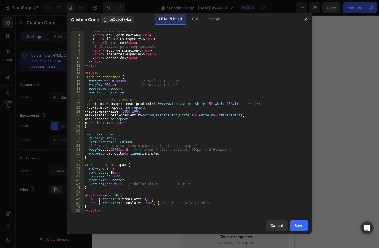
click at [113, 184] on div "<!-- Lista original --> < span > Fácil germinación </ span > < span > Diferente…" at bounding box center [193, 123] width 220 height 189
click at [155, 187] on div "<!-- Lista original --> < span > Fácil germinación </ span > < span > Diferente…" at bounding box center [193, 123] width 220 height 189
click at [161, 184] on div "<!-- Lista original --> < span > Fácil germinación </ span > < span > Diferente…" at bounding box center [193, 123] width 220 height 189
click at [114, 185] on div "<!-- Lista original --> < span > Fácil germinación </ span > < span > Diferente…" at bounding box center [193, 123] width 220 height 189
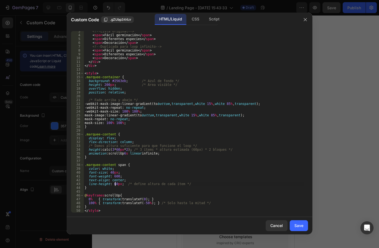
type textarea "line-height: 6px; /* define altura de cada ítem */"
drag, startPoint x: 303, startPoint y: 225, endPoint x: 299, endPoint y: 225, distance: 3.6
click at [303, 225] on div "Save" at bounding box center [298, 226] width 9 height 6
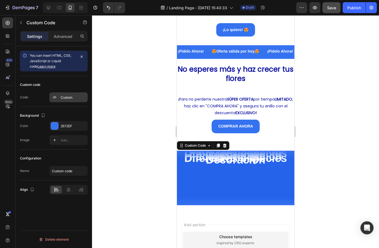
click at [65, 98] on div "Custom" at bounding box center [74, 97] width 26 height 5
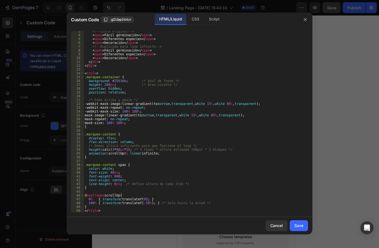
scroll to position [9, 0]
click at [113, 183] on div "<!-- Lista original --> < span > Fácil germinación </ span > < span > Diferente…" at bounding box center [193, 123] width 220 height 189
type textarea "line-height: 60px; /* define altura de cada ítem */"
click at [299, 224] on div "Save" at bounding box center [298, 226] width 9 height 6
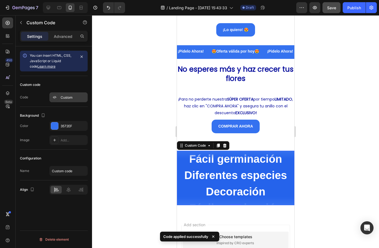
click at [72, 98] on div "Custom" at bounding box center [74, 97] width 26 height 5
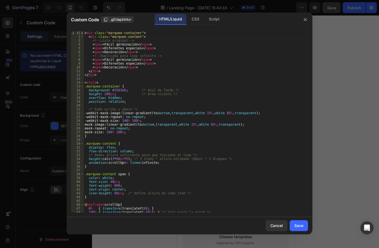
click at [115, 187] on div "< div class = "marquee-container" > < div class = "marquee-content" > <!-- List…" at bounding box center [193, 125] width 220 height 189
type textarea "font-weight: 60;"
click at [297, 228] on div "Save" at bounding box center [298, 226] width 9 height 6
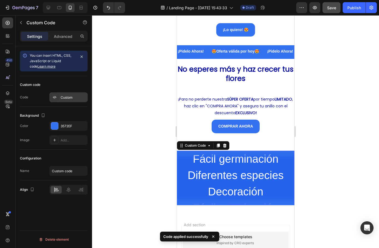
click at [69, 96] on div "Custom" at bounding box center [74, 97] width 26 height 5
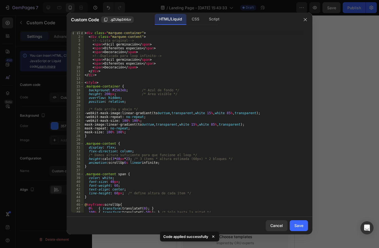
drag, startPoint x: 113, startPoint y: 186, endPoint x: 125, endPoint y: 198, distance: 17.0
click at [115, 189] on div "< div class = "marquee-container" > < div class = "marquee-content" > <!-- List…" at bounding box center [193, 125] width 220 height 189
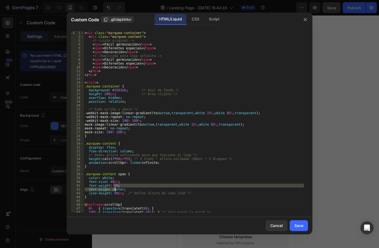
click at [115, 186] on div "< div class = "marquee-container" > < div class = "marquee-content" > <!-- List…" at bounding box center [193, 125] width 220 height 189
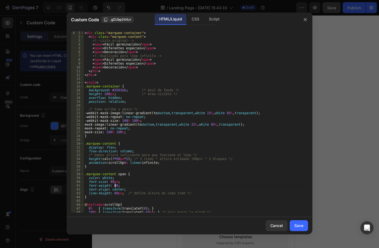
click at [112, 186] on div "< div class = "marquee-container" > < div class = "marquee-content" > <!-- List…" at bounding box center [193, 125] width 220 height 189
type textarea "font-weight: 0;"
click at [301, 227] on div "Save" at bounding box center [298, 226] width 9 height 6
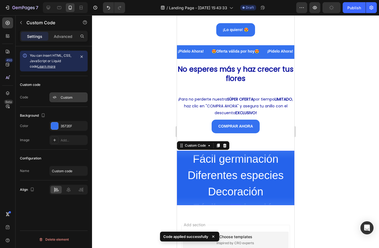
click at [65, 100] on div "Custom" at bounding box center [74, 97] width 26 height 5
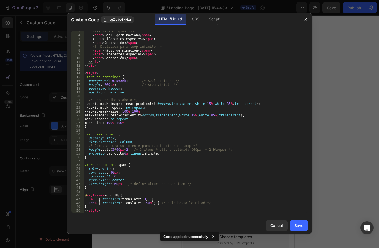
scroll to position [9, 0]
click at [112, 185] on div "<!-- Lista original --> < span > Fácil germinación </ span > < span > Diferente…" at bounding box center [193, 123] width 220 height 189
type textarea "line-height: 41px; /* define altura de cada ítem */"
click at [301, 226] on div "Save" at bounding box center [298, 226] width 9 height 6
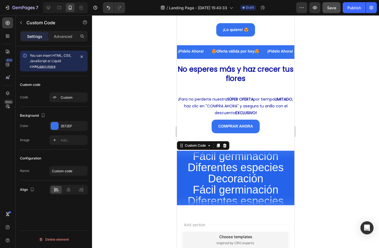
click at [217, 173] on span "Decoración" at bounding box center [234, 178] width 117 height 11
click at [100, 157] on div at bounding box center [235, 131] width 287 height 233
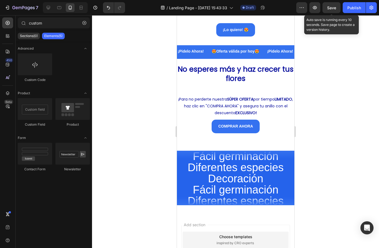
drag, startPoint x: 334, startPoint y: 7, endPoint x: 321, endPoint y: 6, distance: 12.9
click at [333, 7] on span "Save" at bounding box center [331, 7] width 9 height 5
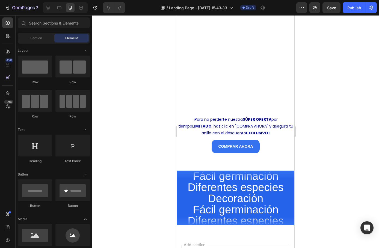
scroll to position [1111, 0]
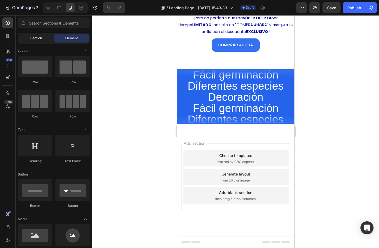
click at [32, 42] on div "Section" at bounding box center [36, 38] width 34 height 9
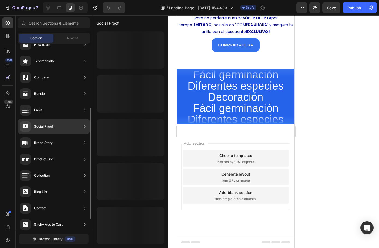
scroll to position [129, 0]
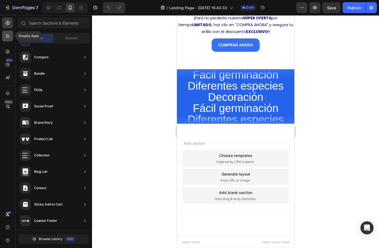
click at [7, 36] on icon at bounding box center [7, 35] width 2 height 2
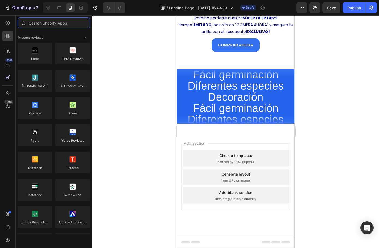
click at [50, 22] on input "text" at bounding box center [54, 22] width 72 height 11
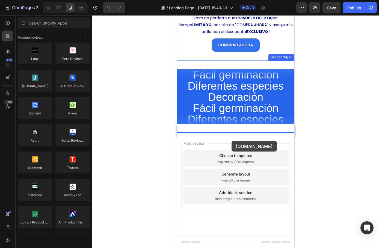
drag, startPoint x: 214, startPoint y: 92, endPoint x: 232, endPoint y: 141, distance: 51.7
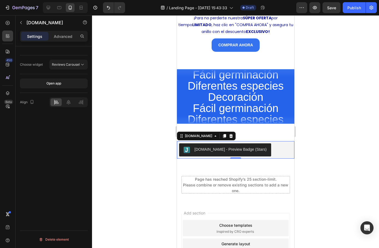
click at [145, 137] on div at bounding box center [235, 131] width 287 height 233
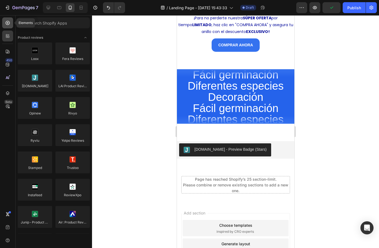
click at [10, 26] on div at bounding box center [7, 22] width 11 height 11
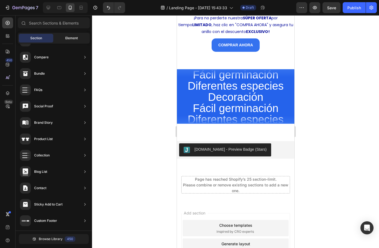
click at [66, 37] on span "Element" at bounding box center [71, 38] width 13 height 5
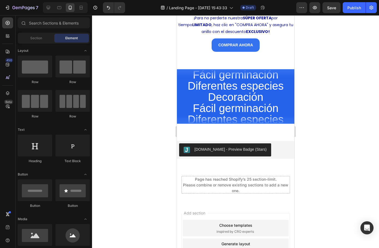
click at [160, 113] on div at bounding box center [235, 131] width 287 height 233
click at [157, 133] on div at bounding box center [235, 131] width 287 height 233
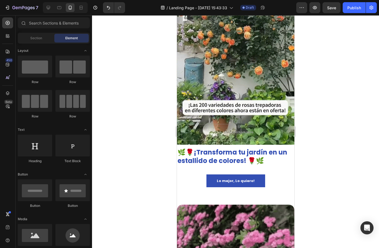
scroll to position [74, 0]
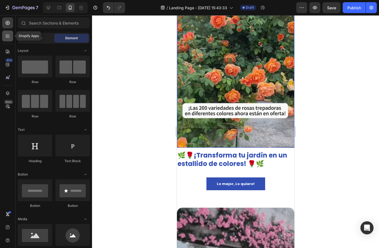
click at [8, 37] on icon at bounding box center [7, 35] width 5 height 5
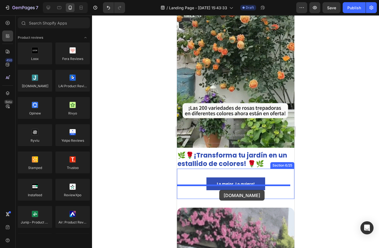
drag, startPoint x: 214, startPoint y: 94, endPoint x: 537, endPoint y: 224, distance: 348.1
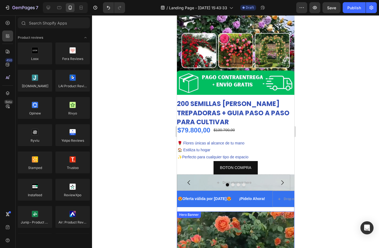
scroll to position [55, 0]
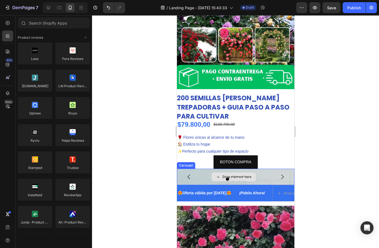
click at [257, 172] on div "Drop element here" at bounding box center [232, 177] width 113 height 16
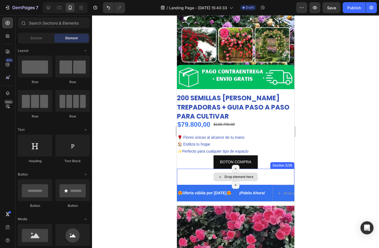
click at [253, 173] on div "Drop element here" at bounding box center [235, 177] width 44 height 9
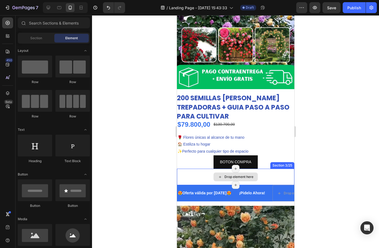
click at [271, 169] on div "Drop element here" at bounding box center [234, 177] width 117 height 16
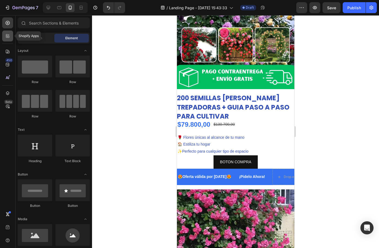
click at [7, 38] on icon at bounding box center [7, 35] width 5 height 5
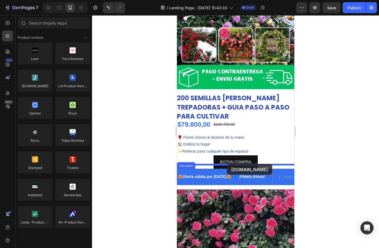
drag, startPoint x: 211, startPoint y: 93, endPoint x: 485, endPoint y: 211, distance: 298.4
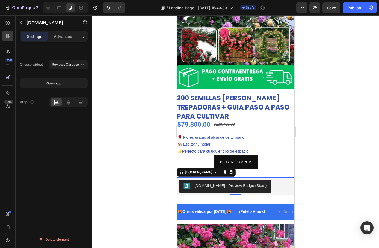
click at [321, 182] on div at bounding box center [235, 131] width 287 height 233
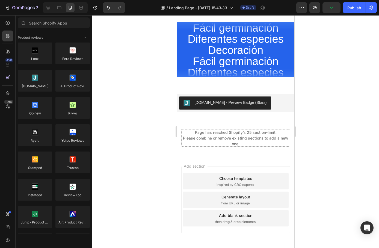
scroll to position [1293, 0]
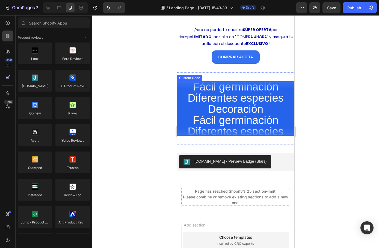
click at [206, 98] on span "Diferentes especies" at bounding box center [234, 96] width 117 height 11
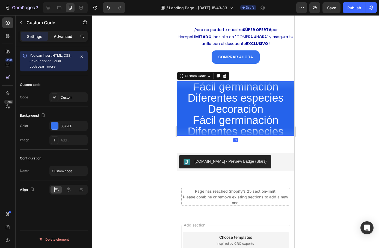
click at [63, 37] on p "Advanced" at bounding box center [63, 37] width 19 height 6
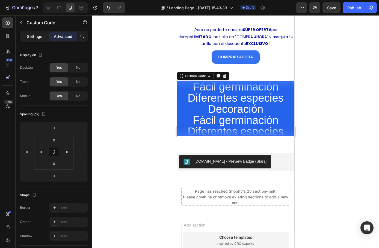
click at [42, 34] on p "Settings" at bounding box center [34, 37] width 15 height 6
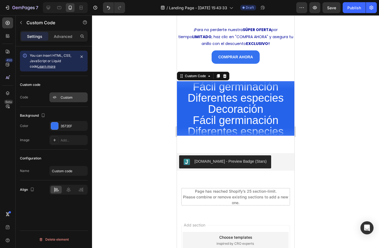
click at [59, 98] on div "Custom" at bounding box center [68, 97] width 38 height 10
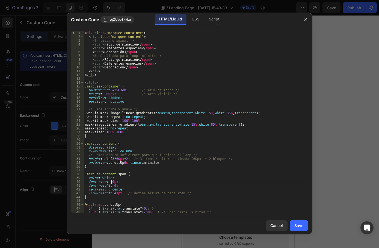
click at [111, 183] on div "< div class = "marquee-container" > < div class = "marquee-content" > <!-- List…" at bounding box center [193, 125] width 220 height 189
click at [115, 193] on div "< div class = "marquee-container" > < div class = "marquee-content" > <!-- List…" at bounding box center [193, 125] width 220 height 189
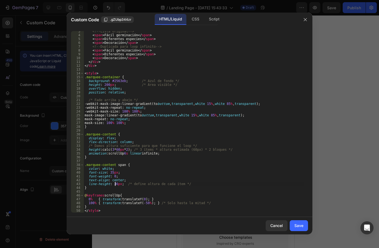
scroll to position [9, 0]
click at [120, 151] on div "<!-- Lista original --> < span > Fácil germinación </ span > < span > Diferente…" at bounding box center [193, 123] width 220 height 189
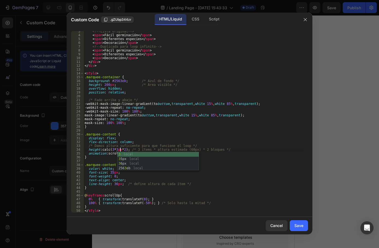
scroll to position [0, 3]
click at [221, 168] on div "<!-- Lista original --> < span > Fácil germinación </ span > < span > Diferente…" at bounding box center [193, 123] width 220 height 189
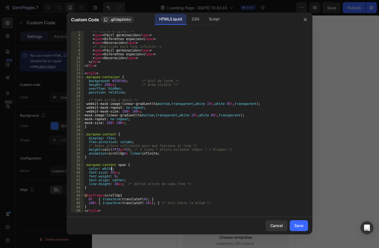
scroll to position [0, 2]
type textarea "color: white;"
click at [300, 228] on div "Save" at bounding box center [298, 226] width 9 height 6
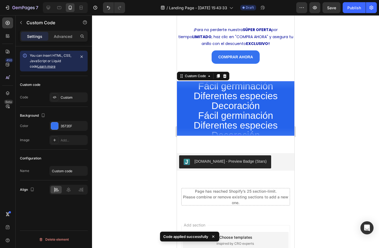
click at [230, 121] on span "Diferentes especies" at bounding box center [234, 126] width 117 height 10
click at [65, 100] on div "Custom" at bounding box center [74, 97] width 26 height 5
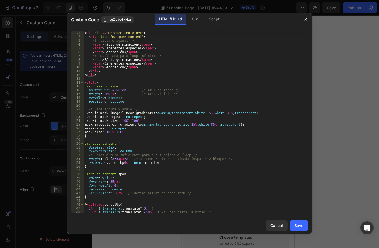
click at [124, 164] on div "< div class = "marquee-container" > < div class = "marquee-content" > <!-- List…" at bounding box center [193, 125] width 220 height 189
type textarea "animation: scrollUp 4s linear infinite;"
click at [303, 226] on button "Save" at bounding box center [298, 225] width 18 height 11
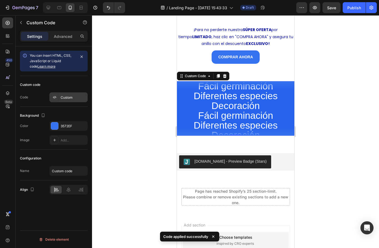
click at [69, 99] on div "Custom" at bounding box center [74, 97] width 26 height 5
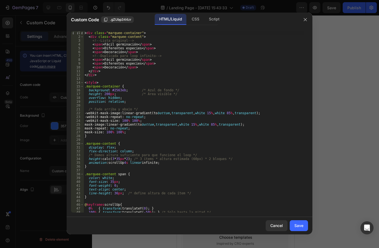
click at [125, 161] on div "< div class = "marquee-container" > < div class = "marquee-content" > <!-- List…" at bounding box center [193, 125] width 220 height 189
type textarea "animation: scrollUp 3s linear infinite;"
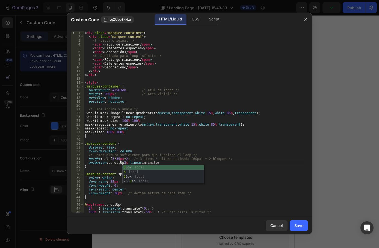
click at [243, 172] on div "< div class = "marquee-container" > < div class = "marquee-content" > <!-- List…" at bounding box center [193, 125] width 220 height 189
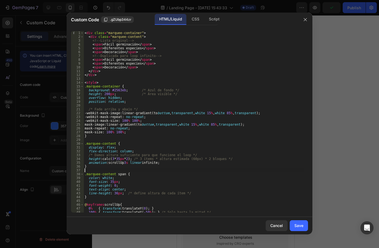
scroll to position [9, 0]
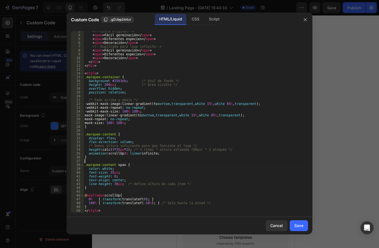
click at [112, 176] on div "<!-- Lista original --> < span > Fácil germinación </ span > < span > Diferente…" at bounding box center [193, 123] width 220 height 189
click at [263, 197] on div "<!-- Lista original --> < span > Fácil germinación </ span > < span > Diferente…" at bounding box center [193, 123] width 220 height 189
type textarea "@keyframes scrollUp {"
click at [302, 228] on div "Save" at bounding box center [298, 226] width 9 height 6
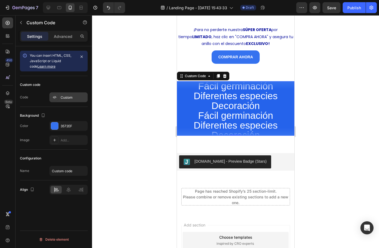
click at [62, 97] on div "Custom" at bounding box center [74, 97] width 26 height 5
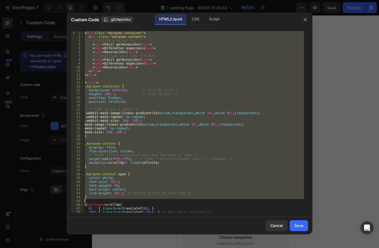
scroll to position [9, 0]
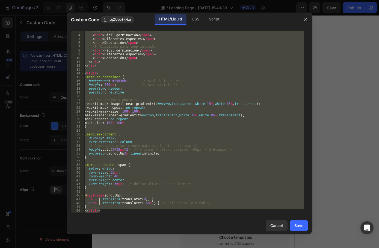
drag, startPoint x: 84, startPoint y: 33, endPoint x: 195, endPoint y: 253, distance: 246.2
click at [195, 0] on html "7 / Landing Page - Aug 26, 15:43:33 Draft Preview Save Publish 450 Beta Section…" at bounding box center [189, 0] width 379 height 0
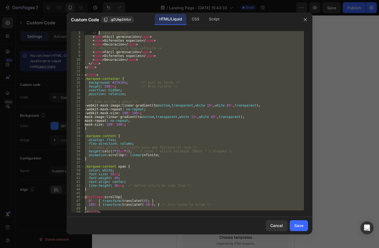
scroll to position [0, 0]
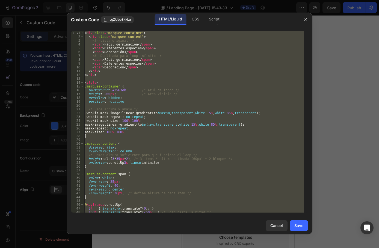
drag, startPoint x: 116, startPoint y: 211, endPoint x: 91, endPoint y: 9, distance: 203.4
click at [91, 9] on div "Custom Code .gZUbp344zr HTML/Liquid CSS Script } </style> 1 2 3 4 5 6 7 8 9 10 …" at bounding box center [189, 124] width 379 height 248
type textarea "<div class="marquee-container"> <div class="marquee-content">"
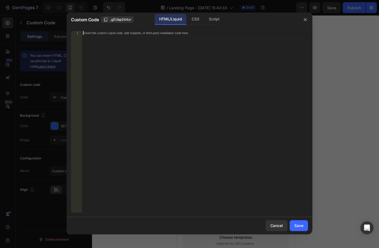
paste textarea "</style>"
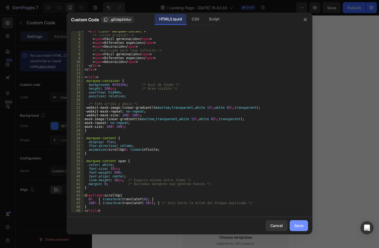
click at [299, 227] on div "Save" at bounding box center [298, 226] width 9 height 6
type textarea "} </style>"
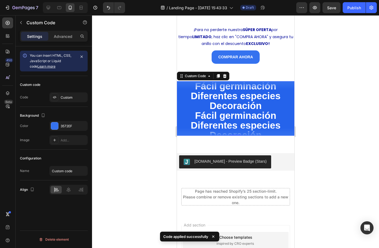
click at [223, 120] on div "Fácil germinación Diferentes especies Decoración Fácil germinación Diferentes e…" at bounding box center [234, 108] width 117 height 55
click at [342, 141] on div at bounding box center [235, 131] width 287 height 233
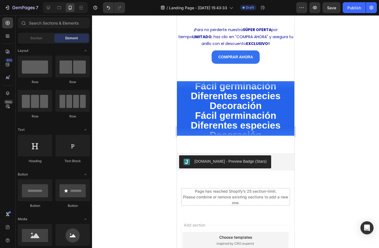
click at [138, 114] on div at bounding box center [235, 131] width 287 height 233
click at [35, 37] on span "Section" at bounding box center [36, 38] width 12 height 5
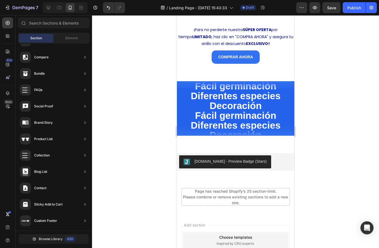
drag, startPoint x: 31, startPoint y: 37, endPoint x: 37, endPoint y: 37, distance: 6.0
click at [32, 37] on span "Section" at bounding box center [36, 38] width 12 height 5
click at [62, 37] on div "Element" at bounding box center [71, 38] width 34 height 9
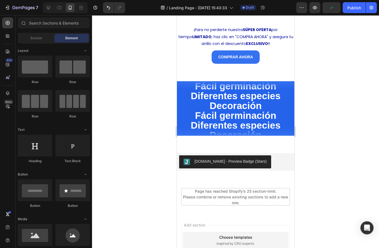
click at [124, 52] on div at bounding box center [235, 131] width 287 height 233
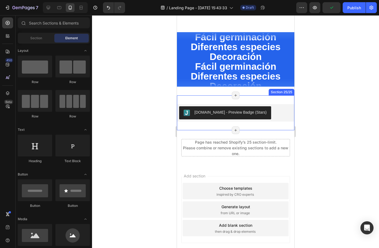
scroll to position [1374, 0]
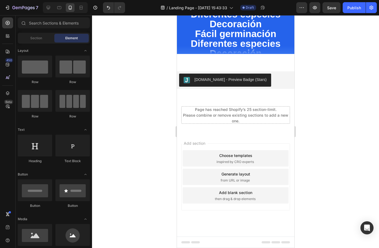
click at [315, 155] on div at bounding box center [235, 131] width 287 height 233
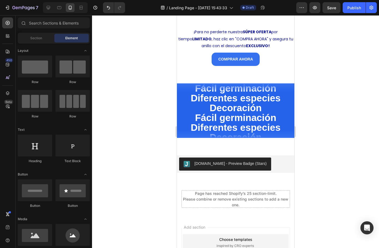
scroll to position [1265, 0]
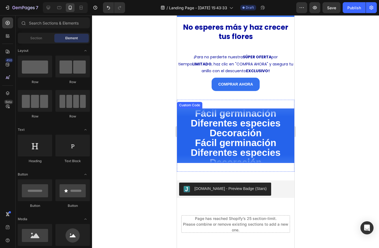
click at [233, 148] on span "Diferentes especies" at bounding box center [234, 153] width 117 height 10
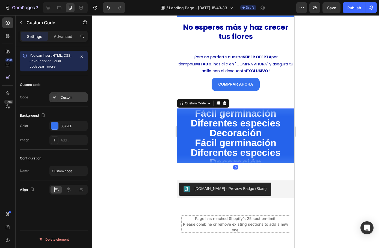
click at [73, 97] on div "Custom" at bounding box center [74, 97] width 26 height 5
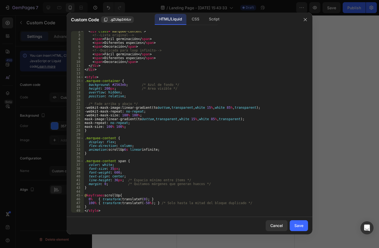
scroll to position [5, 0]
click at [124, 151] on div "< div class = "marquee-content" > <!-- Lista original --> < span > Fácil germin…" at bounding box center [193, 123] width 220 height 189
click at [227, 153] on div "< div class = "marquee-content" > <!-- Lista original --> < span > Fácil germin…" at bounding box center [193, 123] width 220 height 189
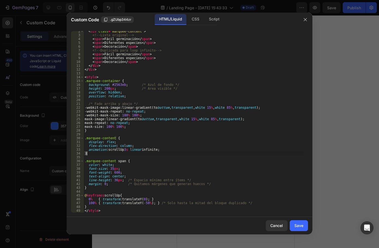
drag, startPoint x: 144, startPoint y: 204, endPoint x: 147, endPoint y: 207, distance: 4.1
click at [146, 206] on div "< div class = "marquee-content" > <!-- Lista original --> < span > Fácil germin…" at bounding box center [193, 123] width 220 height 189
click at [144, 204] on div "< div class = "marquee-content" > <!-- Lista original --> < span > Fácil germin…" at bounding box center [193, 123] width 220 height 189
type textarea "100% { transform: translateY(100%); } /* Solo hasta la mitad del bloque duplica…"
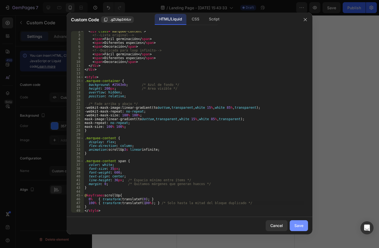
click at [301, 223] on div "Save" at bounding box center [298, 226] width 9 height 6
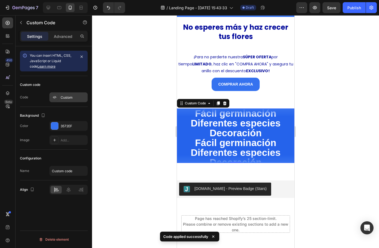
click at [63, 98] on div "Custom" at bounding box center [74, 97] width 26 height 5
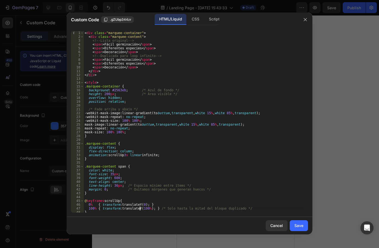
click at [140, 208] on div "< div class = "marquee-container" > < div class = "marquee-content" > <!-- List…" at bounding box center [193, 125] width 220 height 189
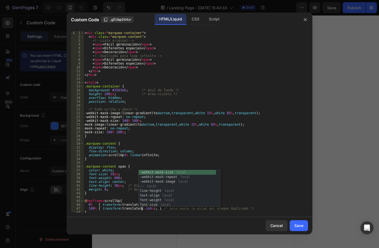
scroll to position [0, 5]
click at [284, 195] on div "< div class = "marquee-container" > < div class = "marquee-content" > <!-- List…" at bounding box center [193, 125] width 220 height 189
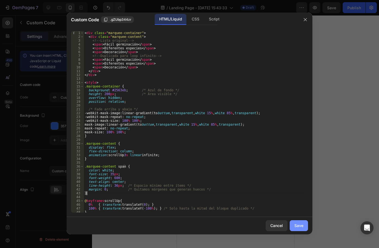
type textarea "}"
click at [292, 226] on button "Save" at bounding box center [298, 225] width 18 height 11
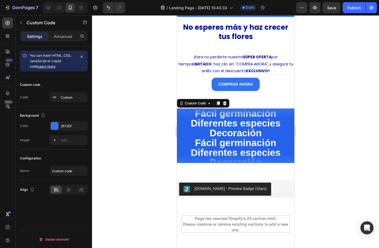
click at [154, 140] on div at bounding box center [235, 131] width 287 height 233
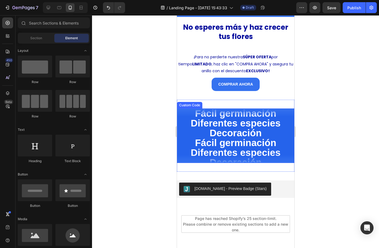
click at [207, 143] on div "Fácil germinación Diferentes especies Decoración Fácil germinación Diferentes e…" at bounding box center [234, 137] width 117 height 59
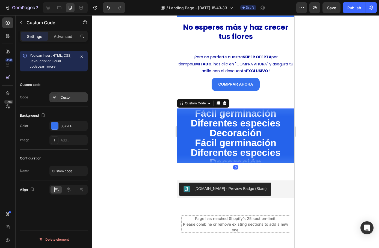
click at [72, 99] on div "Custom" at bounding box center [74, 97] width 26 height 5
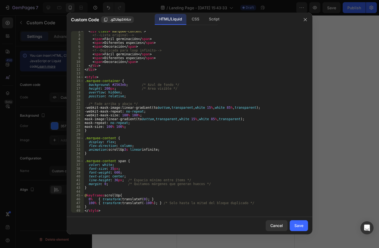
scroll to position [5, 0]
drag, startPoint x: 110, startPoint y: 171, endPoint x: 116, endPoint y: 171, distance: 6.6
click at [116, 171] on div "< div class = "marquee-content" > <!-- Lista original --> < span > Fácil germin…" at bounding box center [193, 123] width 220 height 189
type textarea "font-weight: 40;"
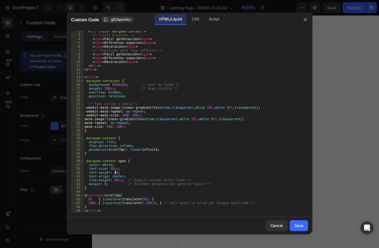
click at [298, 229] on button "Save" at bounding box center [298, 225] width 18 height 11
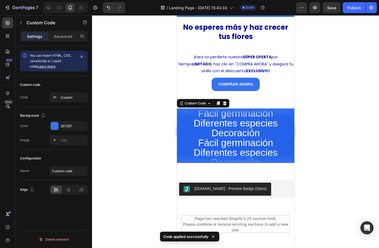
click at [206, 145] on div "Fácil germinación Diferentes especies Decoración Fácil germinación Diferentes e…" at bounding box center [234, 136] width 117 height 55
click at [72, 99] on div "Custom" at bounding box center [74, 97] width 26 height 5
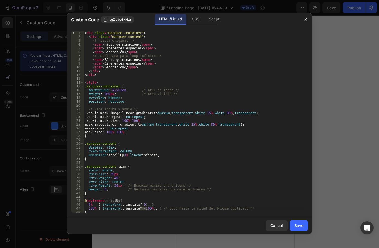
drag, startPoint x: 140, startPoint y: 209, endPoint x: 147, endPoint y: 209, distance: 7.1
click at [147, 209] on div "< div class = "marquee-container" > < div class = "marquee-content" > <!-- List…" at bounding box center [193, 125] width 220 height 189
type textarea "100% { transform: translateY(0%); } /* Solo hasta la mitad del bloque duplicado…"
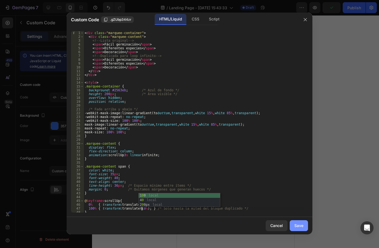
drag, startPoint x: 271, startPoint y: 197, endPoint x: 294, endPoint y: 220, distance: 33.0
click at [271, 197] on div "< div class = "marquee-container" > < div class = "marquee-content" > <!-- List…" at bounding box center [193, 125] width 220 height 189
click at [303, 231] on button "Save" at bounding box center [298, 225] width 18 height 11
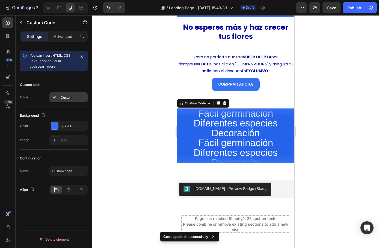
click at [68, 99] on div "Custom" at bounding box center [74, 97] width 26 height 5
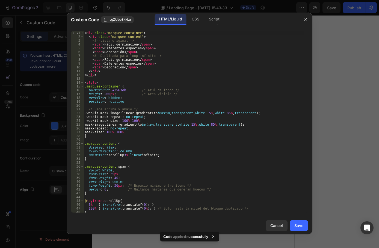
drag, startPoint x: 142, startPoint y: 209, endPoint x: 181, endPoint y: 231, distance: 45.7
click at [141, 209] on div "< div class = "marquee-container" > < div class = "marquee-content" > <!-- List…" at bounding box center [193, 125] width 220 height 189
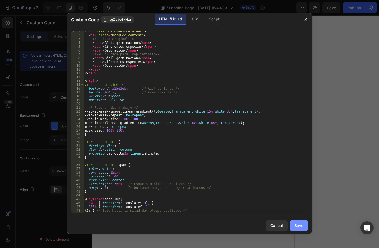
type textarea "%); } /* Solo hasta la mitad del bloque duplicado */"
click at [295, 227] on div "Save" at bounding box center [298, 226] width 9 height 6
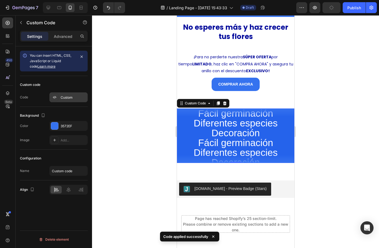
click at [74, 101] on div "Custom" at bounding box center [68, 97] width 38 height 10
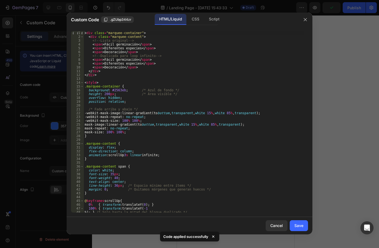
scroll to position [9, 0]
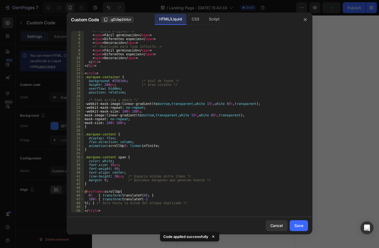
click at [87, 204] on div "<!-- Lista original --> < span > Fácil germinación </ span > < span > Diferente…" at bounding box center [193, 123] width 220 height 189
type textarea "100% { transform: translateY(-1%); } /* Solo hasta la mitad del bloque duplicad…"
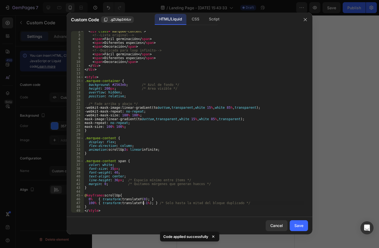
scroll to position [5, 0]
click at [298, 225] on div "Save" at bounding box center [298, 226] width 9 height 6
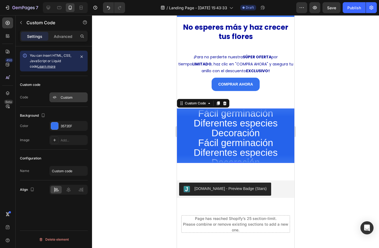
click at [65, 101] on div "Custom" at bounding box center [68, 97] width 38 height 10
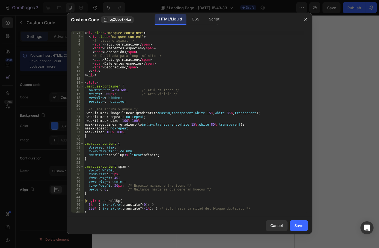
click at [141, 210] on div "< div class = "marquee-container" > < div class = "marquee-content" > <!-- List…" at bounding box center [193, 125] width 220 height 189
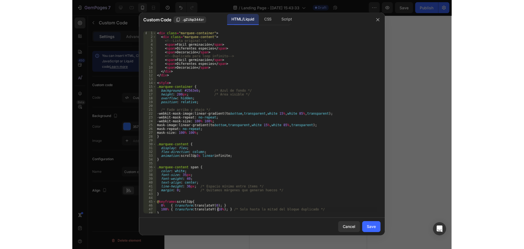
scroll to position [0, 5]
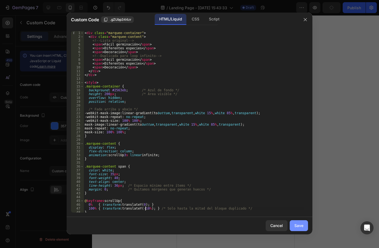
type textarea "100% { transform: translateY(-10%); } /* Solo hasta la mitad del bloque duplica…"
click at [301, 228] on div "Save" at bounding box center [298, 226] width 9 height 6
